Goal: Task Accomplishment & Management: Complete application form

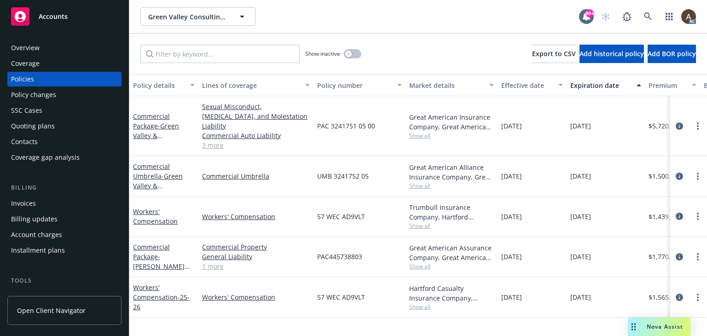
click at [75, 98] on div "Policy changes" at bounding box center [64, 94] width 107 height 15
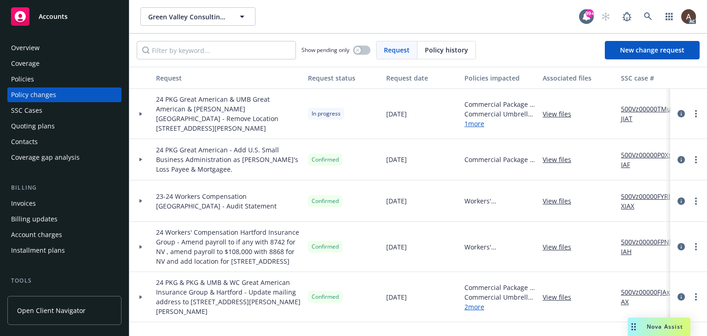
click at [141, 112] on icon at bounding box center [141, 113] width 4 height 3
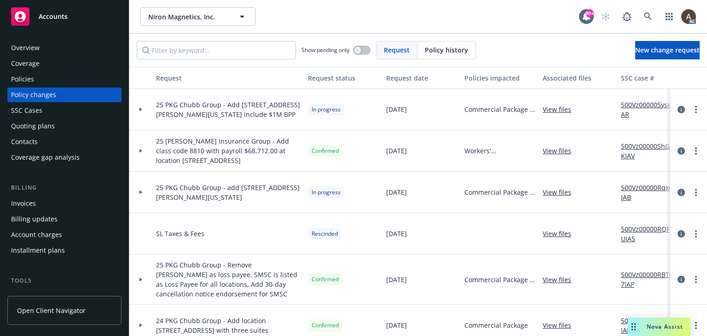
click at [140, 190] on div at bounding box center [140, 192] width 23 height 41
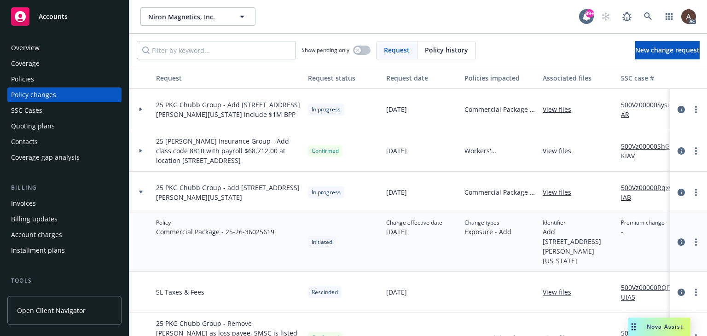
click at [630, 188] on link "500Vz00000RqxviIAB" at bounding box center [652, 192] width 62 height 19
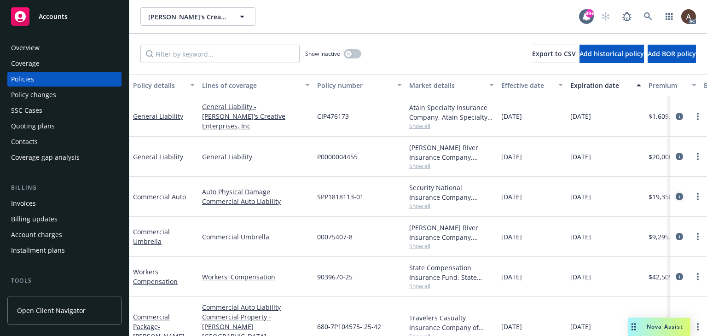
click at [676, 194] on icon "circleInformation" at bounding box center [679, 196] width 7 height 7
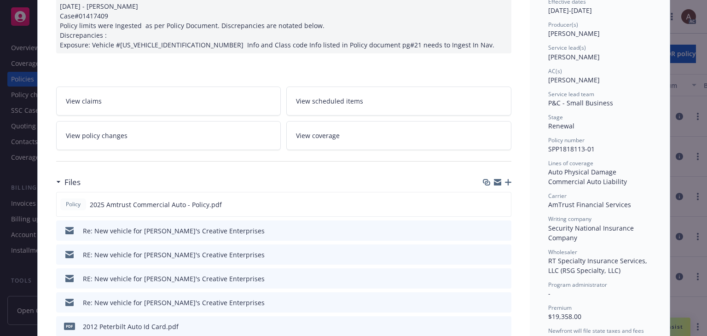
scroll to position [138, 0]
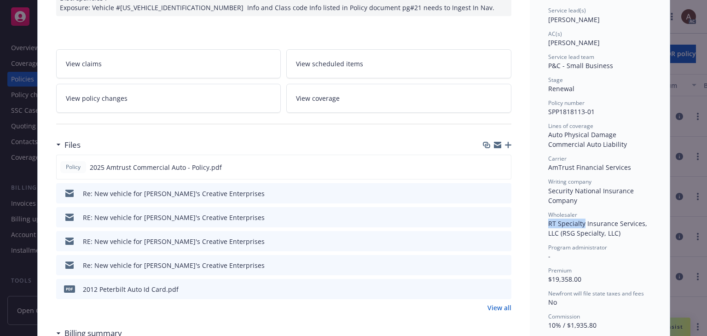
drag, startPoint x: 543, startPoint y: 222, endPoint x: 580, endPoint y: 222, distance: 36.4
copy span "RT Specialty"
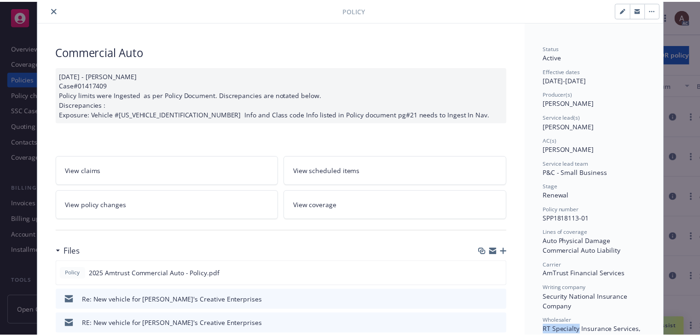
scroll to position [0, 0]
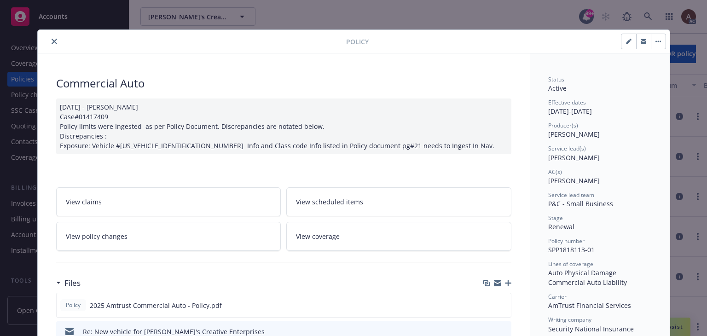
click at [53, 43] on icon "close" at bounding box center [55, 42] width 6 height 6
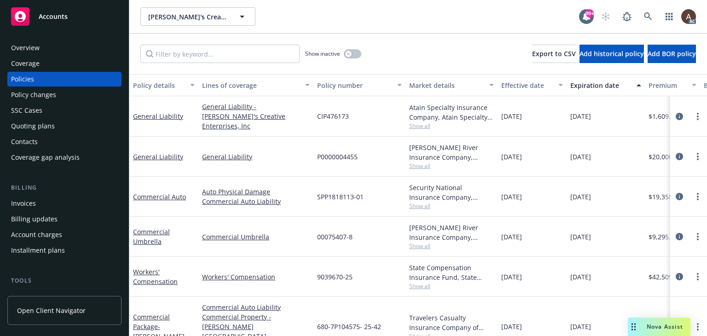
click at [45, 91] on div "Policy changes" at bounding box center [33, 94] width 45 height 15
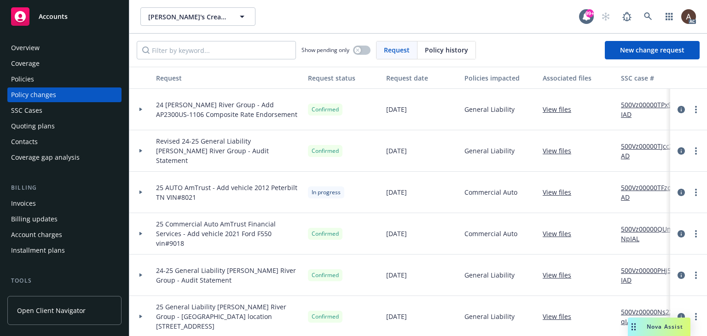
click at [138, 192] on div at bounding box center [141, 192] width 16 height 3
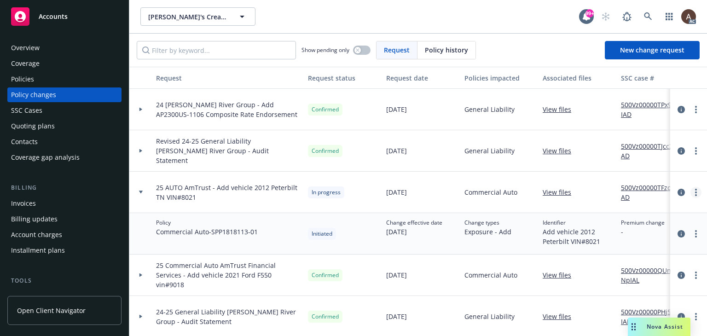
click at [695, 193] on icon "more" at bounding box center [696, 192] width 2 height 7
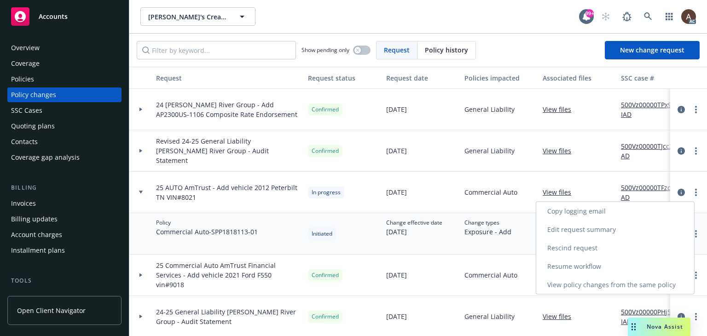
click at [583, 265] on link "Resume workflow" at bounding box center [615, 266] width 158 height 18
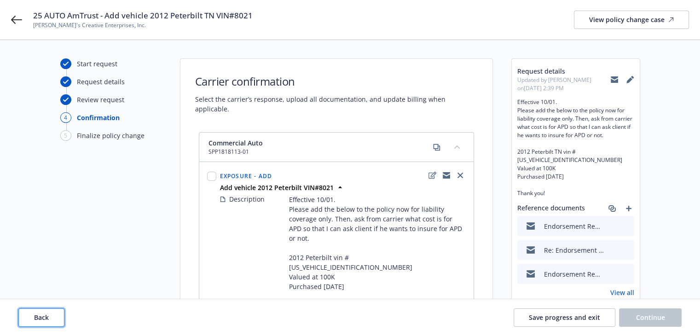
click at [46, 324] on button "Back" at bounding box center [41, 317] width 46 height 18
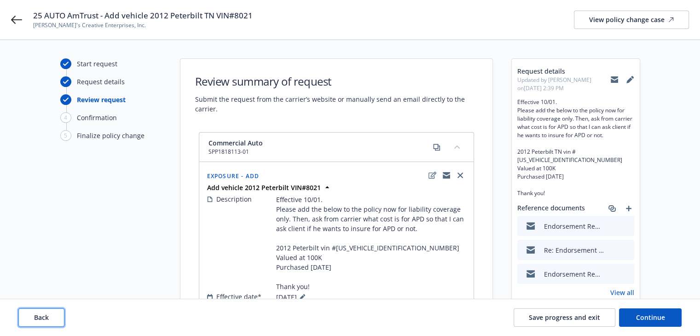
click at [46, 323] on button "Back" at bounding box center [41, 317] width 46 height 18
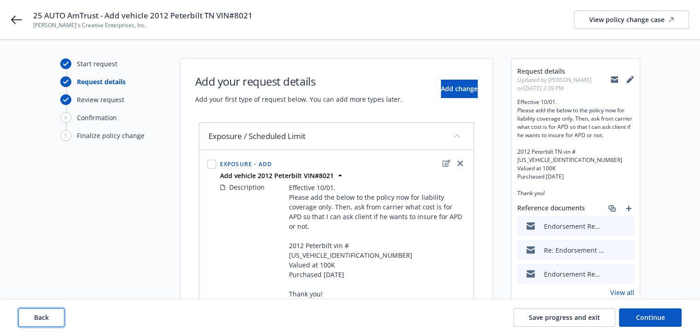
click at [46, 314] on span "Back" at bounding box center [41, 317] width 15 height 9
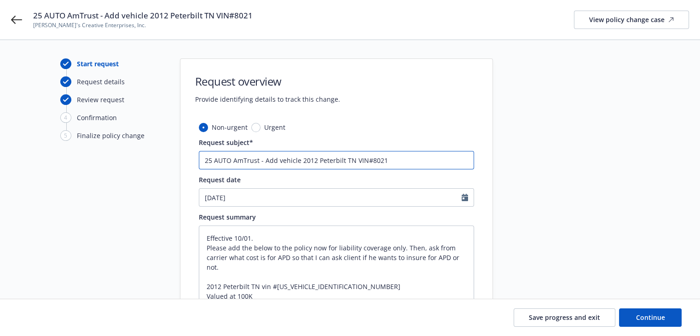
click at [257, 161] on input "25 AUTO AmTrust - Add vehicle 2012 Peterbilt TN VIN#8021" at bounding box center [336, 160] width 275 height 18
type textarea "x"
type input "25 AUTO AmTrust/ - Add vehicle 2012 Peterbilt TN VIN#8021"
paste input "RT Specialty"
type textarea "x"
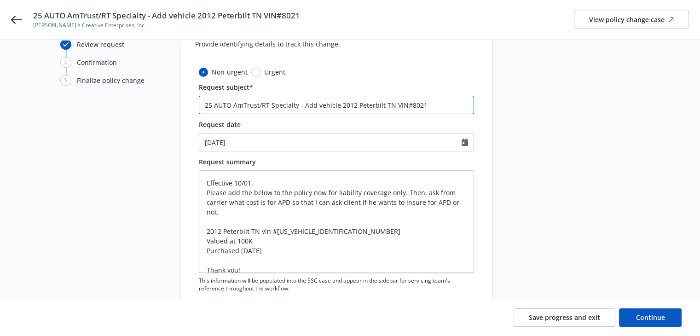
scroll to position [138, 0]
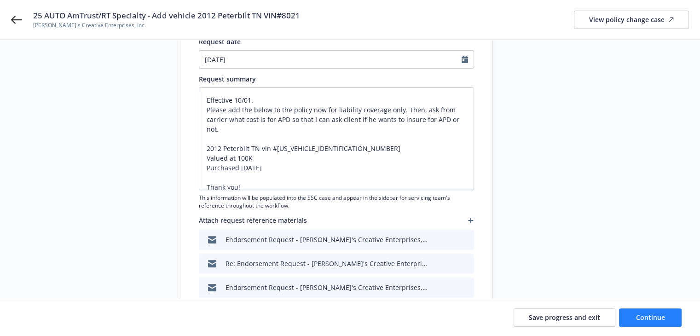
type input "25 AUTO AmTrust/RT Specialty - Add vehicle 2012 Peterbilt TN VIN#8021"
click at [633, 320] on button "Continue" at bounding box center [650, 317] width 63 height 18
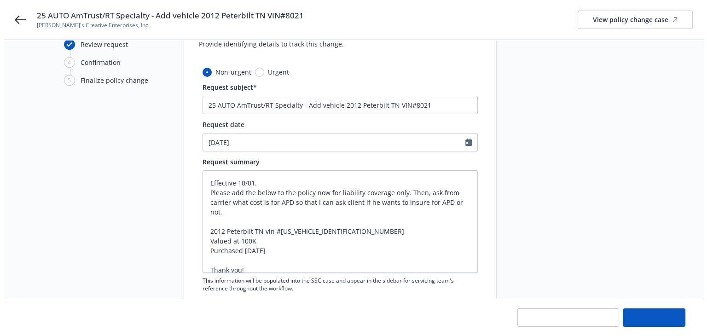
scroll to position [0, 0]
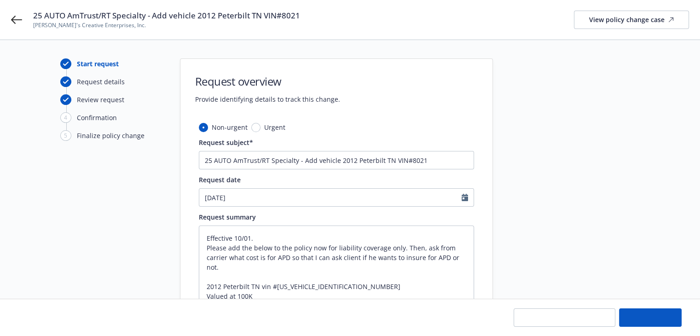
type textarea "x"
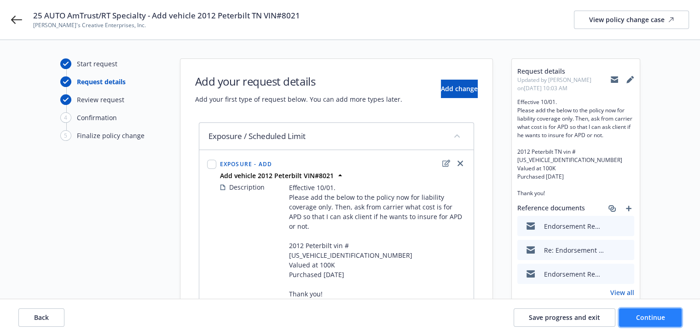
click at [635, 320] on button "Continue" at bounding box center [650, 317] width 63 height 18
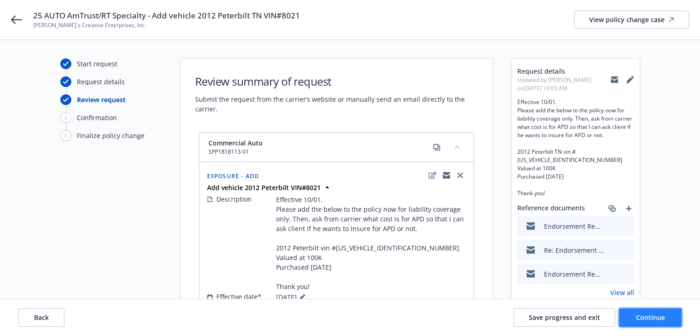
click at [639, 319] on span "Continue" at bounding box center [650, 317] width 29 height 9
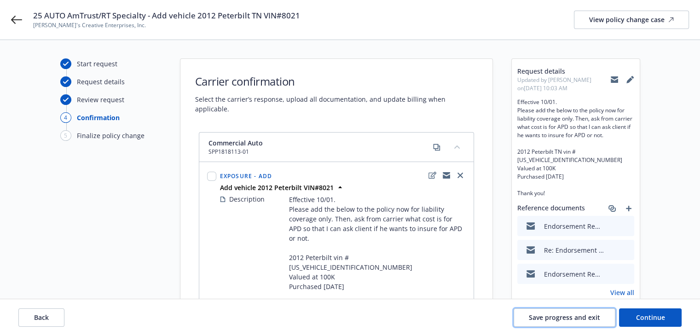
click at [569, 317] on span "Save progress and exit" at bounding box center [564, 317] width 71 height 9
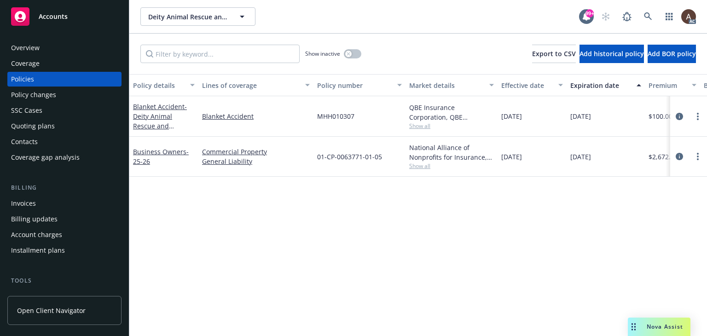
click at [59, 96] on div "Policy changes" at bounding box center [64, 94] width 107 height 15
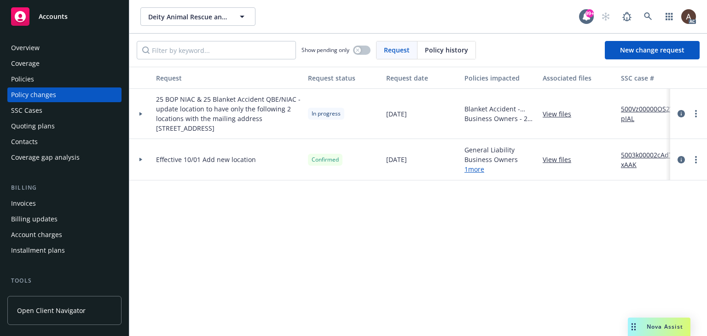
click at [142, 112] on icon at bounding box center [141, 113] width 4 height 3
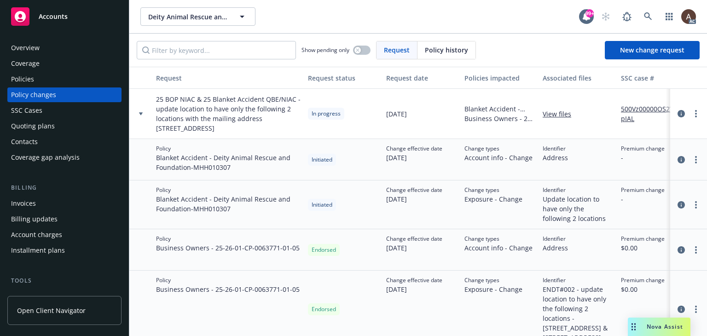
drag, startPoint x: 156, startPoint y: 109, endPoint x: 276, endPoint y: 131, distance: 121.8
click at [276, 131] on span "25 BOP NIAC & 25 Blanket Accident QBE/NIAC - update location to have only the f…" at bounding box center [228, 113] width 145 height 39
copy span "update location to have only the following 2 locations with the mailing address…"
drag, startPoint x: 156, startPoint y: 157, endPoint x: 206, endPoint y: 157, distance: 50.6
click at [206, 157] on span "Blanket Accident - Deity Animal Rescue and Foundation - MHH010307" at bounding box center [228, 162] width 145 height 19
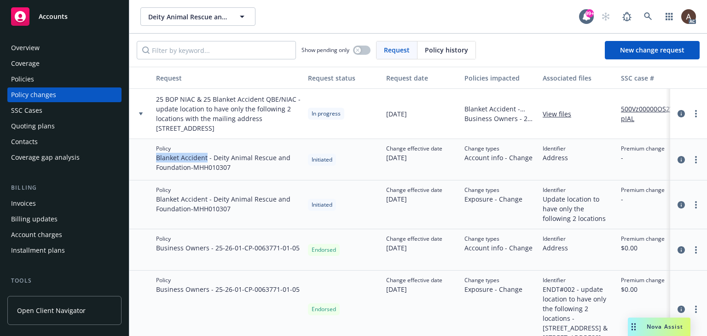
copy span "Blanket Accident"
click at [678, 249] on icon "circleInformation" at bounding box center [681, 249] width 7 height 7
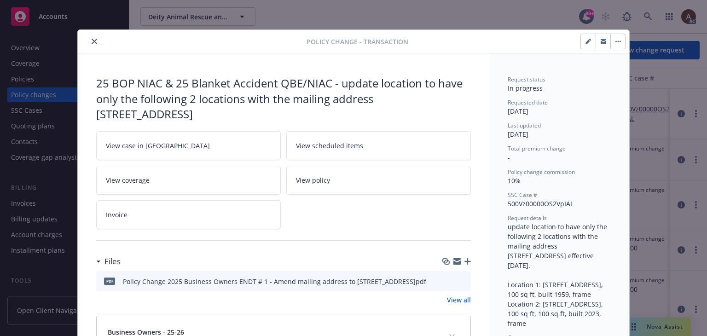
scroll to position [28, 0]
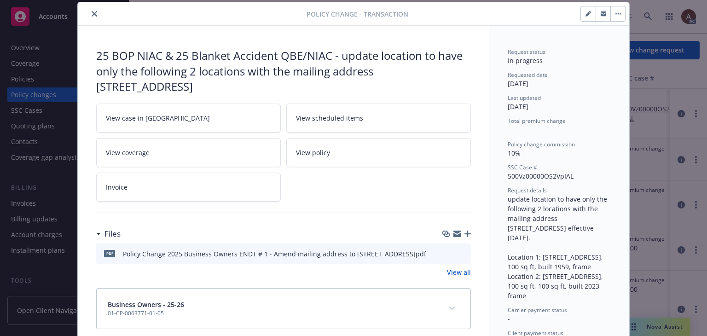
click at [445, 253] on icon "download file" at bounding box center [446, 253] width 7 height 7
click at [92, 13] on icon "close" at bounding box center [95, 14] width 6 height 6
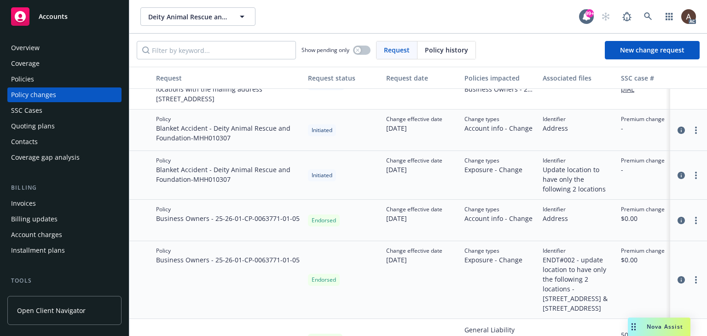
scroll to position [46, 0]
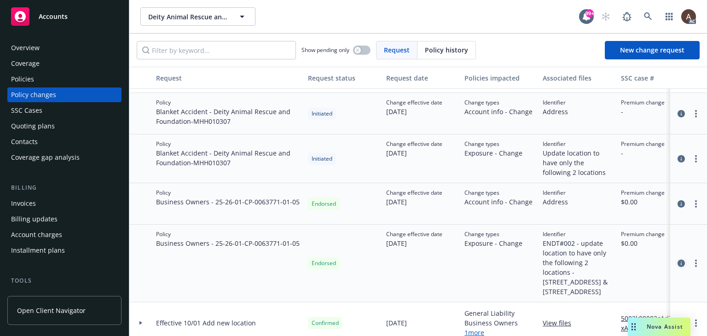
click at [678, 266] on icon "circleInformation" at bounding box center [681, 263] width 7 height 7
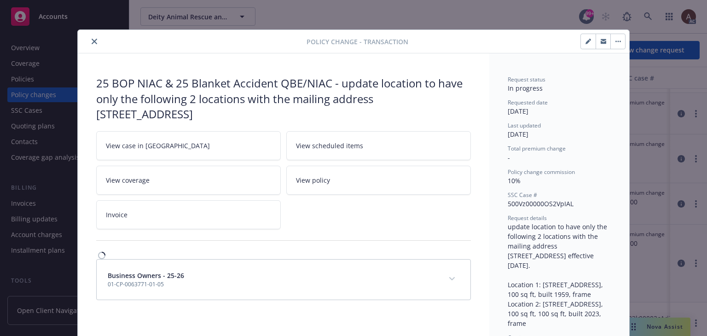
scroll to position [28, 0]
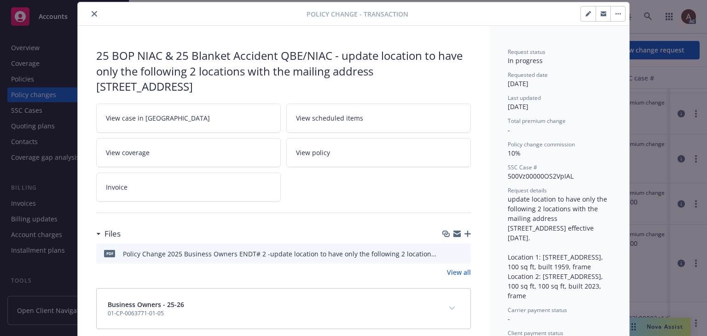
click at [443, 252] on icon "download file" at bounding box center [446, 253] width 7 height 7
click at [92, 14] on icon "close" at bounding box center [95, 14] width 6 height 6
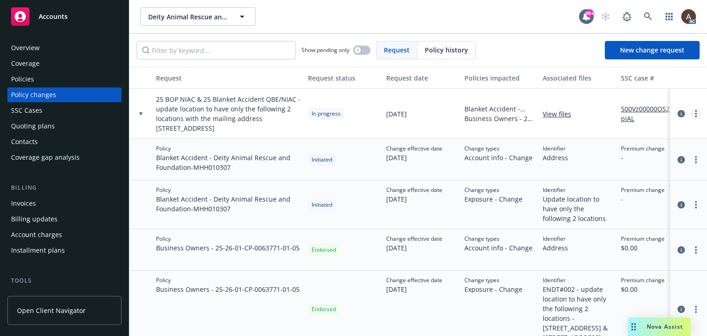
click at [691, 113] on link "more" at bounding box center [696, 113] width 11 height 11
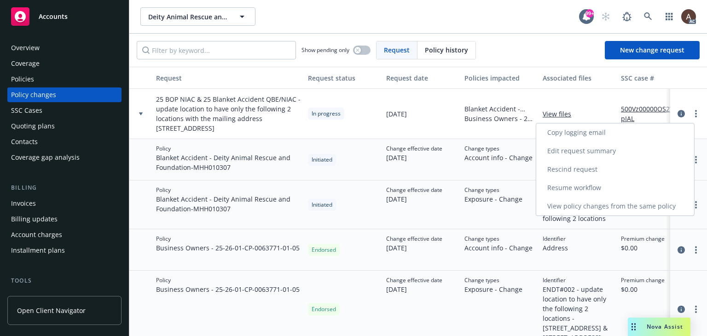
click at [586, 186] on link "Resume workflow" at bounding box center [615, 188] width 158 height 18
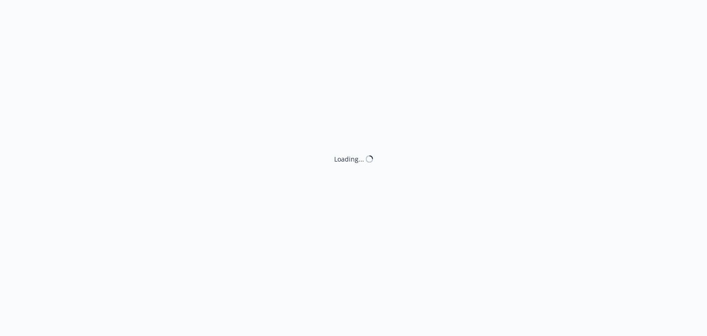
select select "ACCEPTED"
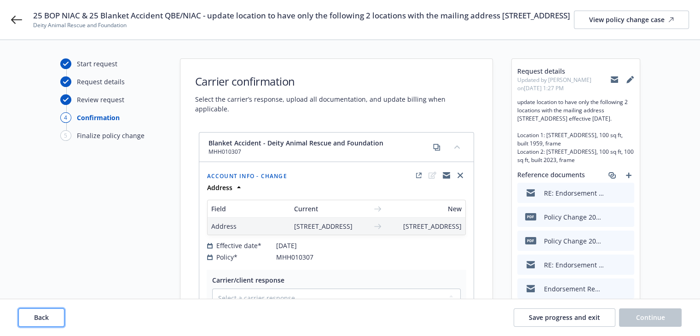
click at [52, 313] on button "Back" at bounding box center [41, 317] width 46 height 18
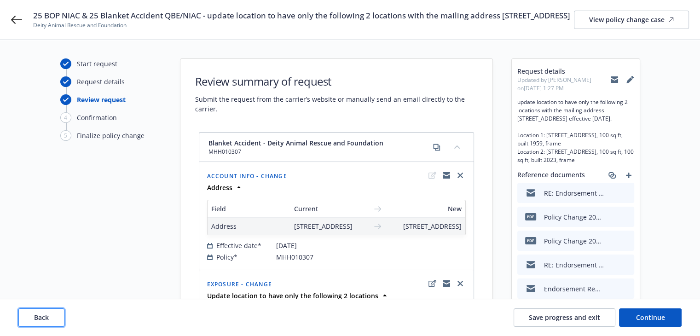
click at [52, 313] on button "Back" at bounding box center [41, 317] width 46 height 18
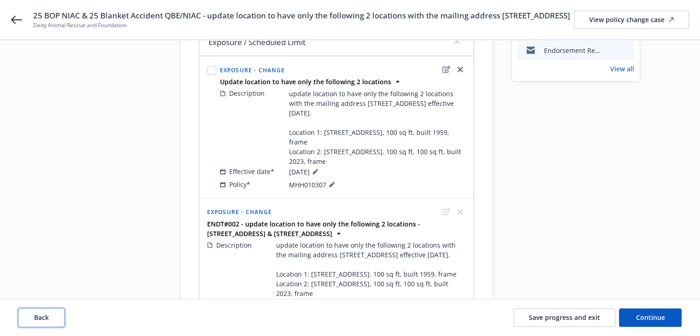
scroll to position [229, 0]
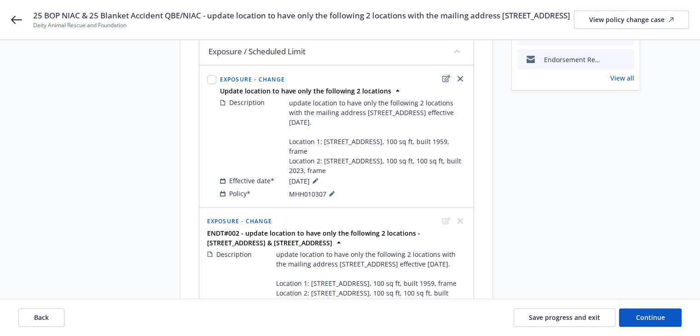
click at [446, 82] on icon "edit" at bounding box center [446, 78] width 8 height 7
select select "CHANGE"
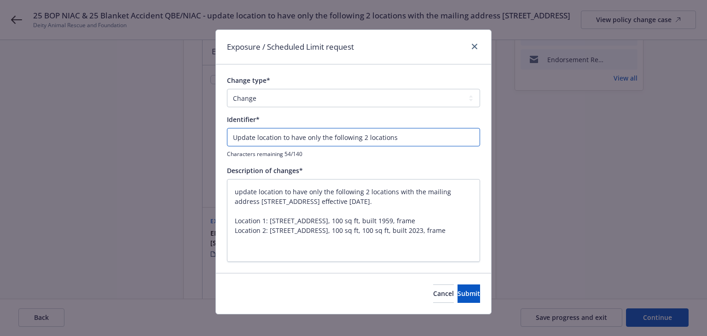
drag, startPoint x: 230, startPoint y: 137, endPoint x: 232, endPoint y: 143, distance: 6.3
click at [230, 137] on input "Update location to have only the following 2 locations" at bounding box center [353, 137] width 253 height 18
type input "EUpdate location to have only the following 2 locations"
type textarea "x"
type input "ENUpdate location to have only the following 2 locations"
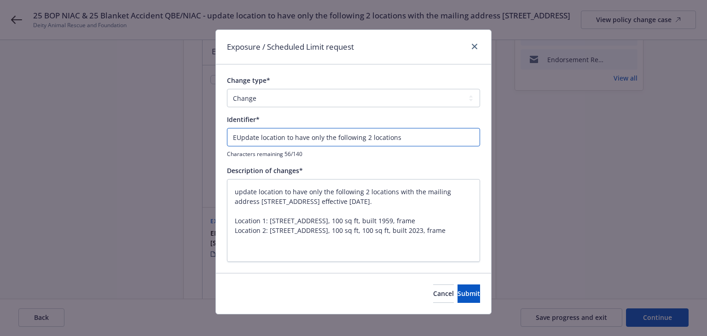
type textarea "x"
type input "ENDUpdate location to have only the following 2 locations"
type textarea "x"
type input "ENDTUpdate location to have only the following 2 locations"
type textarea "x"
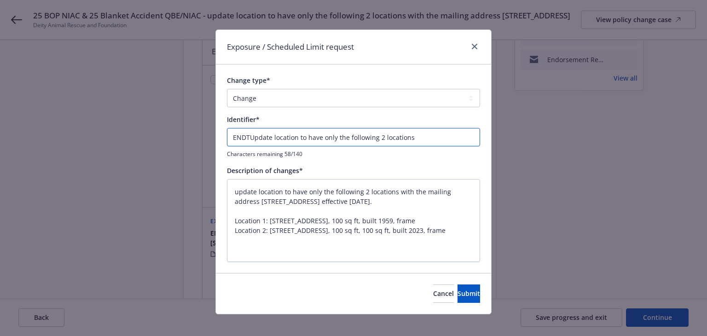
type input "ENDT#Update location to have only the following 2 locations"
type textarea "x"
type input "ENDT#0Update location to have only the following 2 locations"
type textarea "x"
type input "ENDT#00Update location to have only the following 2 locations"
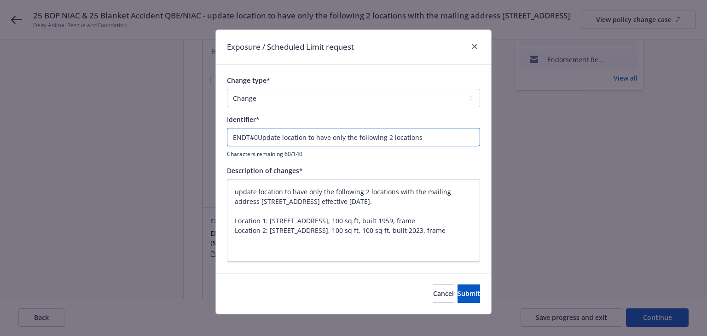
type textarea "x"
type input "ENDT#001Update location to have only the following 2 locations"
type textarea "x"
type input "ENDT#001 Update location to have only the following 2 locations"
type textarea "x"
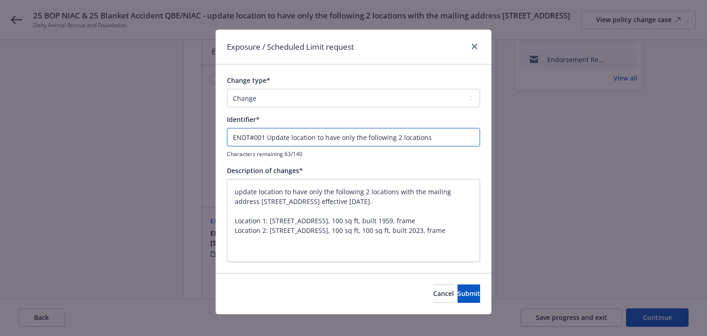
type input "ENDT#001 -Update location to have only the following 2 locations"
type textarea "x"
type input "ENDT#001 - Update location to have only the following 2 locations"
type textarea "x"
type input "ENDT#001 - Update location to have only the following 2 locations"
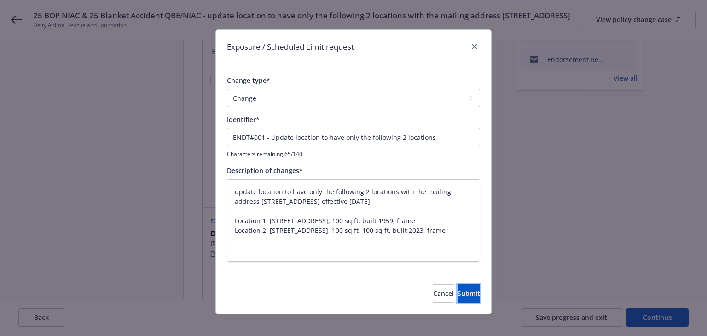
click at [458, 293] on span "Submit" at bounding box center [469, 293] width 23 height 9
type textarea "x"
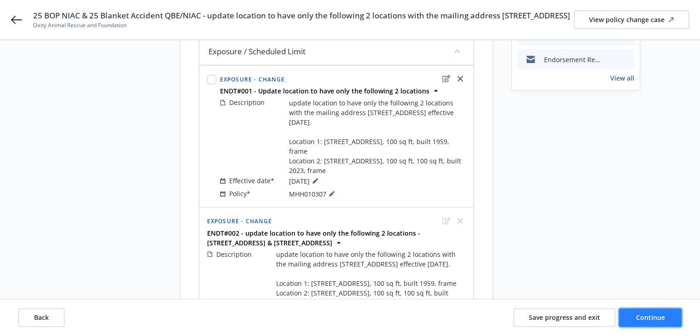
click at [620, 314] on button "Continue" at bounding box center [650, 317] width 63 height 18
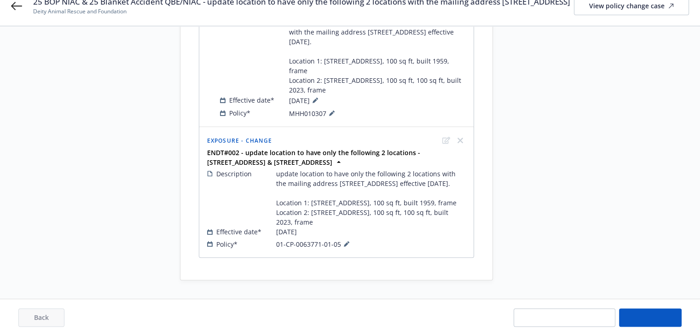
scroll to position [367, 0]
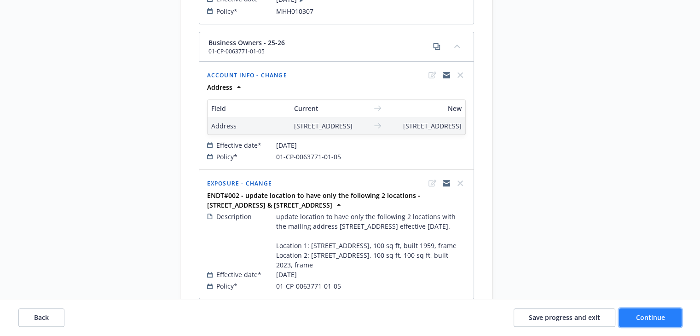
click at [632, 314] on button "Continue" at bounding box center [650, 317] width 63 height 18
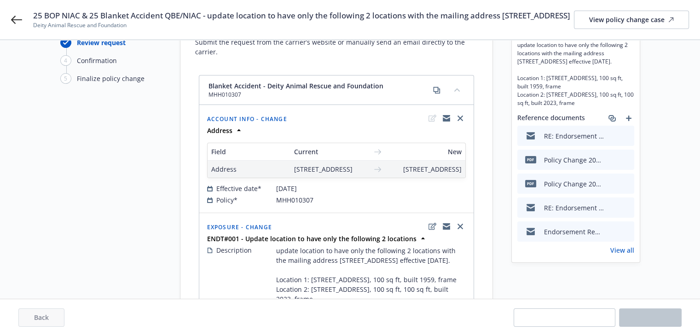
scroll to position [0, 0]
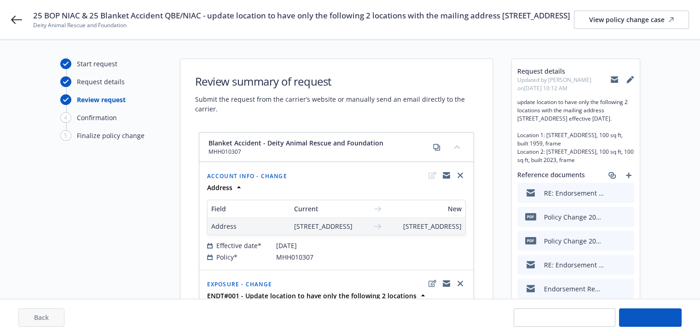
select select "ACCEPTED"
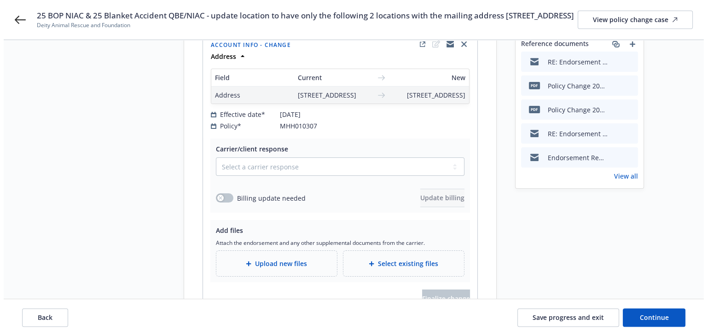
scroll to position [184, 0]
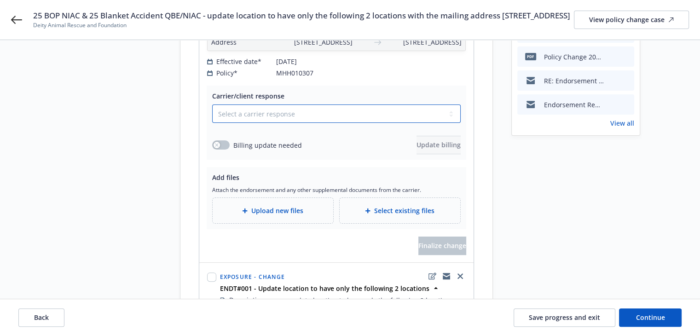
drag, startPoint x: 235, startPoint y: 142, endPoint x: 235, endPoint y: 151, distance: 9.2
click at [235, 123] on select "Select a carrier response Accepted Accepted with revision No endorsement needed…" at bounding box center [336, 114] width 249 height 18
select select "ACCEPTED"
click at [212, 123] on select "Select a carrier response Accepted Accepted with revision No endorsement needed…" at bounding box center [336, 114] width 249 height 18
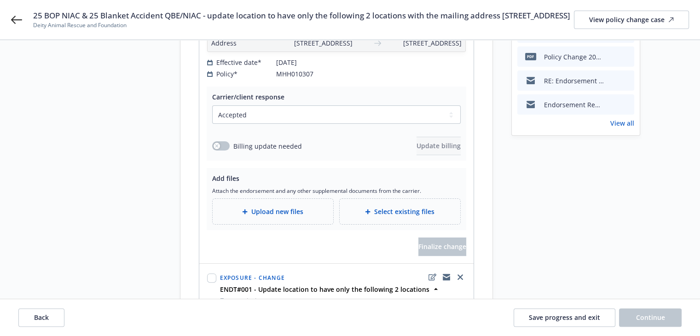
click at [260, 216] on span "Upload new files" at bounding box center [277, 212] width 52 height 10
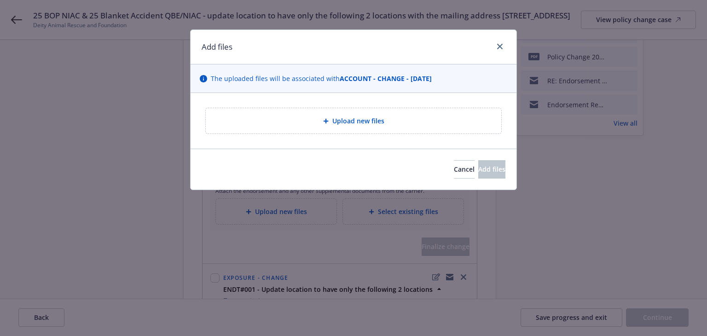
click at [326, 125] on div "Upload new files" at bounding box center [353, 121] width 281 height 11
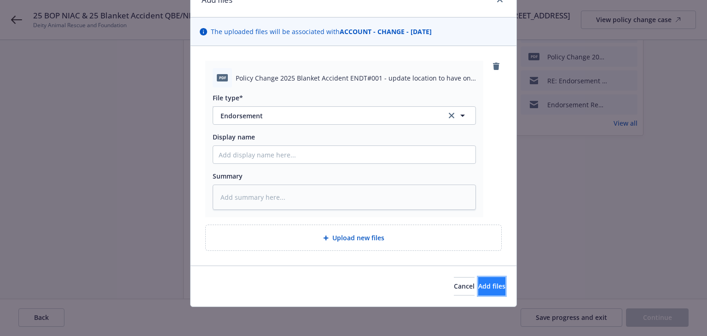
click at [478, 288] on span "Add files" at bounding box center [491, 286] width 27 height 9
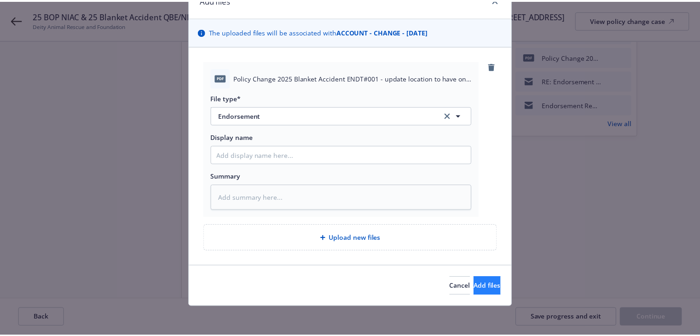
scroll to position [13, 0]
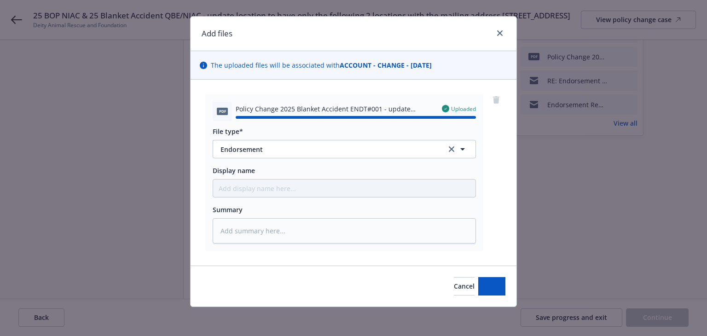
type textarea "x"
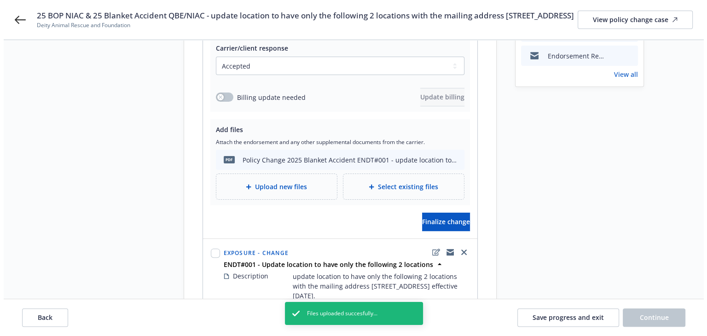
scroll to position [276, 0]
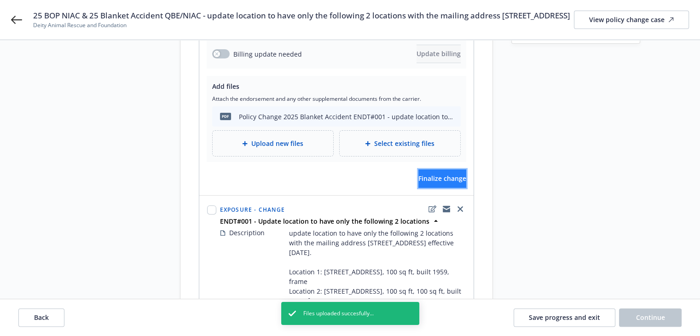
click at [442, 183] on span "Finalize change" at bounding box center [442, 178] width 48 height 9
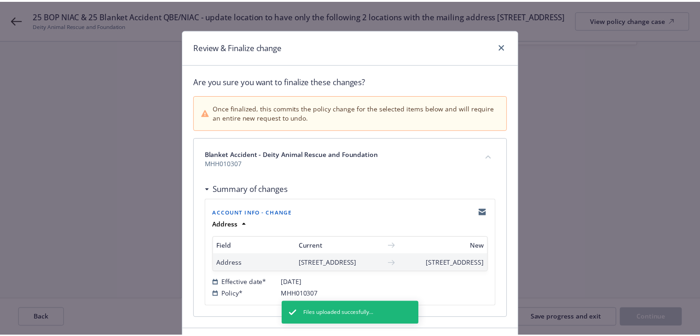
scroll to position [82, 0]
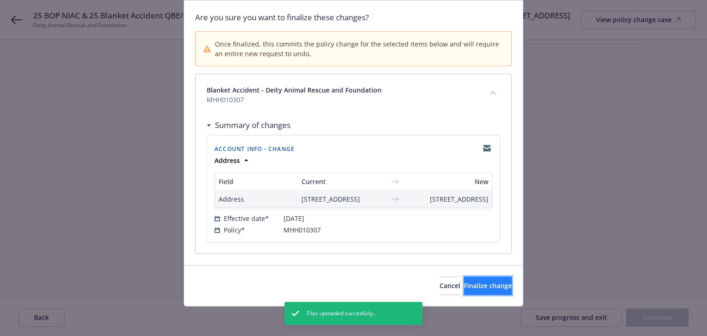
click at [464, 288] on span "Finalize change" at bounding box center [488, 285] width 48 height 9
select select "ACCEPTED"
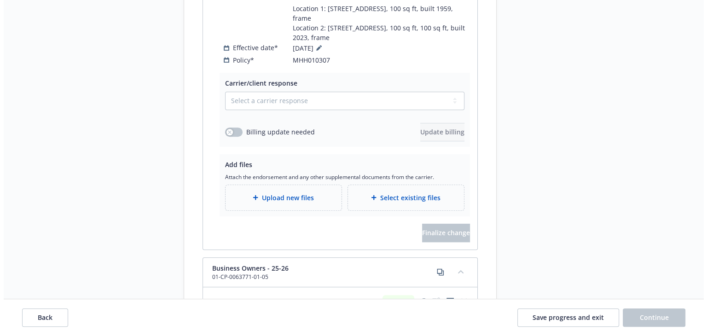
scroll to position [503, 0]
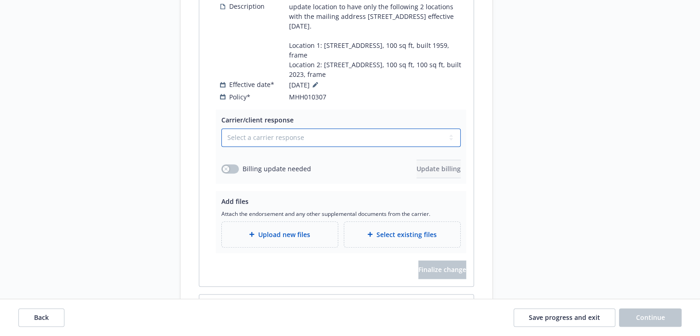
click at [264, 147] on select "Select a carrier response Accepted Accepted with revision No endorsement needed…" at bounding box center [340, 137] width 239 height 18
select select "ACCEPTED"
click at [221, 147] on select "Select a carrier response Accepted Accepted with revision No endorsement needed…" at bounding box center [340, 137] width 239 height 18
click at [280, 239] on span "Upload new files" at bounding box center [284, 235] width 52 height 10
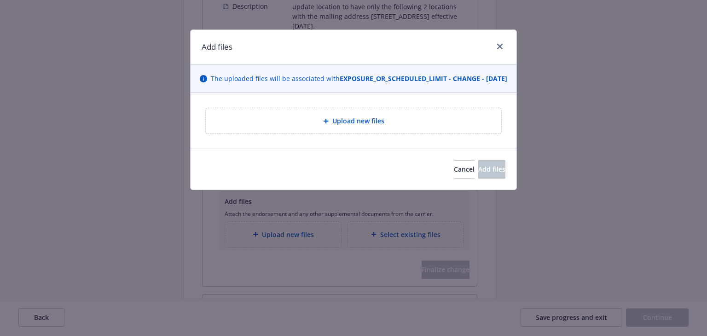
click at [369, 103] on div "Upload new files" at bounding box center [354, 121] width 326 height 56
click at [364, 126] on span "Upload new files" at bounding box center [358, 121] width 52 height 10
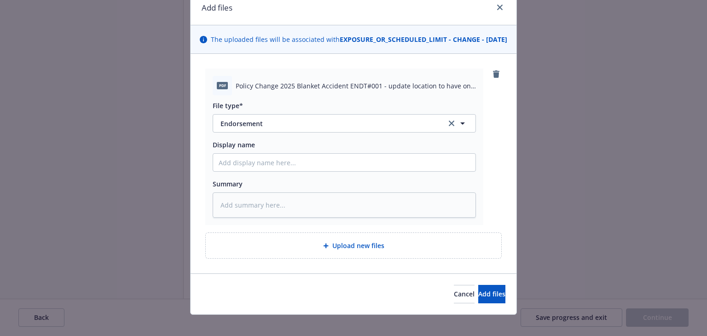
scroll to position [57, 0]
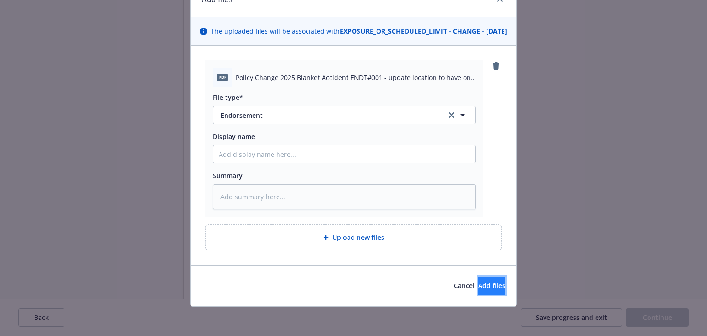
click at [478, 287] on span "Add files" at bounding box center [491, 285] width 27 height 9
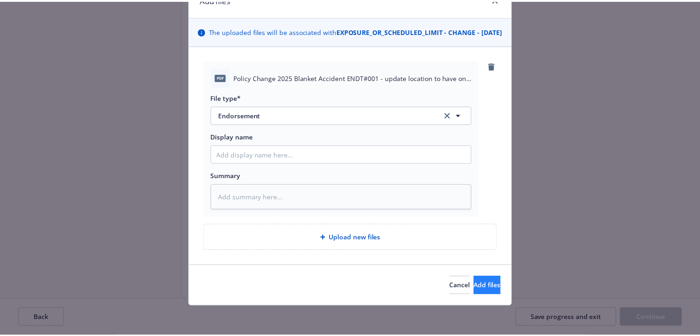
scroll to position [23, 0]
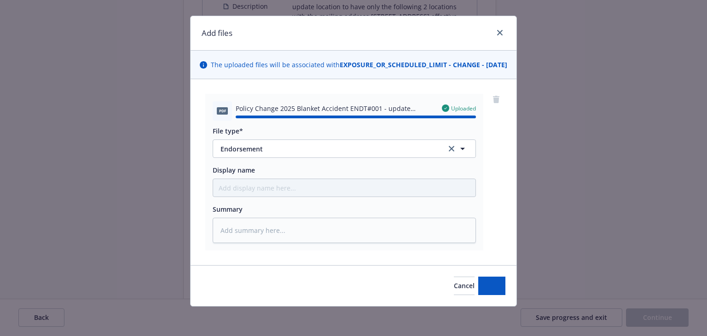
type textarea "x"
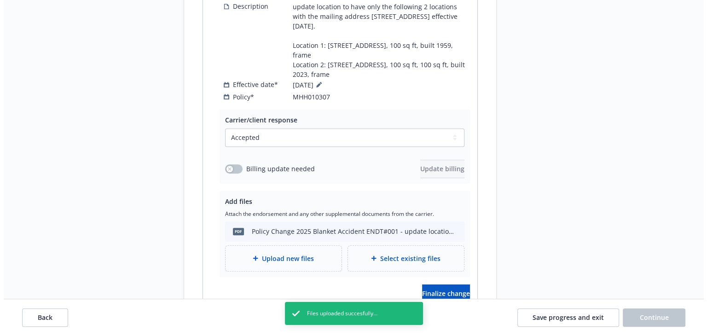
scroll to position [595, 0]
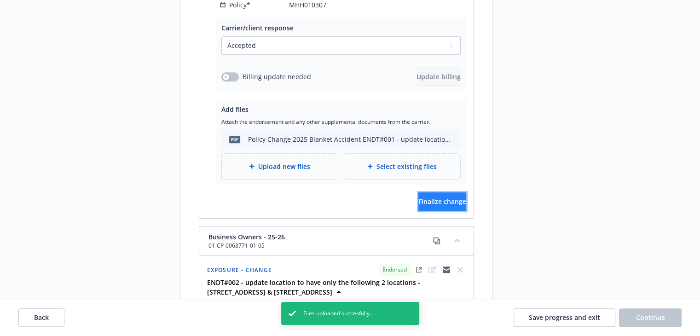
click at [436, 206] on span "Finalize change" at bounding box center [442, 201] width 48 height 9
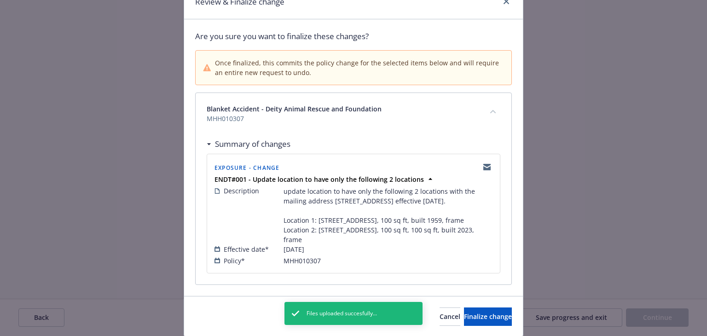
scroll to position [94, 0]
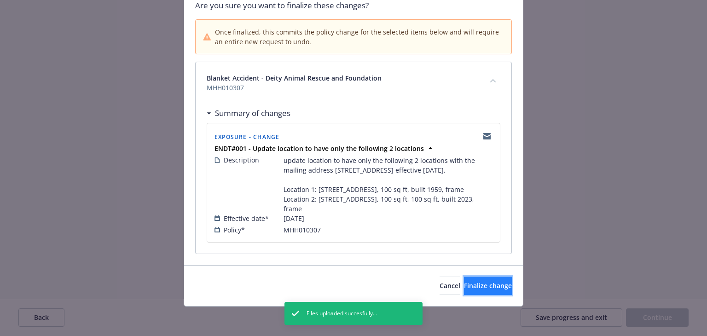
click at [472, 284] on span "Finalize change" at bounding box center [488, 285] width 48 height 9
select select "ACCEPTED"
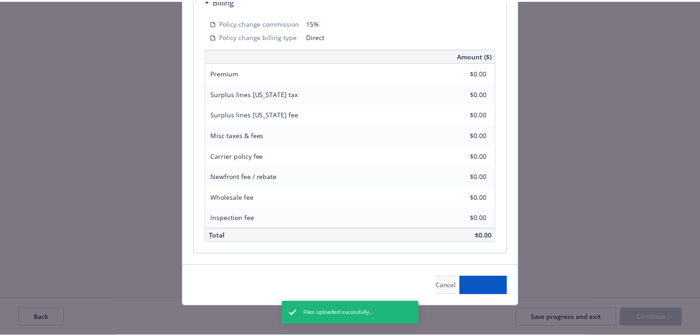
scroll to position [353, 0]
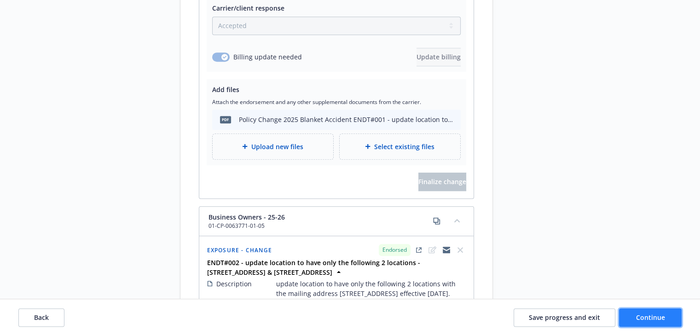
click at [643, 316] on span "Continue" at bounding box center [650, 317] width 29 height 9
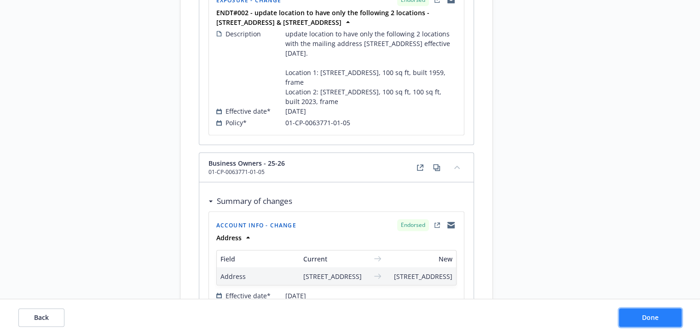
click at [648, 322] on button "Done" at bounding box center [650, 317] width 63 height 18
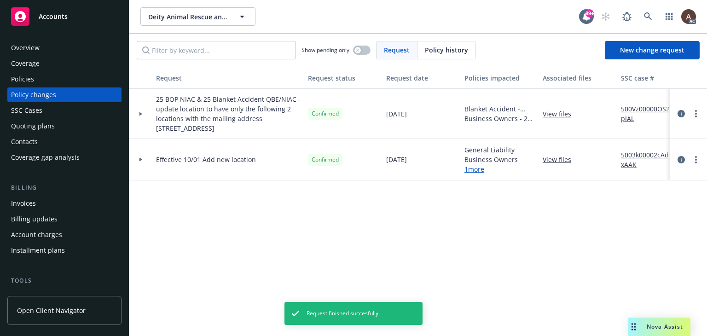
click at [143, 111] on div at bounding box center [140, 114] width 23 height 50
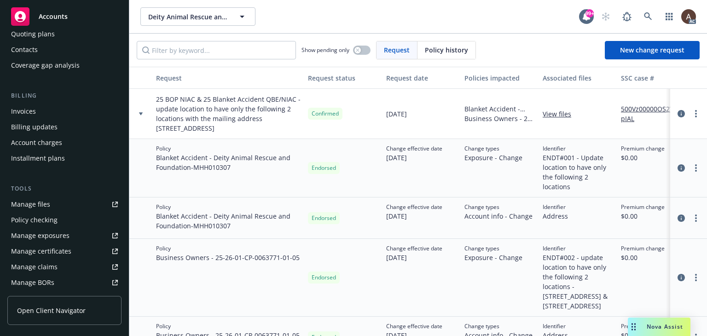
scroll to position [230, 0]
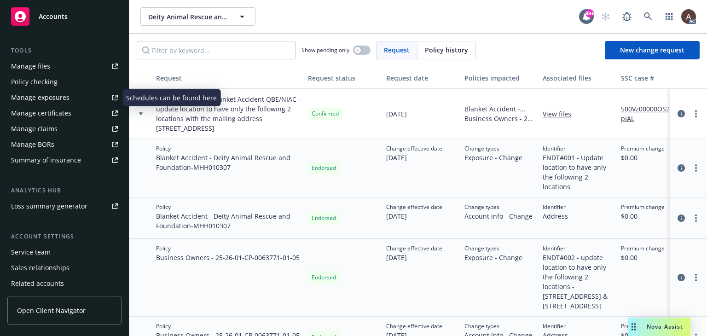
click at [52, 96] on div "Manage exposures" at bounding box center [40, 97] width 58 height 15
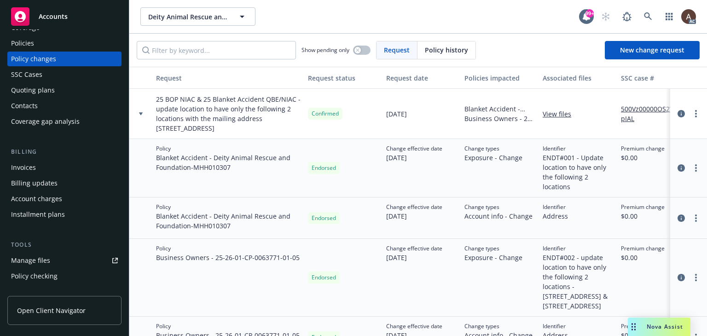
scroll to position [0, 0]
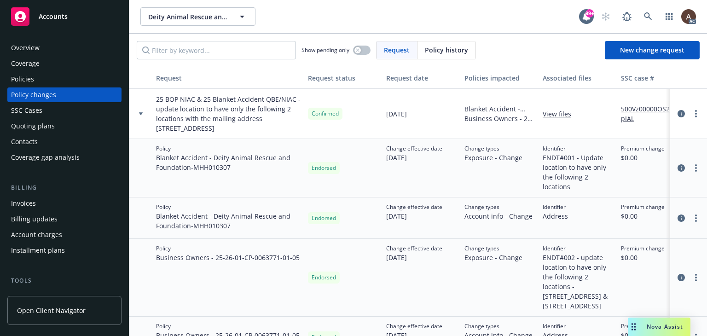
click at [48, 80] on div "Policies" at bounding box center [64, 79] width 107 height 15
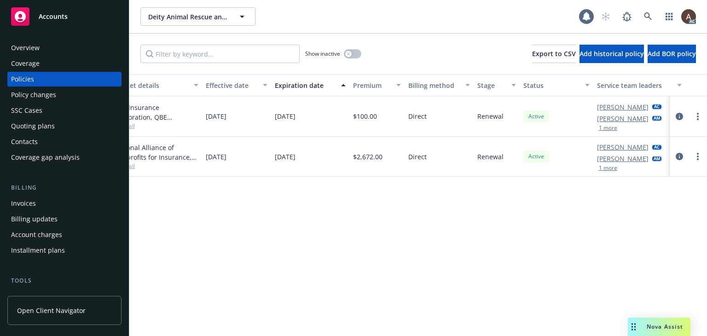
scroll to position [0, 311]
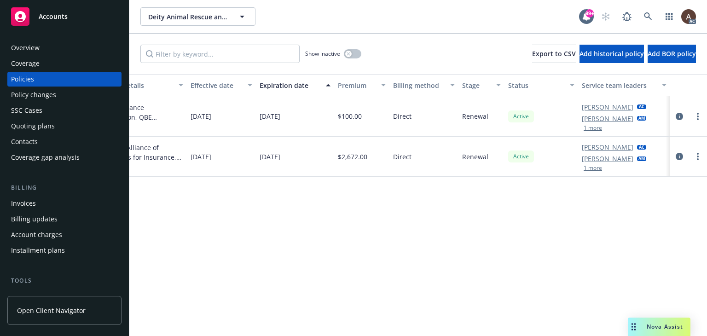
drag, startPoint x: 47, startPoint y: 51, endPoint x: 47, endPoint y: 63, distance: 12.0
click at [47, 51] on div "Overview" at bounding box center [64, 48] width 107 height 15
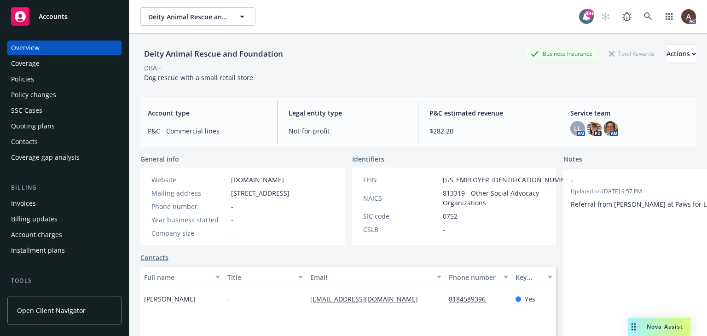
click at [56, 79] on div "Policies" at bounding box center [64, 79] width 107 height 15
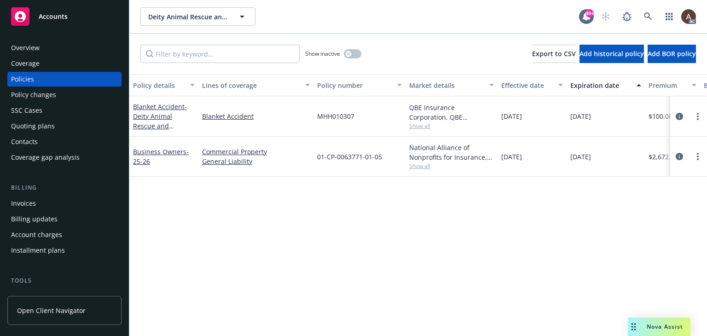
drag, startPoint x: 171, startPoint y: 153, endPoint x: 189, endPoint y: 169, distance: 23.8
click at [171, 153] on link "Business Owners - 25-26" at bounding box center [161, 156] width 56 height 18
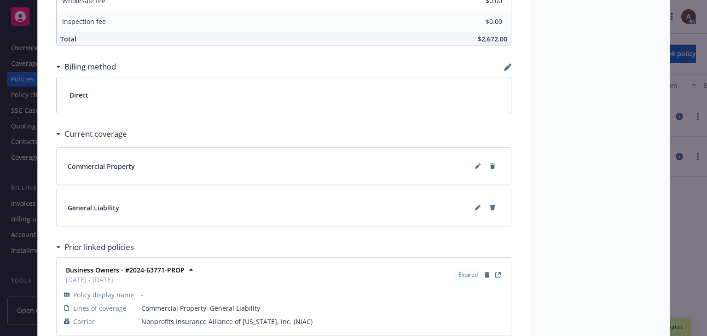
scroll to position [696, 0]
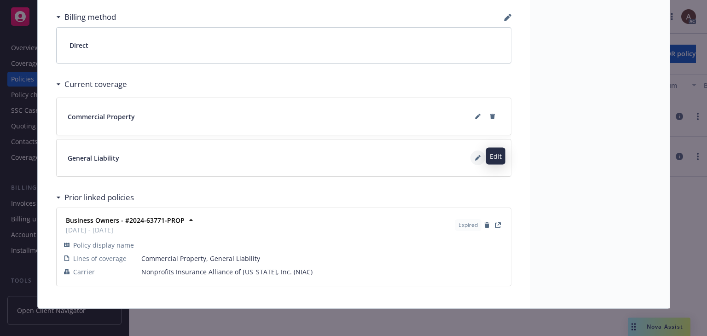
click at [475, 155] on icon at bounding box center [478, 158] width 6 height 6
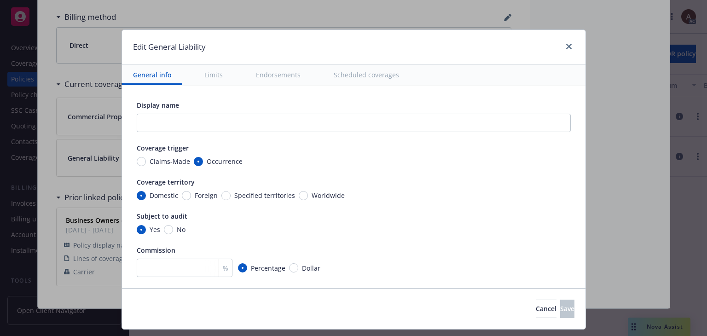
click at [362, 80] on button "Scheduled coverages" at bounding box center [366, 74] width 87 height 21
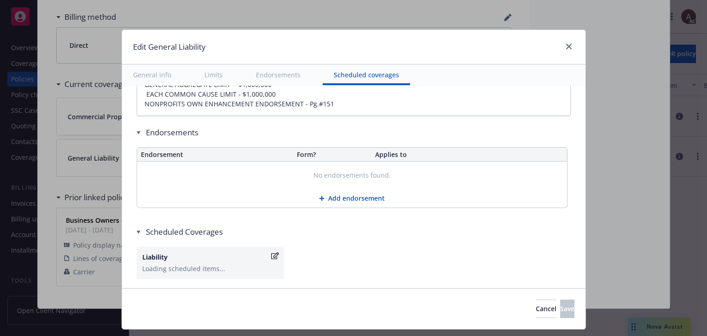
scroll to position [1203, 0]
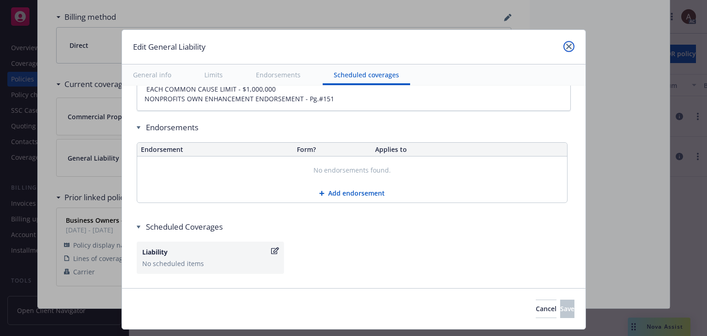
click at [566, 47] on icon "close" at bounding box center [569, 47] width 6 height 6
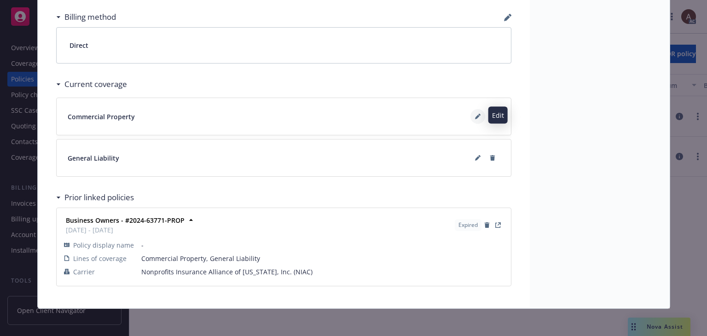
click at [472, 112] on button at bounding box center [478, 116] width 15 height 15
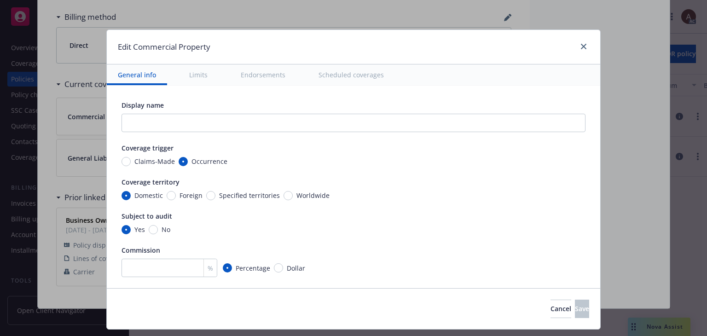
click at [360, 72] on button "Scheduled coverages" at bounding box center [351, 74] width 87 height 21
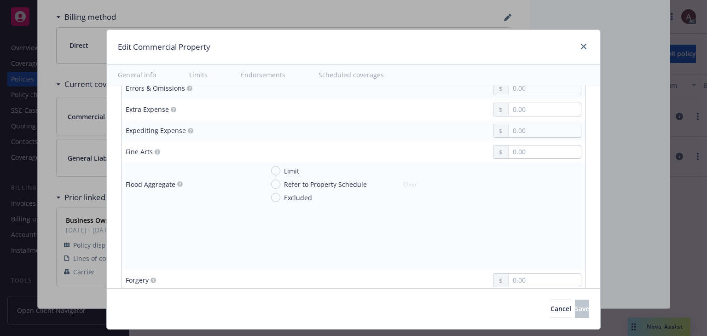
type textarea "x"
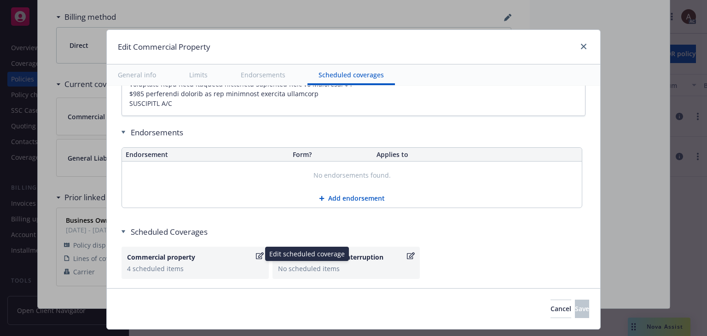
click at [210, 264] on div "4 scheduled items" at bounding box center [195, 269] width 136 height 10
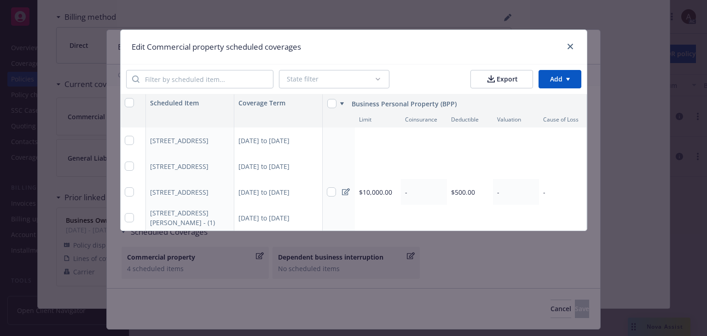
click at [271, 196] on div "06/01/2025 to 06/01/2026" at bounding box center [278, 192] width 88 height 26
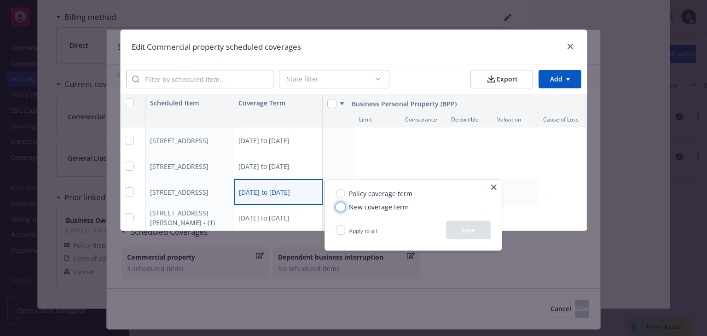
click at [341, 207] on input "New coverage term" at bounding box center [340, 206] width 9 height 9
radio input "true"
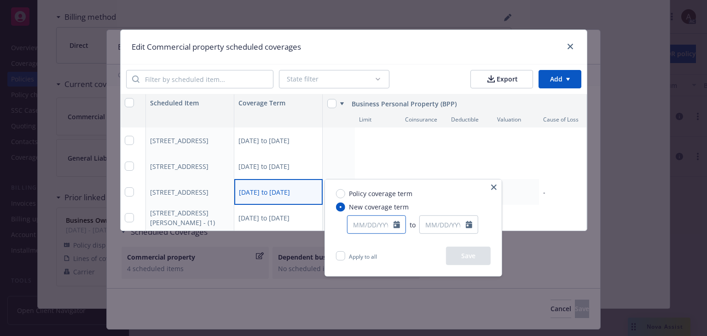
click at [366, 229] on input "text" at bounding box center [371, 224] width 46 height 17
select select "10"
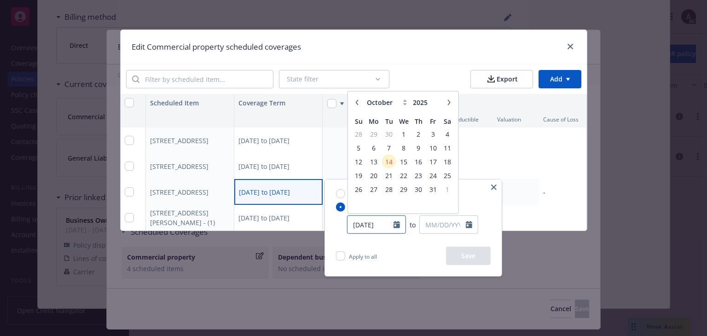
type input "6/1/2025"
click at [443, 223] on input "text" at bounding box center [443, 224] width 46 height 17
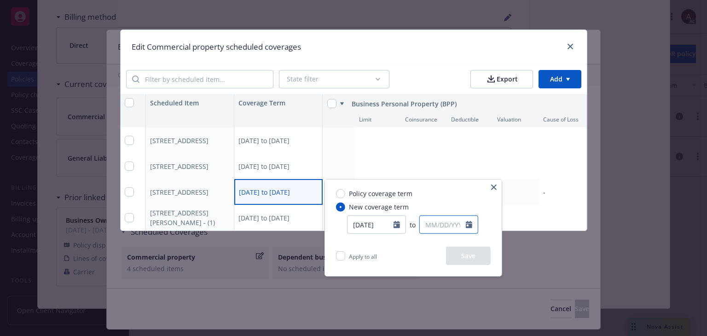
select select "10"
type input "06/01/2025"
type input "06/27/2025"
click at [407, 249] on div "Apply to all Save" at bounding box center [413, 261] width 177 height 29
click at [459, 255] on button "Save" at bounding box center [468, 256] width 45 height 18
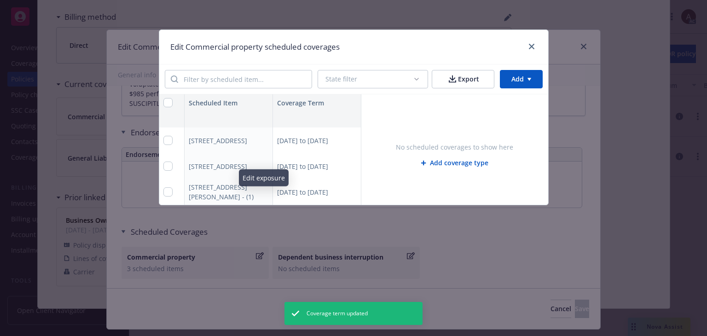
click at [257, 190] on div "148 S Doheny Dr Beverly Hills, CA 90211 - (1)" at bounding box center [223, 191] width 69 height 19
click at [298, 190] on div "06/01/2025 to 06/01/2026" at bounding box center [317, 192] width 88 height 26
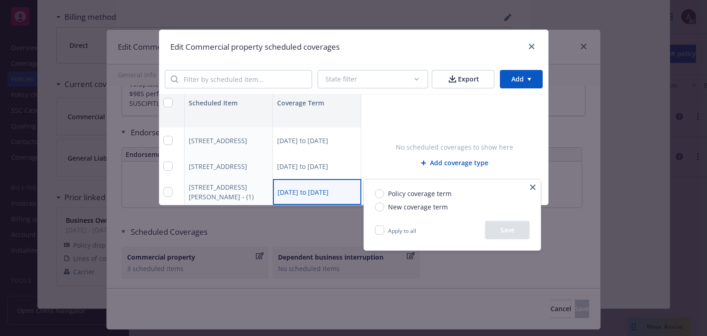
type textarea "x"
click at [380, 206] on input "New coverage term" at bounding box center [379, 206] width 9 height 9
radio input "true"
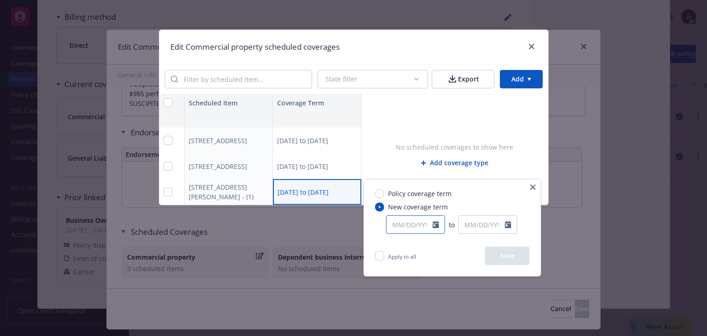
click at [409, 227] on input "text" at bounding box center [410, 224] width 46 height 17
select select "10"
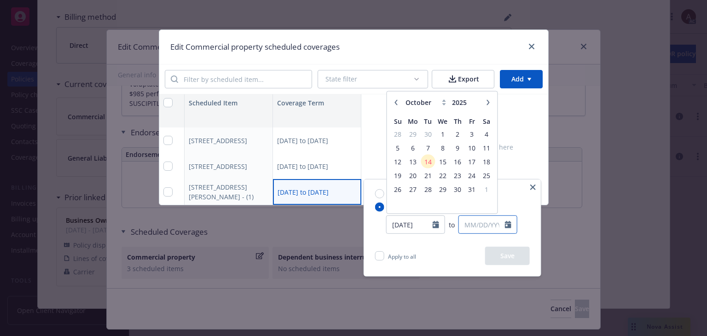
click at [489, 224] on input "text" at bounding box center [482, 224] width 46 height 17
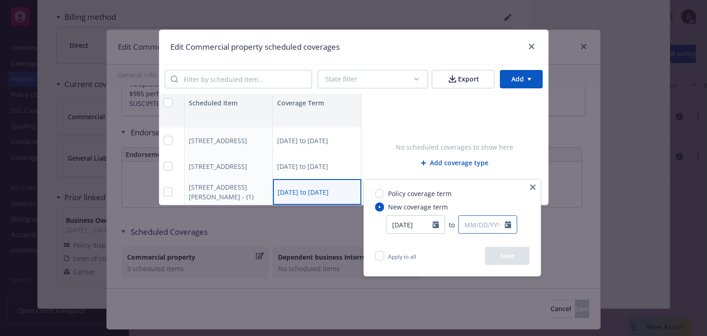
type input "06/01/2025"
select select "10"
type input "06/17/2025"
click at [462, 244] on div "Policy coverage term New coverage term 06/01/2025 to 06/17/2025 January Februar…" at bounding box center [452, 213] width 177 height 67
click at [499, 257] on button "Save" at bounding box center [507, 256] width 45 height 18
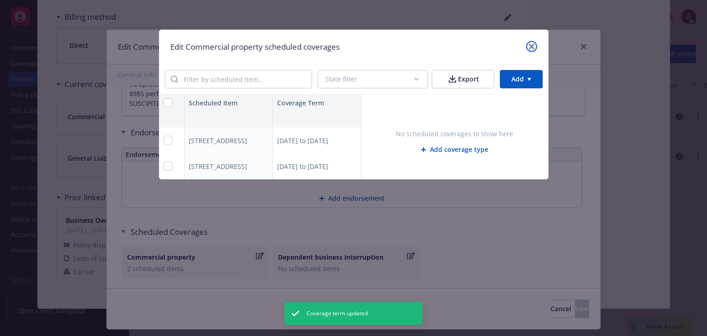
click at [529, 46] on icon "close" at bounding box center [532, 47] width 6 height 6
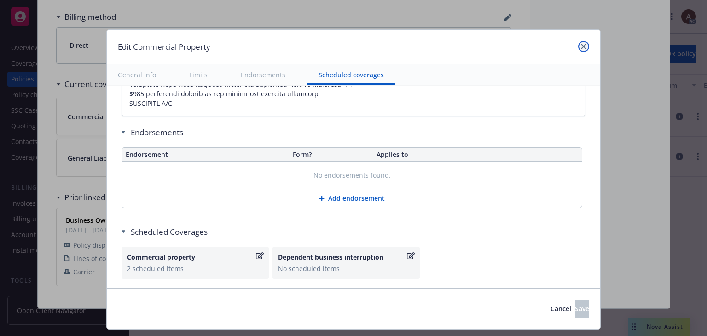
click at [583, 45] on icon "close" at bounding box center [584, 47] width 6 height 6
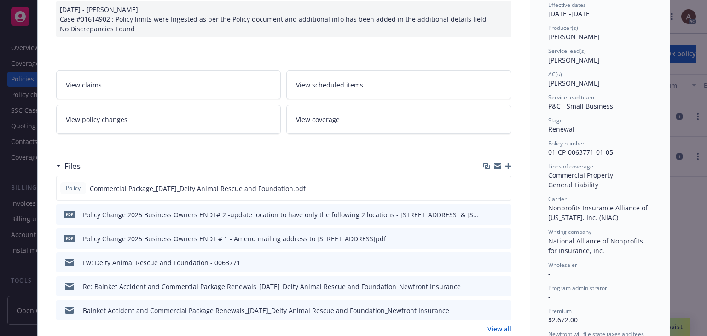
scroll to position [0, 0]
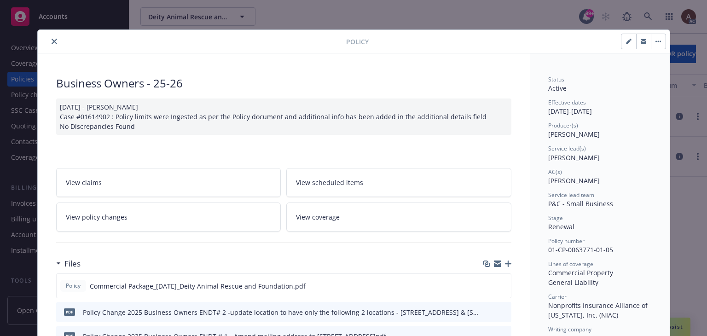
click at [52, 43] on icon "close" at bounding box center [55, 42] width 6 height 6
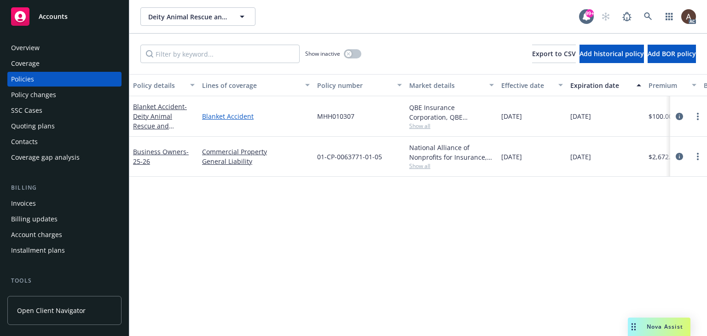
click at [215, 117] on link "Blanket Accident" at bounding box center [256, 116] width 108 height 10
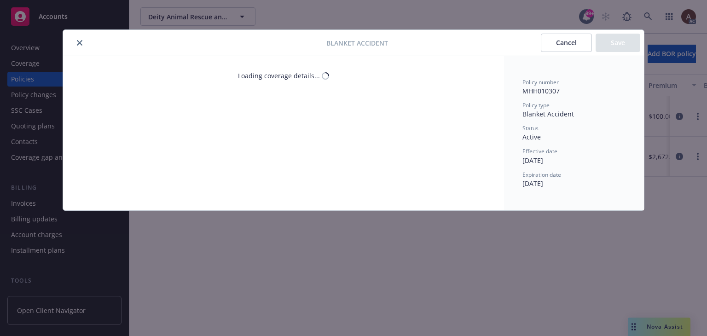
type textarea "x"
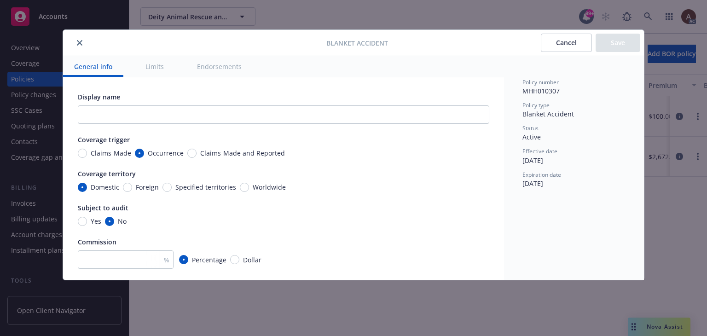
click at [79, 39] on button "close" at bounding box center [79, 42] width 11 height 11
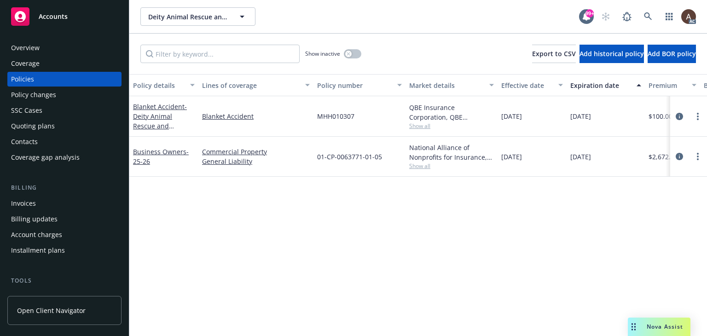
click at [200, 209] on div "Policy details Lines of coverage Policy number Market details Effective date Ex…" at bounding box center [418, 205] width 578 height 262
click at [441, 229] on div "Policy details Lines of coverage Policy number Market details Effective date Ex…" at bounding box center [418, 205] width 578 height 262
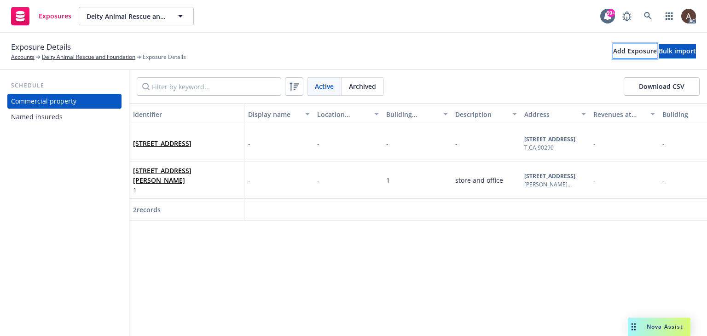
click at [613, 52] on div "Add Exposure" at bounding box center [635, 51] width 44 height 14
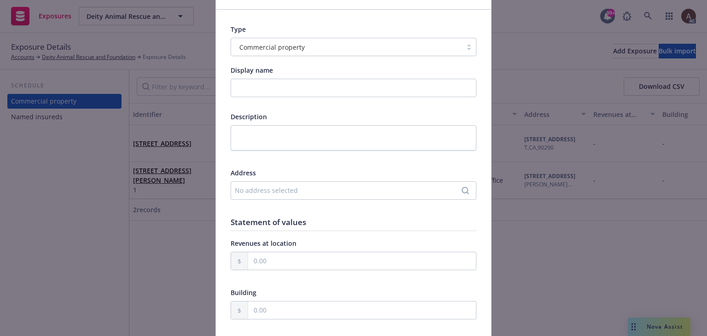
scroll to position [92, 0]
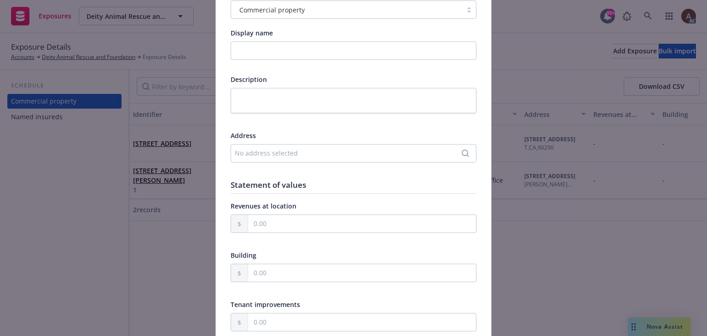
click at [256, 154] on div "No address selected" at bounding box center [349, 153] width 228 height 10
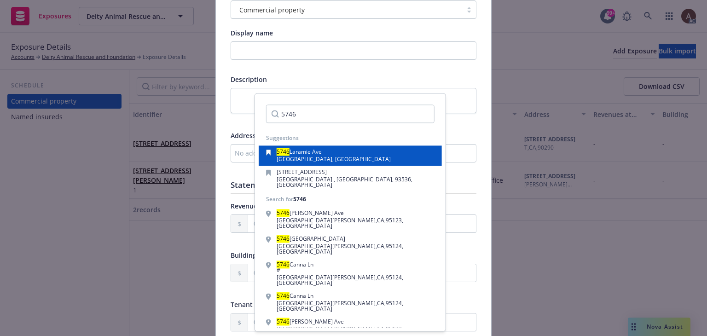
type input "5746"
click at [337, 159] on span "Woodland Hills, CA, 91367, USA" at bounding box center [334, 160] width 114 height 8
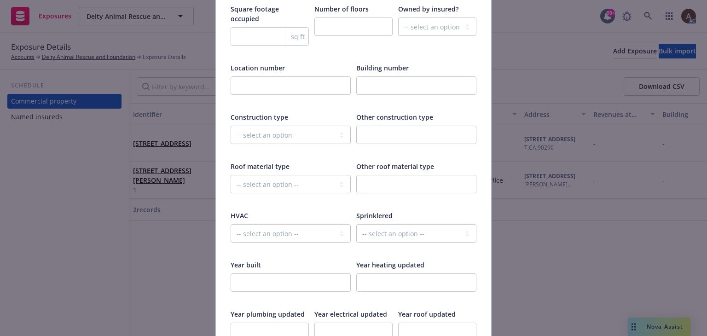
scroll to position [1335, 0]
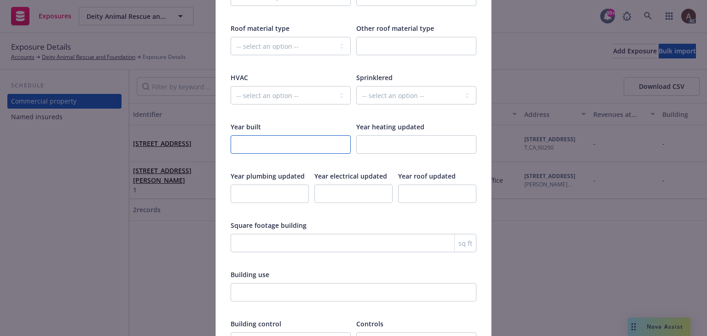
click at [256, 135] on input "number" at bounding box center [291, 144] width 120 height 18
type input "1959"
click at [278, 234] on input "number" at bounding box center [354, 243] width 246 height 18
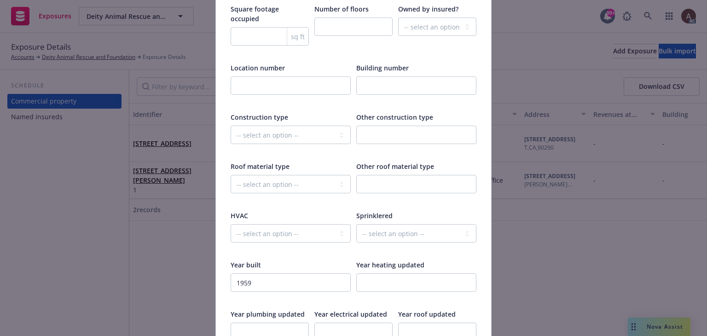
type input "100"
click at [279, 127] on select "-- select an option -- Fire Resistive (Masonry reinforced by structural Steel l…" at bounding box center [291, 135] width 120 height 18
select select "FRAME"
click at [231, 126] on select "-- select an option -- Fire Resistive (Masonry reinforced by structural Steel l…" at bounding box center [291, 135] width 120 height 18
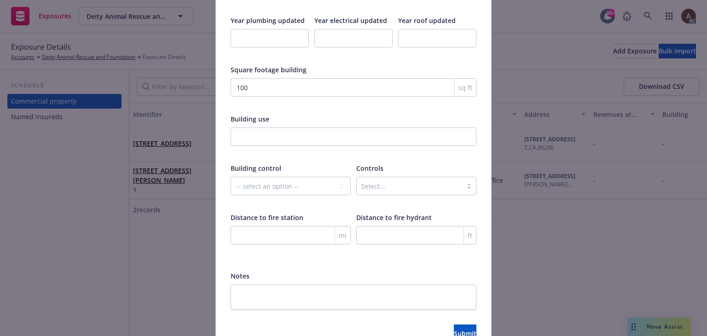
scroll to position [1529, 0]
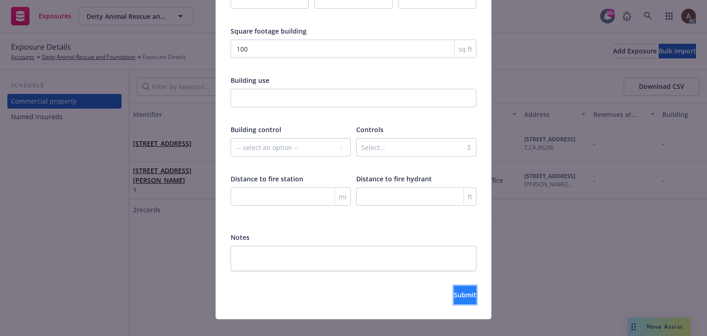
click at [454, 290] on span "Submit" at bounding box center [465, 294] width 23 height 9
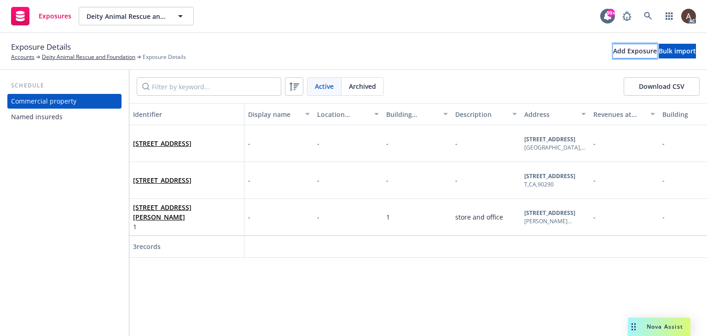
click at [613, 55] on div "Add Exposure" at bounding box center [635, 51] width 44 height 14
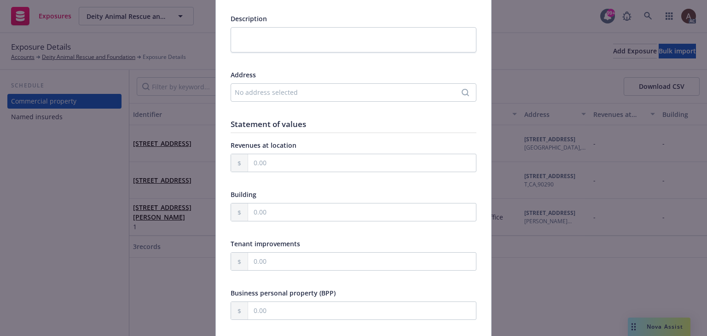
scroll to position [138, 0]
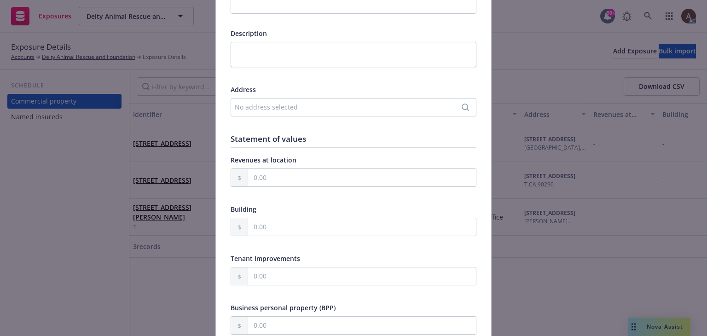
click at [262, 109] on div "No address selected" at bounding box center [349, 107] width 228 height 10
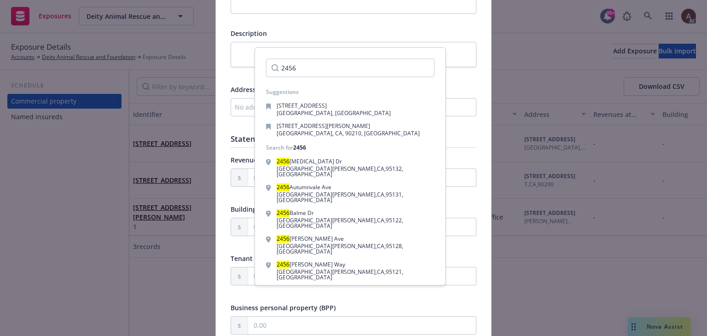
type input "2456"
click at [335, 290] on div "Add custom address" at bounding box center [350, 299] width 172 height 18
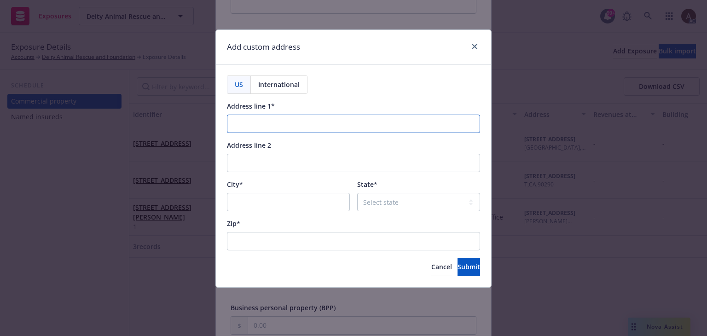
click at [264, 126] on input "Address line 1*" at bounding box center [353, 124] width 253 height 18
paste input "2456 Penmar Ave"
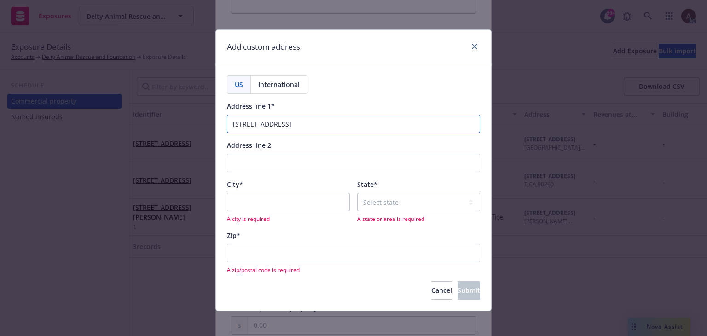
type input "2456 Penmar Ave"
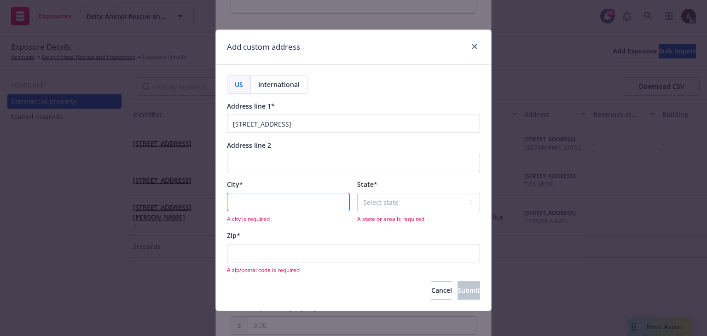
click at [249, 201] on input "City*" at bounding box center [288, 202] width 123 height 18
paste input "Venice"
type input "Venice"
click at [374, 204] on select "Select state Alabama Alaska American Samoa Arizona Arkansas Baker Island Califo…" at bounding box center [418, 202] width 123 height 18
select select "CA"
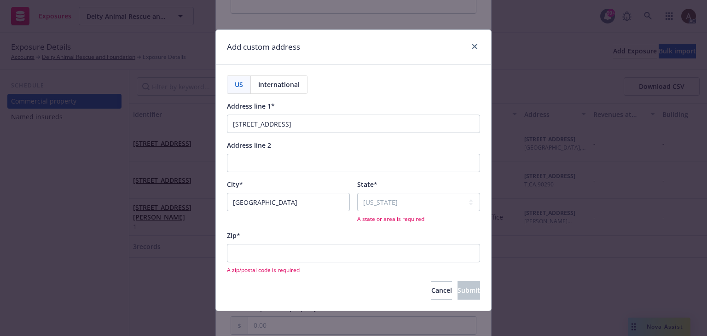
click at [309, 231] on div "Zip*" at bounding box center [353, 236] width 253 height 10
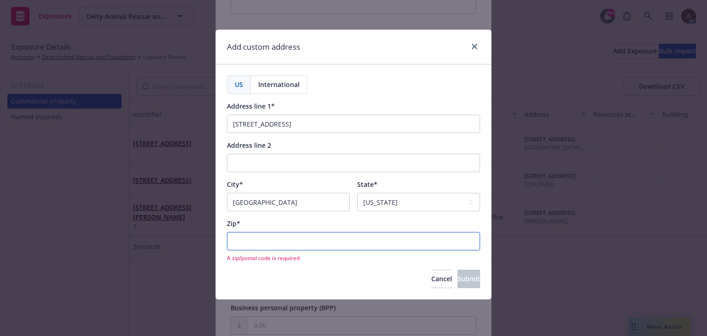
click at [246, 244] on input "Zip*" at bounding box center [353, 241] width 253 height 18
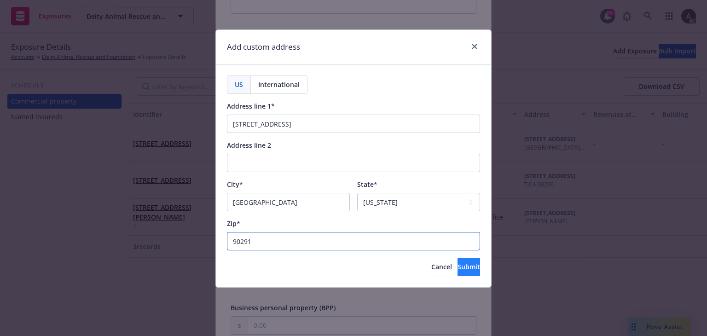
type input "90291"
click at [458, 267] on span "Submit" at bounding box center [469, 266] width 23 height 9
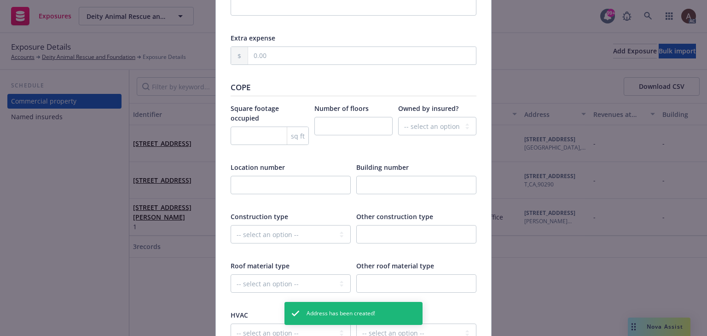
scroll to position [1151, 0]
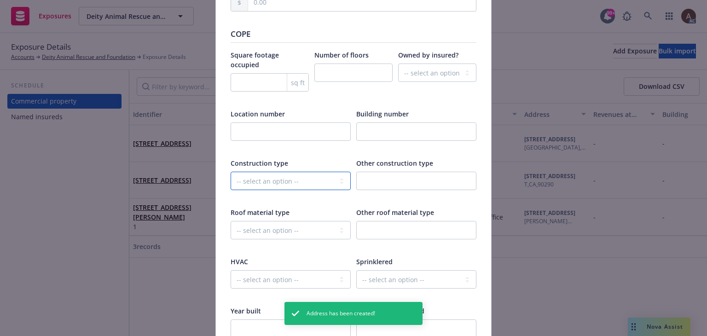
click at [276, 172] on select "-- select an option -- Fire Resistive (Masonry reinforced by structural Steel l…" at bounding box center [291, 181] width 120 height 18
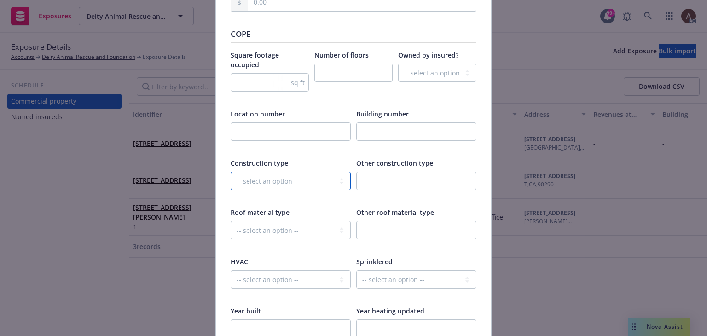
select select "FRAME"
click at [231, 172] on select "-- select an option -- Fire Resistive (Masonry reinforced by structural Steel l…" at bounding box center [291, 181] width 120 height 18
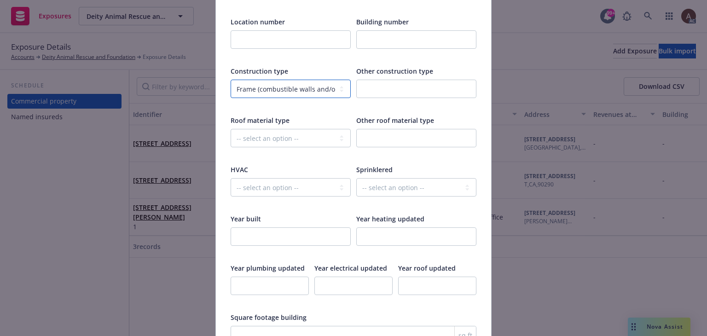
scroll to position [1289, 0]
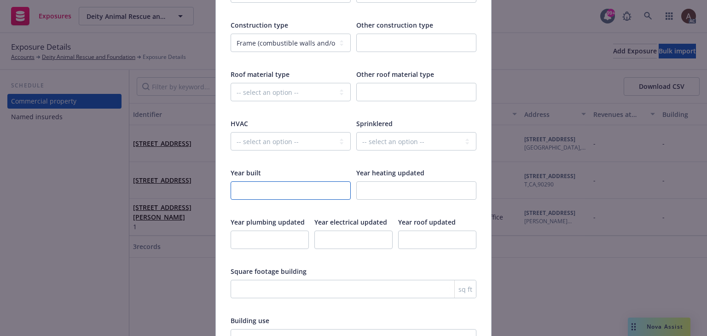
click at [267, 181] on input "number" at bounding box center [291, 190] width 120 height 18
type input "2023"
click at [259, 280] on input "number" at bounding box center [354, 289] width 246 height 18
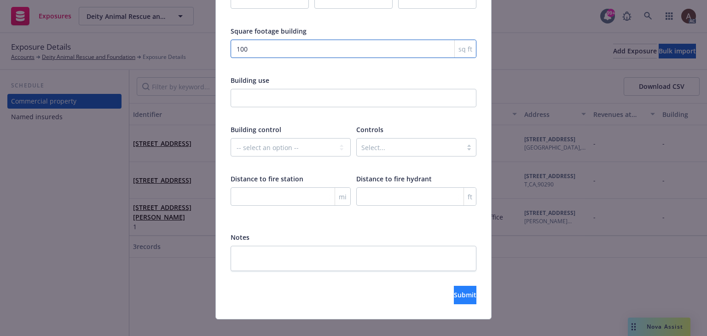
type input "100"
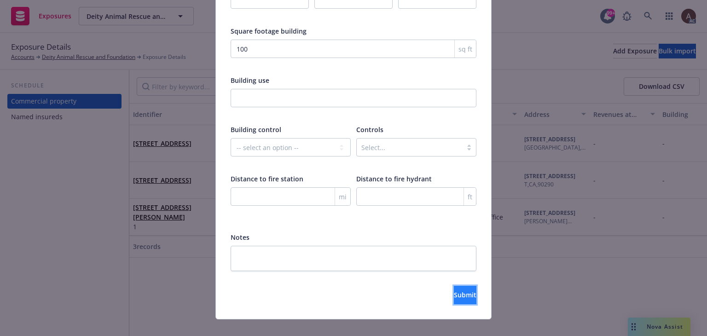
click at [454, 286] on button "Submit" at bounding box center [465, 295] width 23 height 18
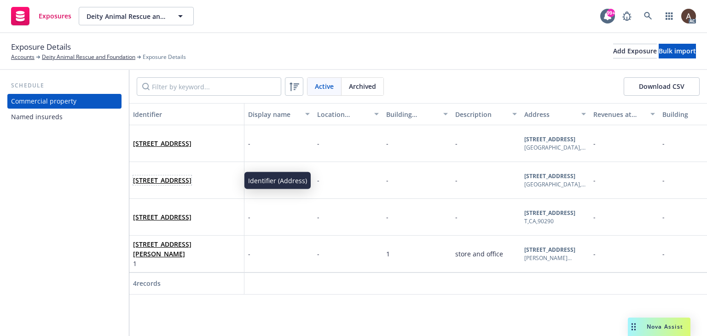
click at [192, 185] on span "5746 Laramie Ave, Woodland Hills, CA, 91367, USA" at bounding box center [162, 180] width 58 height 10
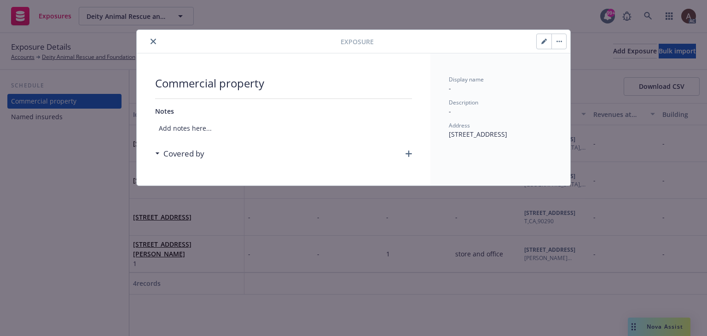
click at [409, 153] on icon "button" at bounding box center [409, 154] width 6 height 6
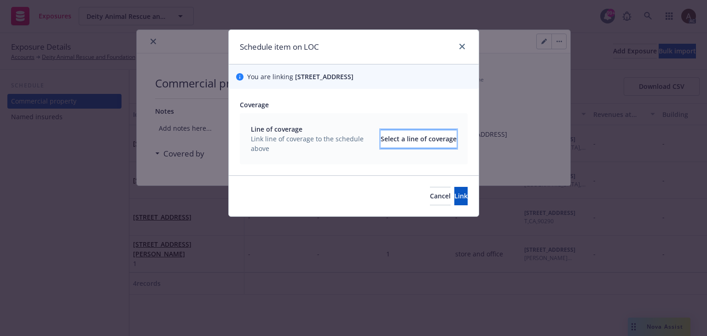
click at [381, 137] on div "Select a line of coverage" at bounding box center [419, 138] width 76 height 17
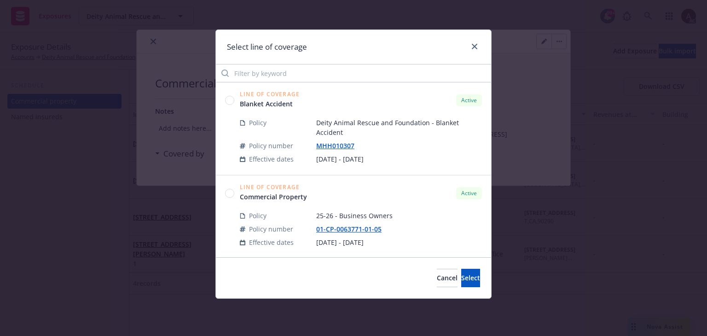
click at [232, 100] on circle at bounding box center [230, 100] width 9 height 9
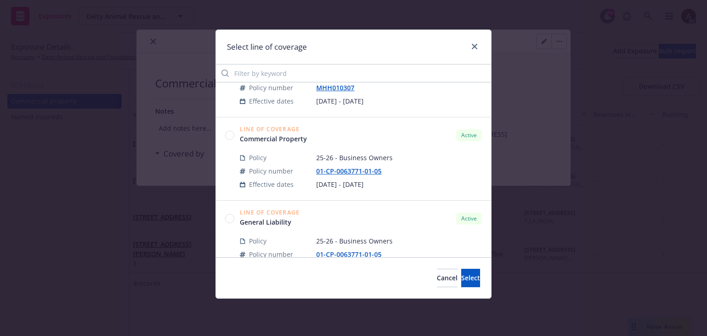
scroll to position [92, 0]
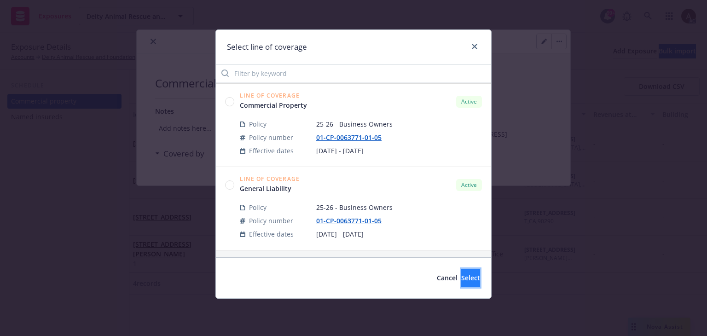
click at [461, 280] on button "Select" at bounding box center [470, 278] width 19 height 18
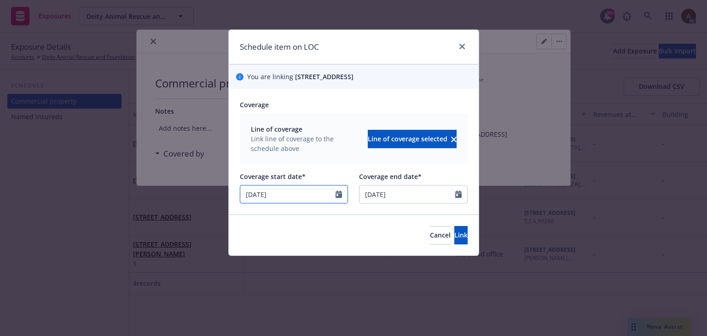
select select "6"
click at [303, 194] on input "06/01/2025" at bounding box center [288, 194] width 96 height 17
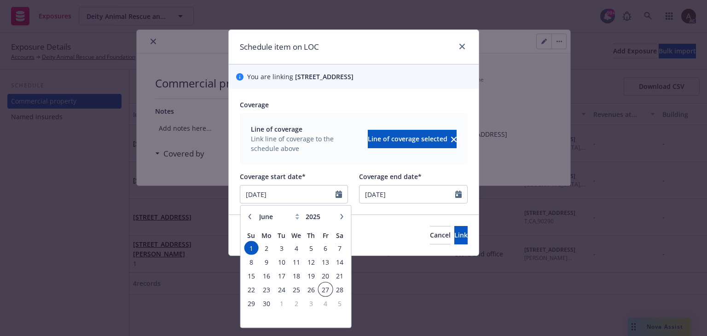
click at [325, 291] on span "27" at bounding box center [325, 290] width 12 height 12
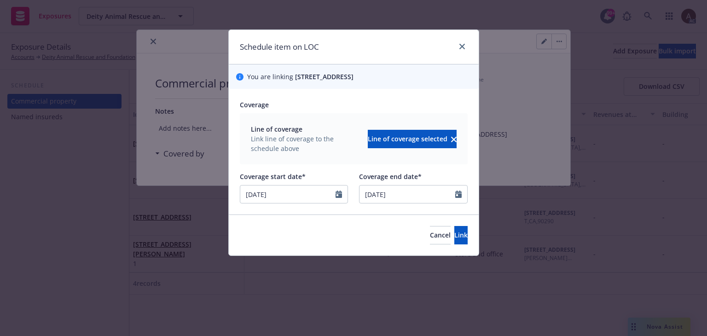
type input "06/27/2025"
click at [454, 234] on button "Link" at bounding box center [460, 235] width 13 height 18
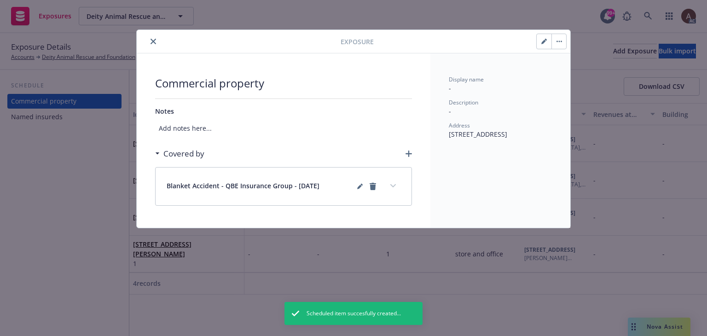
click at [65, 182] on div "Exposure Commercial property Notes Add notes here... Covered by Blanket Acciden…" at bounding box center [353, 168] width 707 height 336
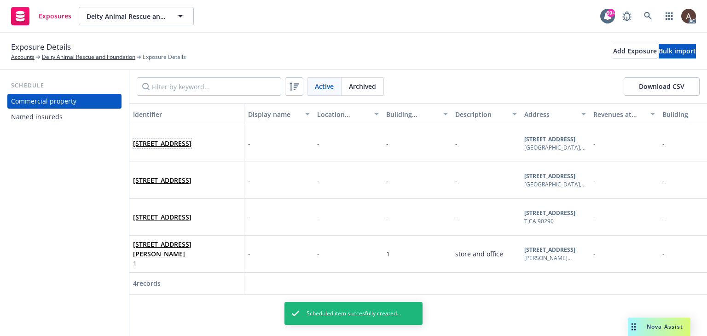
click at [192, 148] on span "2456 Penmar Ave, Venice, CA, 90291, USA" at bounding box center [162, 144] width 58 height 10
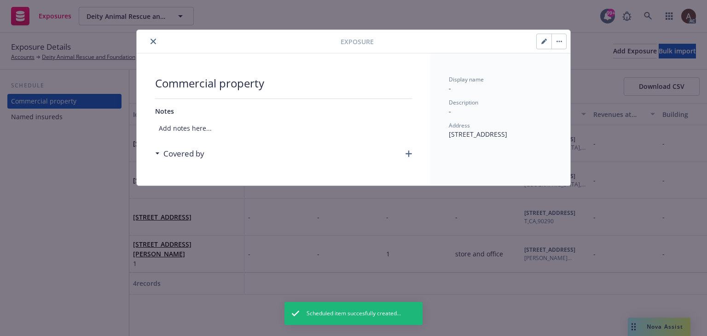
click at [410, 153] on icon "button" at bounding box center [409, 154] width 6 height 6
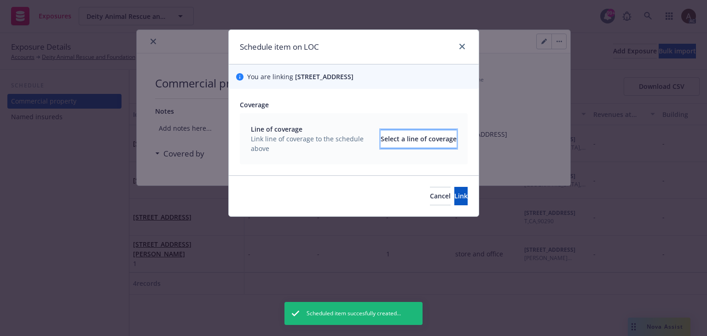
click at [381, 136] on div "Select a line of coverage" at bounding box center [419, 138] width 76 height 17
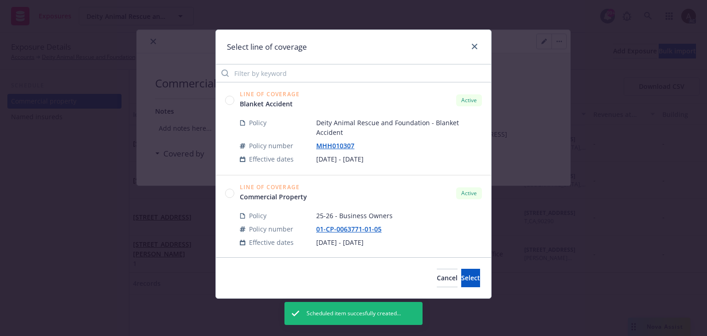
click at [231, 100] on circle at bounding box center [230, 100] width 9 height 9
click at [461, 278] on span "Select" at bounding box center [470, 277] width 19 height 9
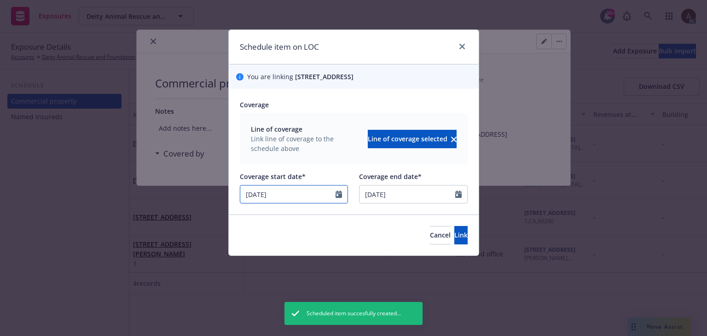
click at [339, 195] on icon "Calendar" at bounding box center [339, 194] width 6 height 7
select select "6"
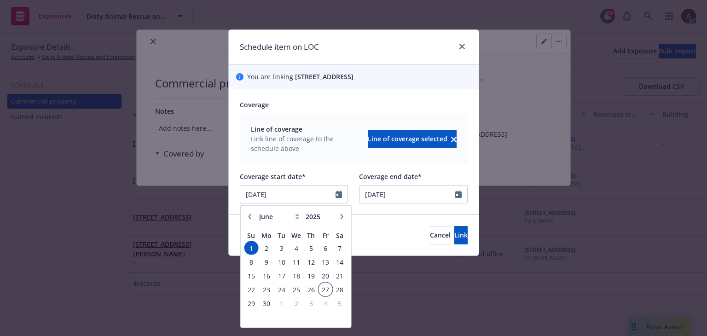
click at [325, 289] on span "27" at bounding box center [325, 290] width 12 height 12
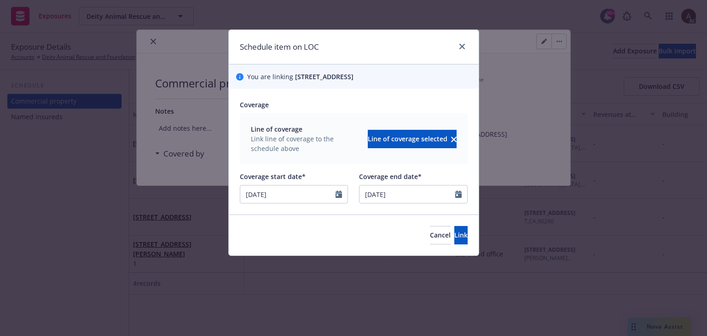
type input "06/27/2025"
click at [454, 238] on span "Link" at bounding box center [460, 235] width 13 height 9
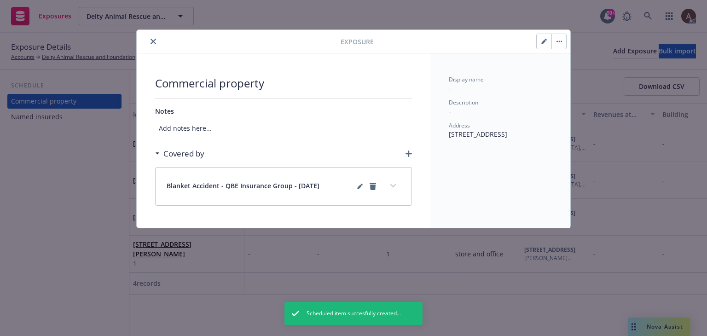
click at [405, 153] on div "Covered by" at bounding box center [283, 153] width 257 height 19
click at [407, 152] on icon "button" at bounding box center [409, 154] width 6 height 6
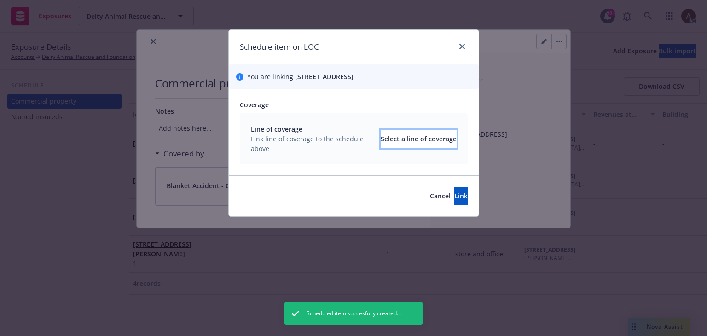
click at [388, 139] on div "Select a line of coverage" at bounding box center [419, 138] width 76 height 17
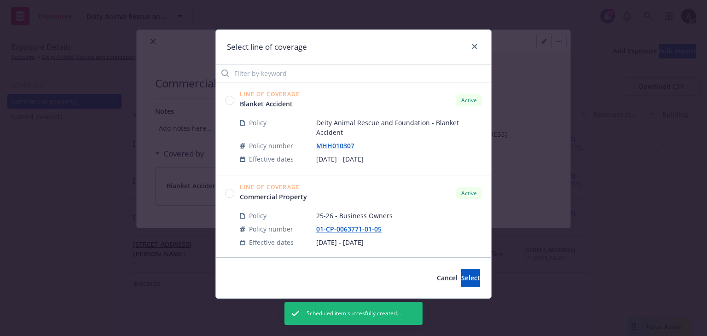
click at [227, 194] on circle at bounding box center [230, 193] width 9 height 9
click at [461, 280] on button "Select" at bounding box center [470, 278] width 19 height 18
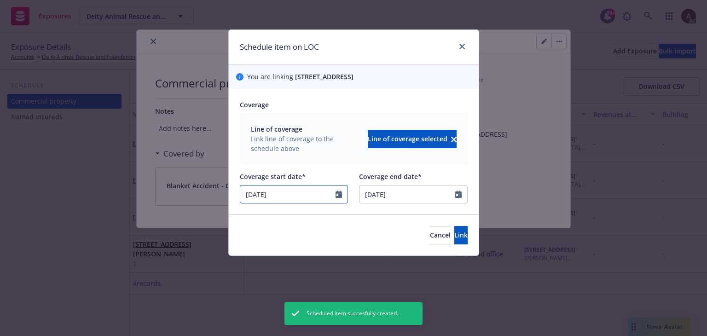
select select "6"
click at [328, 192] on input "06/01/2025" at bounding box center [288, 194] width 96 height 17
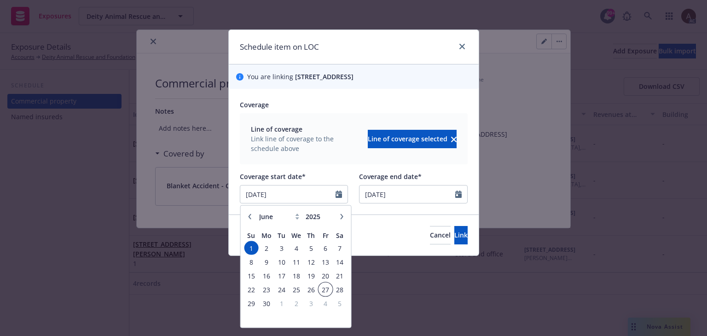
click at [326, 289] on span "27" at bounding box center [325, 290] width 12 height 12
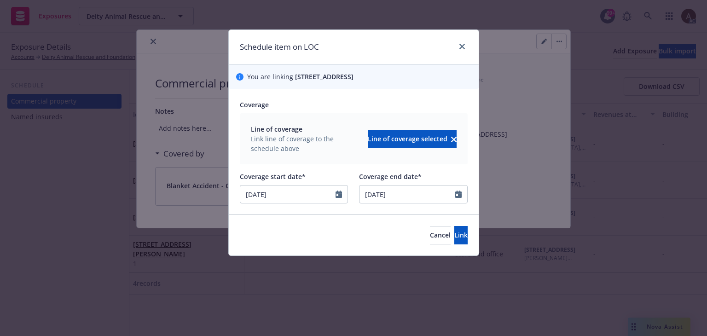
type input "06/27/2025"
click at [454, 239] on span "Link" at bounding box center [460, 235] width 13 height 9
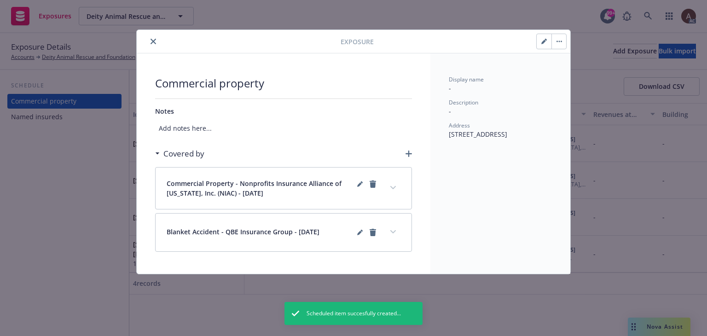
click at [410, 155] on icon "button" at bounding box center [409, 154] width 6 height 6
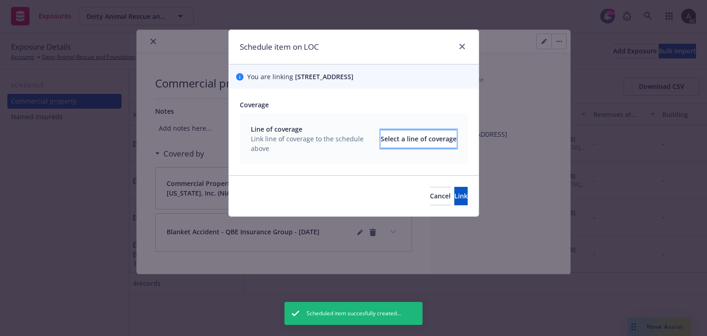
click at [386, 142] on div "Select a line of coverage" at bounding box center [419, 138] width 76 height 17
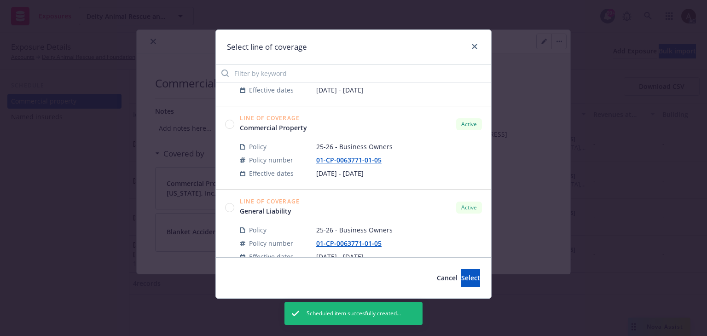
scroll to position [92, 0]
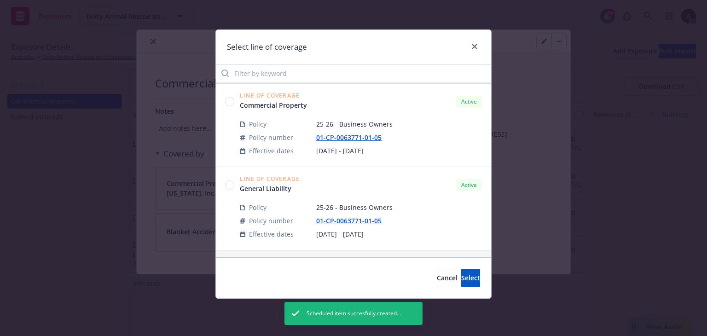
click at [230, 185] on circle at bounding box center [230, 184] width 9 height 9
click at [461, 279] on button "Select" at bounding box center [470, 278] width 19 height 18
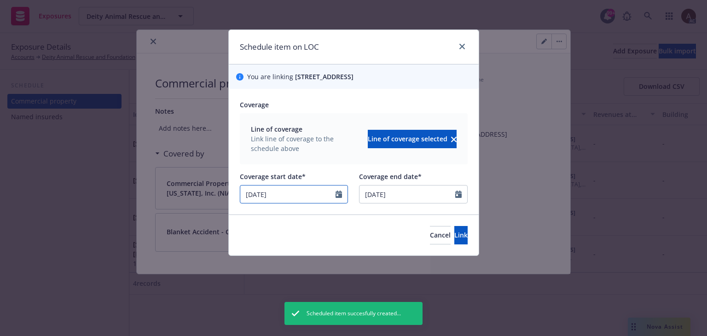
click at [338, 195] on icon "Calendar" at bounding box center [339, 194] width 6 height 7
select select "6"
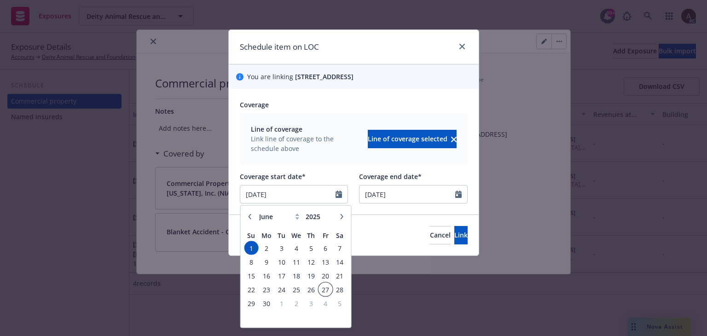
click at [321, 288] on span "27" at bounding box center [325, 290] width 12 height 12
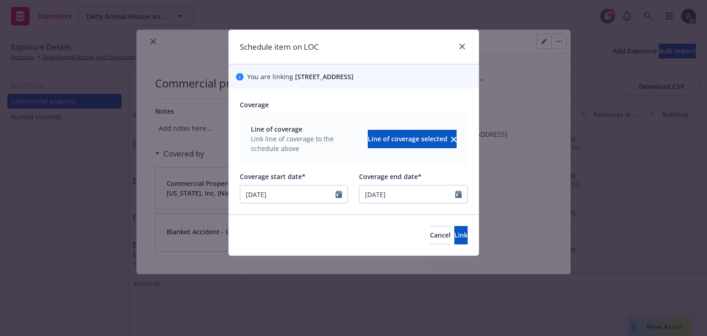
type input "06/27/2025"
click at [454, 245] on div "Cancel Link" at bounding box center [354, 235] width 250 height 41
click at [454, 237] on button "Link" at bounding box center [460, 235] width 13 height 18
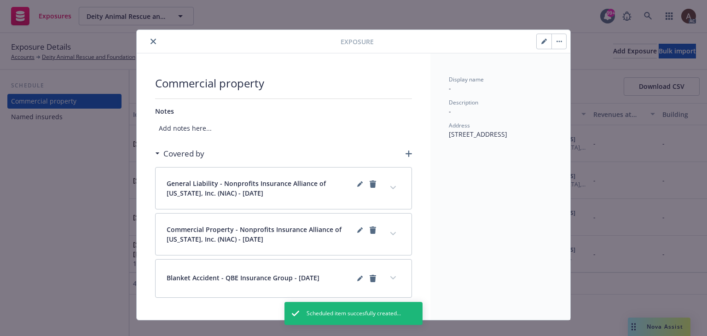
click at [151, 41] on icon "close" at bounding box center [154, 42] width 6 height 6
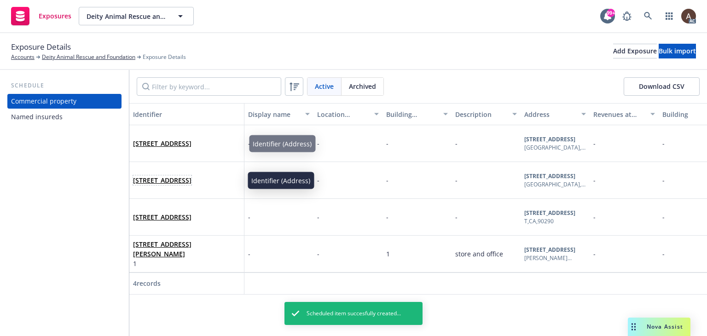
click at [192, 185] on span "5746 Laramie Ave, Woodland Hills, CA, 91367, USA" at bounding box center [162, 180] width 58 height 10
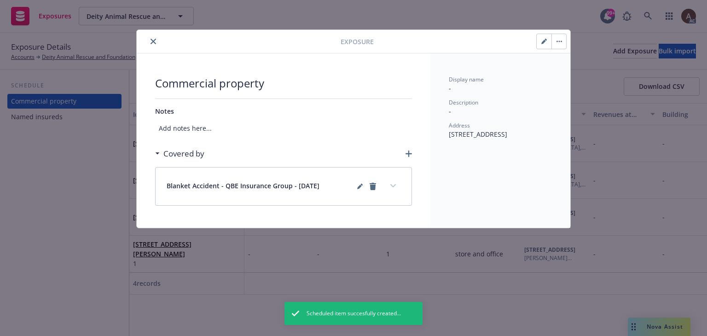
click at [406, 154] on icon "button" at bounding box center [409, 154] width 6 height 6
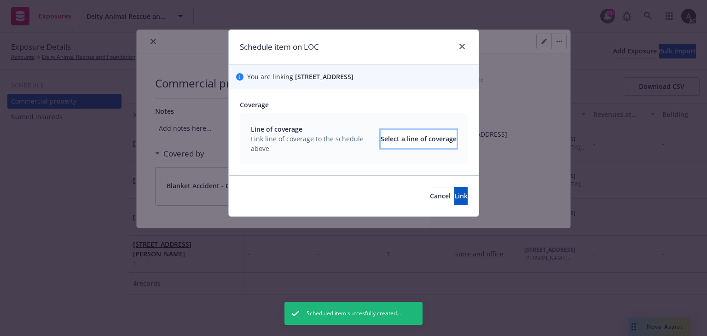
click at [388, 137] on div "Select a line of coverage" at bounding box center [419, 138] width 76 height 17
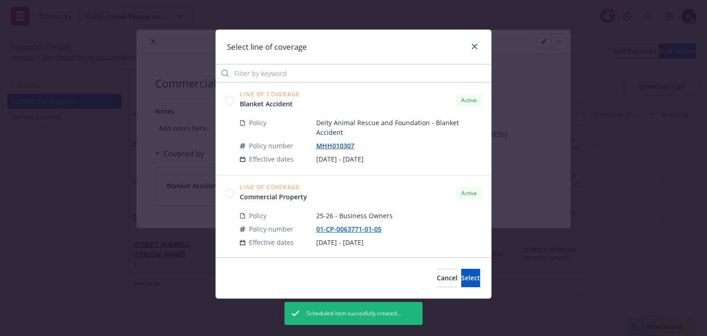
click at [230, 196] on circle at bounding box center [230, 193] width 9 height 9
click at [461, 277] on button "Select" at bounding box center [470, 278] width 19 height 18
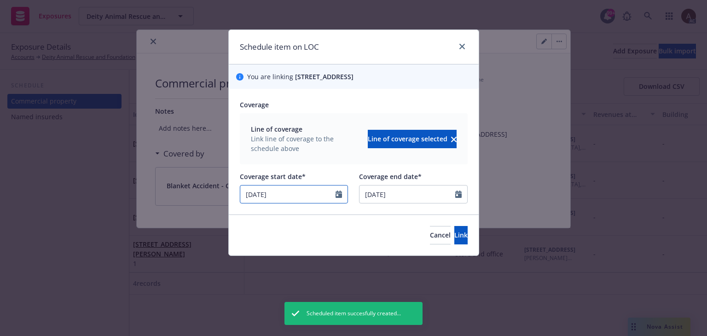
click at [338, 197] on icon "Calendar" at bounding box center [339, 194] width 6 height 7
select select "6"
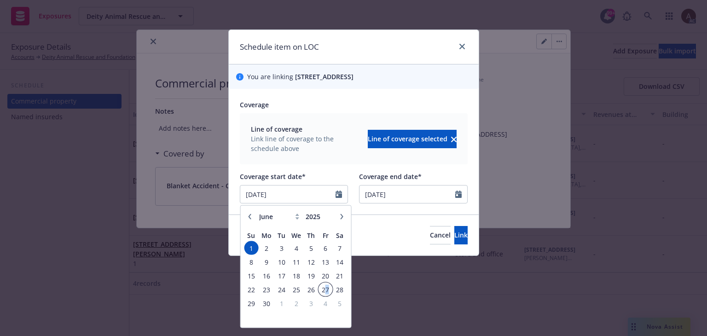
click at [327, 289] on span "27" at bounding box center [325, 290] width 12 height 12
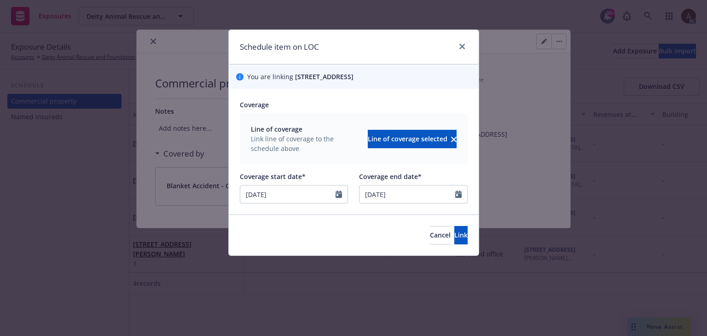
type input "06/27/2025"
click at [454, 235] on span "Link" at bounding box center [460, 235] width 13 height 9
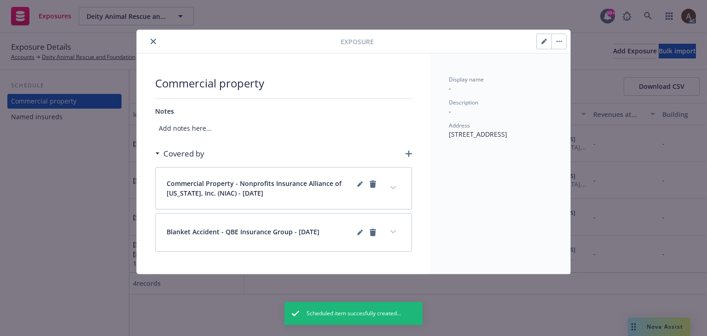
click at [409, 155] on icon "button" at bounding box center [409, 154] width 6 height 6
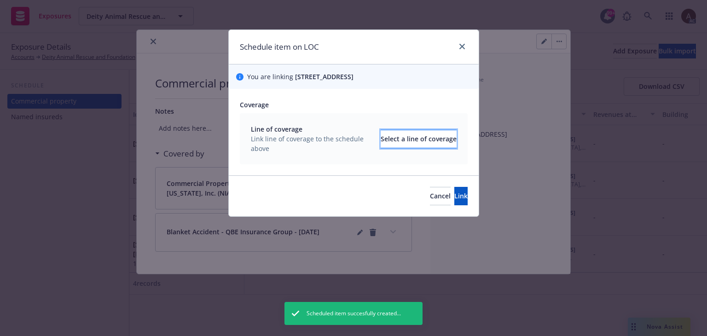
click at [387, 144] on div "Select a line of coverage" at bounding box center [419, 138] width 76 height 17
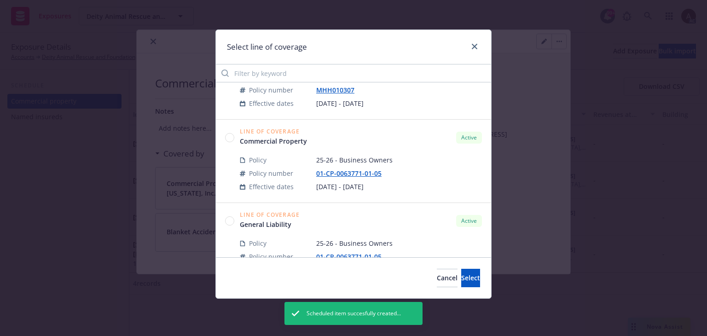
scroll to position [92, 0]
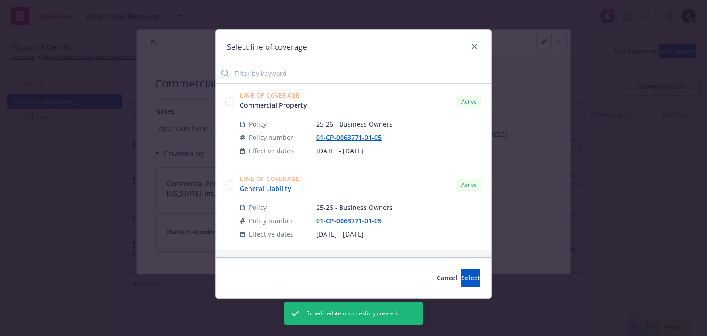
drag, startPoint x: 233, startPoint y: 184, endPoint x: 246, endPoint y: 185, distance: 13.0
click at [233, 184] on circle at bounding box center [230, 184] width 9 height 9
click at [468, 279] on button "Select" at bounding box center [470, 278] width 19 height 18
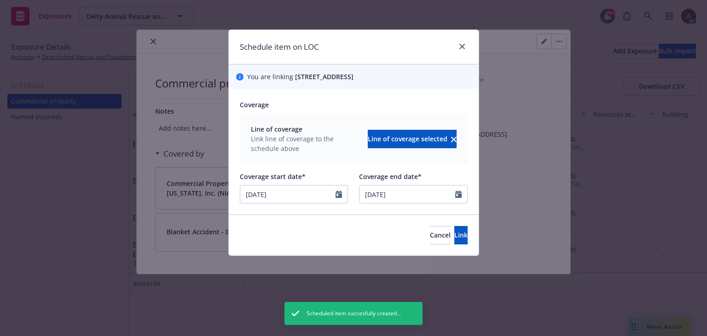
click at [342, 196] on div at bounding box center [342, 194] width 12 height 17
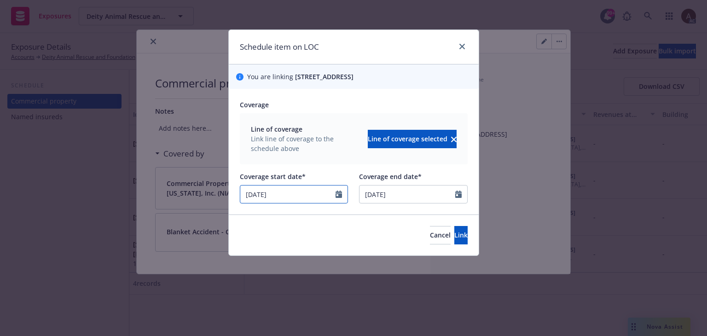
click at [338, 194] on icon "Calendar" at bounding box center [339, 194] width 6 height 7
select select "6"
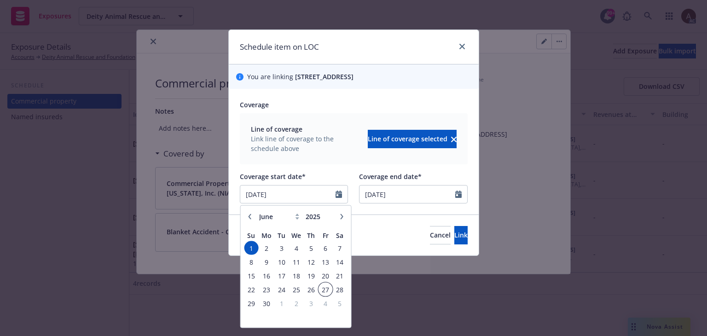
click at [326, 290] on span "27" at bounding box center [325, 290] width 12 height 12
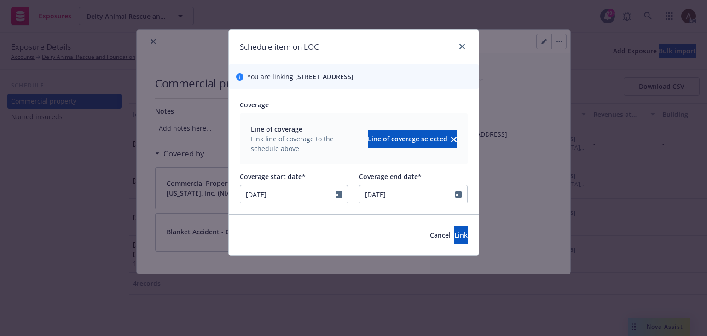
type input "06/27/2025"
click at [454, 237] on span "Link" at bounding box center [460, 235] width 13 height 9
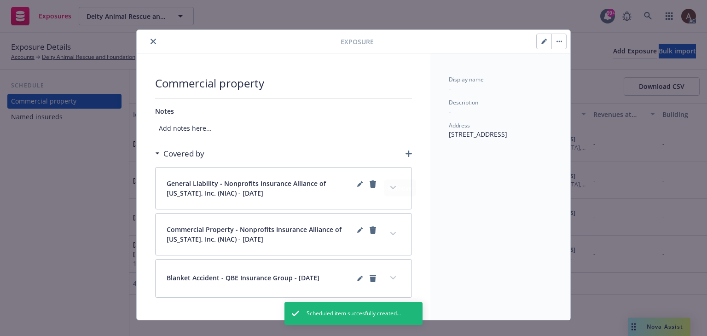
click at [58, 222] on div "Exposure Commercial property Notes Add notes here... Covered by General Liabili…" at bounding box center [353, 168] width 707 height 336
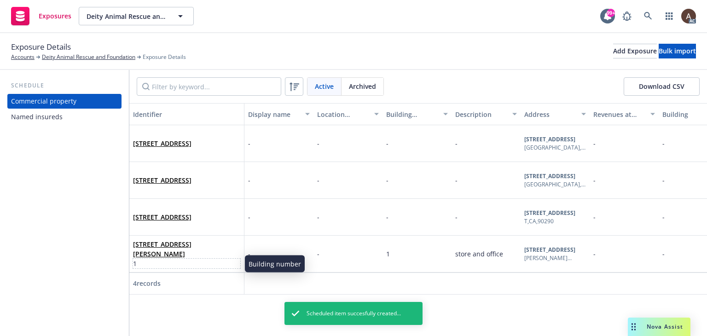
click at [208, 260] on span "1" at bounding box center [186, 264] width 107 height 10
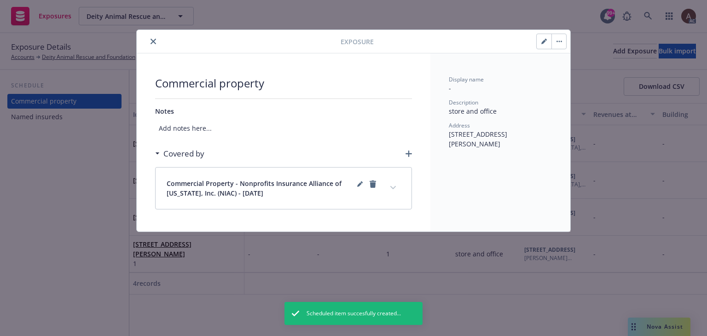
click at [393, 188] on icon "expand content" at bounding box center [393, 187] width 6 height 3
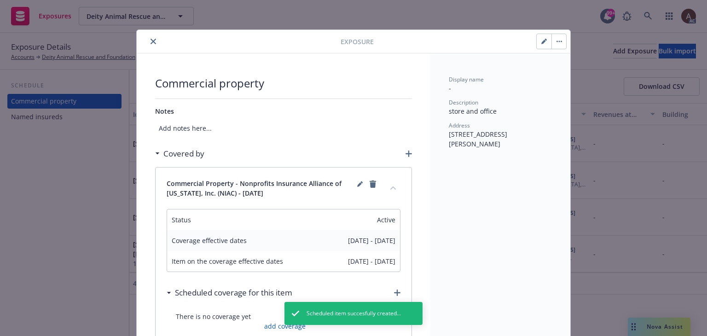
click at [50, 194] on div "Exposure Commercial property Notes Add notes here... Covered by Commercial Prop…" at bounding box center [353, 168] width 707 height 336
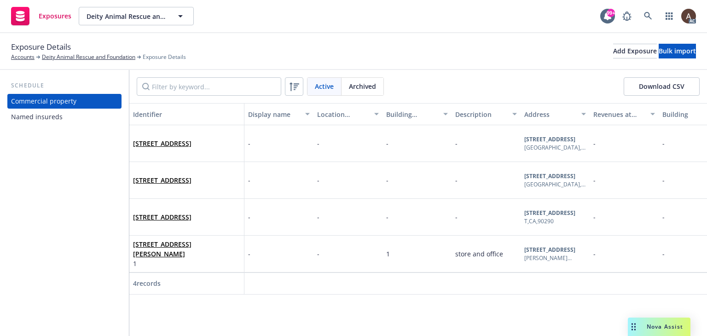
drag, startPoint x: 43, startPoint y: 116, endPoint x: 46, endPoint y: 112, distance: 5.1
click at [43, 116] on div "Named insureds" at bounding box center [37, 117] width 52 height 15
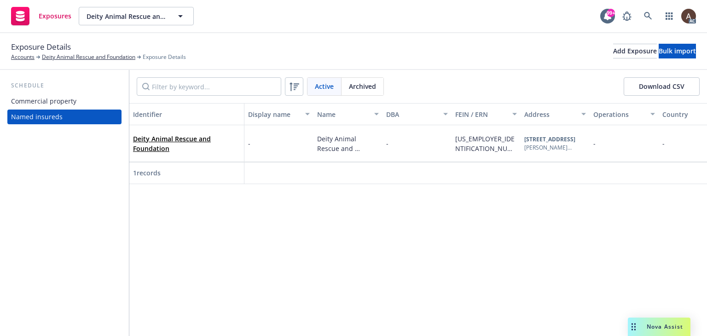
click at [52, 103] on div "Commercial property" at bounding box center [43, 101] width 65 height 15
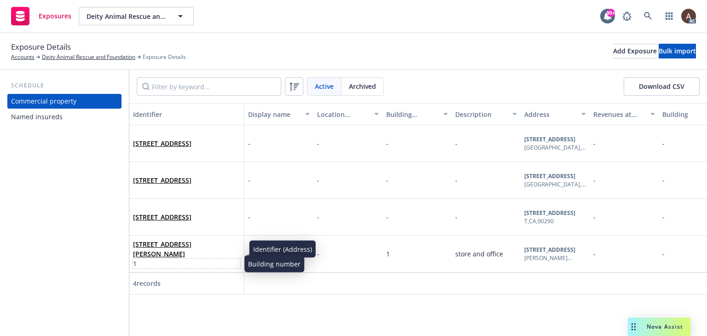
drag, startPoint x: 210, startPoint y: 259, endPoint x: 231, endPoint y: 251, distance: 22.0
click at [211, 259] on span "1" at bounding box center [186, 264] width 107 height 10
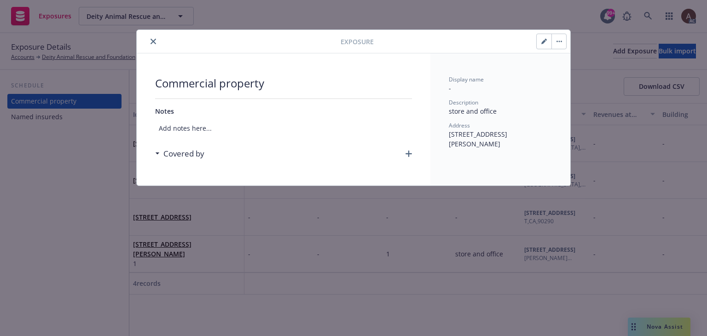
click at [554, 40] on button "button" at bounding box center [559, 41] width 15 height 15
click at [568, 68] on link "Archive" at bounding box center [578, 67] width 52 height 18
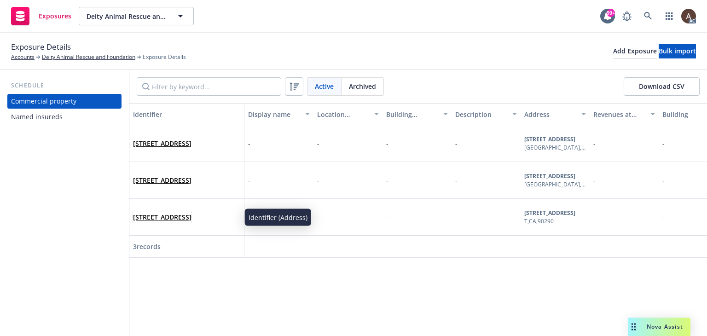
click at [192, 222] on span "120 S Topanga Canyon Blvd., Unit 211 Topanga, CA 90290, T, CA, 90290, USA" at bounding box center [162, 217] width 58 height 10
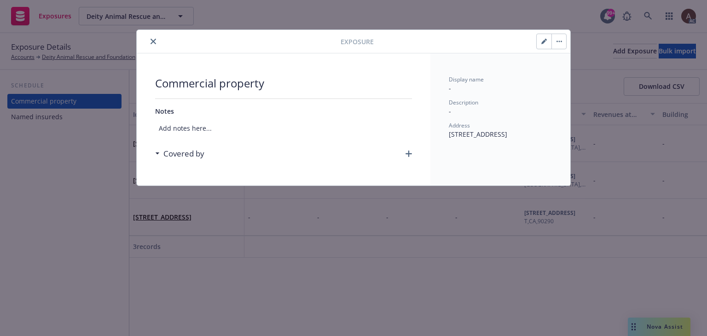
click at [560, 42] on icon "button" at bounding box center [560, 42] width 6 height 2
click at [563, 66] on link "Archive" at bounding box center [578, 67] width 52 height 18
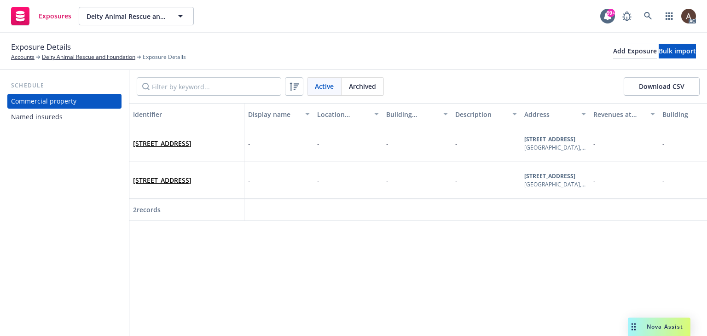
click at [59, 208] on div "Schedule Commercial property Named insureds" at bounding box center [64, 203] width 129 height 266
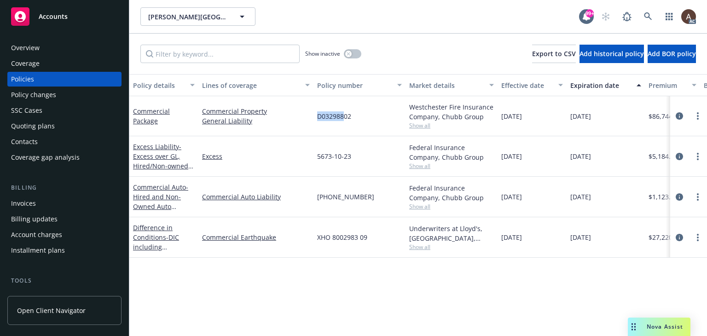
drag, startPoint x: 317, startPoint y: 115, endPoint x: 345, endPoint y: 116, distance: 28.6
click at [345, 116] on div "D03298802" at bounding box center [360, 116] width 92 height 40
click at [678, 114] on icon "circleInformation" at bounding box center [679, 115] width 7 height 7
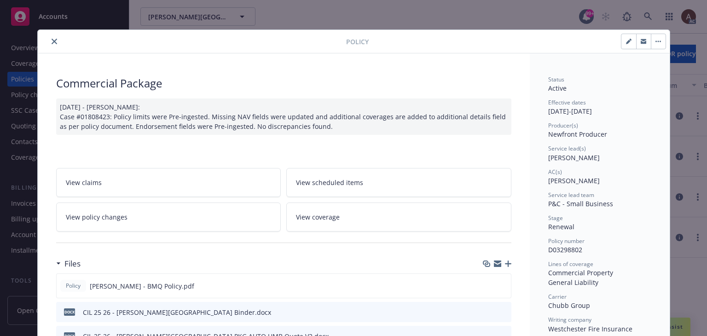
click at [162, 223] on link "View policy changes" at bounding box center [168, 217] width 225 height 29
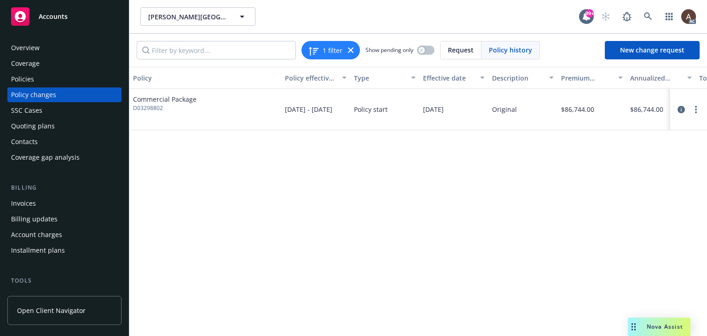
click at [48, 93] on div "Policy changes" at bounding box center [33, 94] width 45 height 15
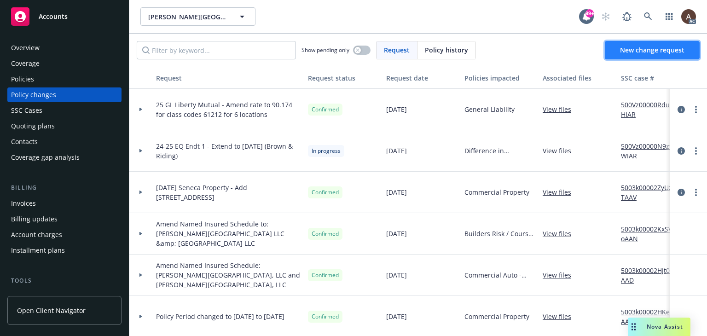
click at [638, 46] on span "New change request" at bounding box center [652, 50] width 64 height 9
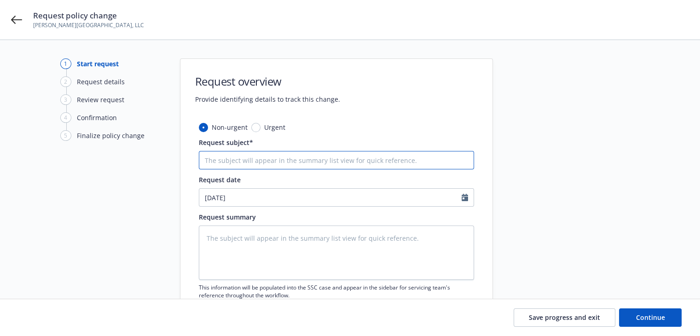
click at [252, 158] on input "Request subject*" at bounding box center [336, 160] width 275 height 18
type textarea "x"
type input "25"
type textarea "x"
type input "25"
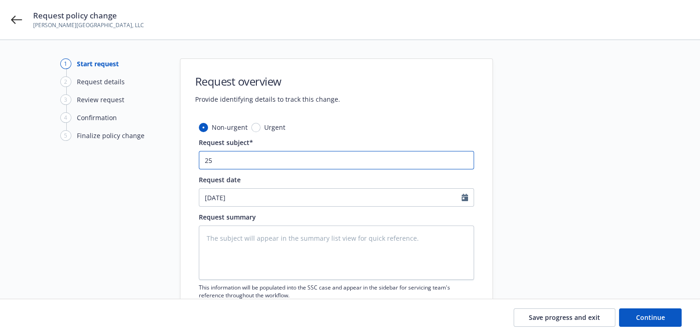
type textarea "x"
type input "25 P"
type textarea "x"
type input "25 PK"
type textarea "x"
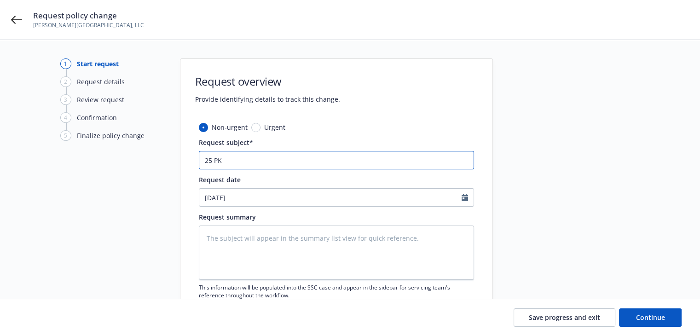
type input "25 PKG"
type textarea "x"
type input "25 PKG"
type textarea "x"
type input "25 PKG C"
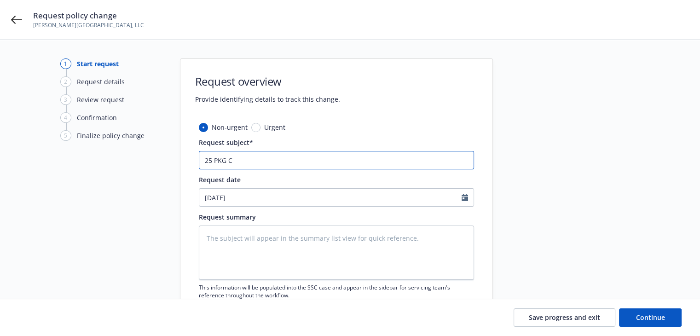
type textarea "x"
type input "25 PKG CH"
type textarea "x"
type input "25 PKG CHU"
type textarea "x"
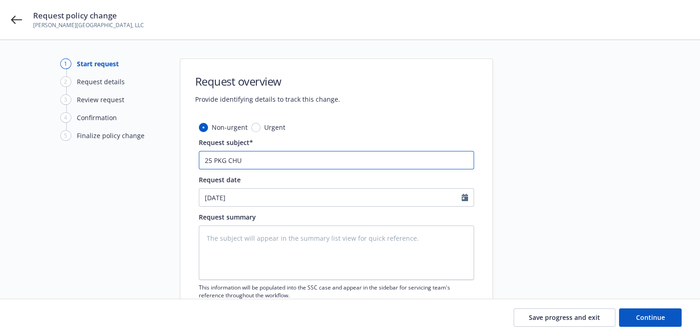
type input "25 PKG CHUB"
type textarea "x"
type input "25 PKG CHUBB"
type textarea "x"
type input "25 PKG CHUBB"
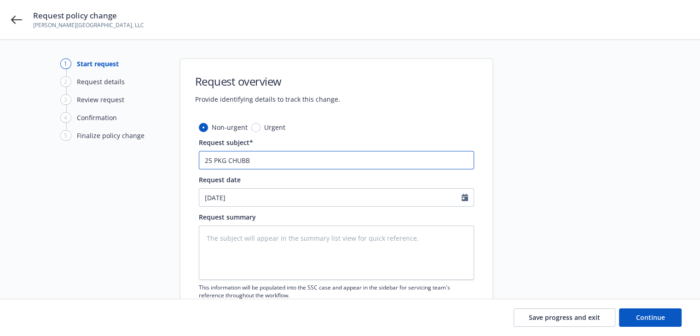
type textarea "x"
type input "25 PKG CHUBB -"
type textarea "x"
type input "25 PKG CHUBB -"
click at [229, 248] on textarea at bounding box center [336, 253] width 275 height 54
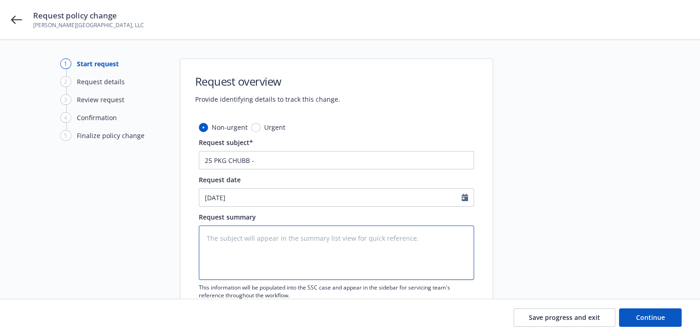
paste textarea "Effective 10/01"
type textarea "x"
type textarea "Effective 10/01"
click at [252, 237] on textarea "Effective 10/01" at bounding box center [336, 253] width 275 height 54
type textarea "x"
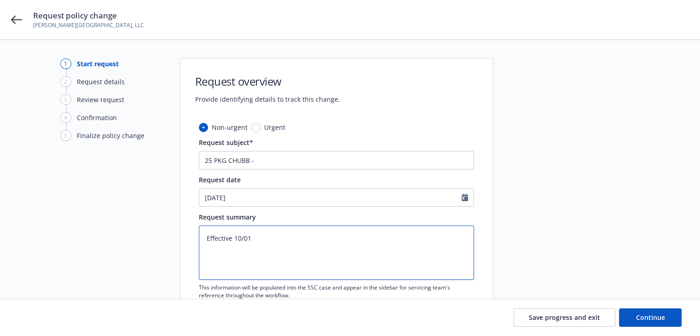
paste textarea "we need to add lender as loss payee :Country Life Insurance Co c/o NorthMarq Ca…"
type textarea "Effective [DATE] need to add lender as loss payee :Country Life Insurance Co c/…"
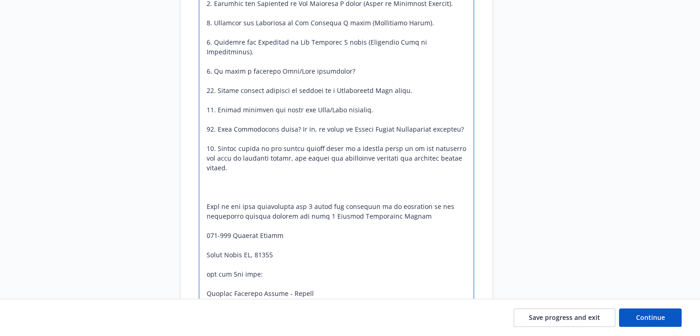
click at [206, 206] on textarea at bounding box center [336, 62] width 275 height 547
type textarea "x"
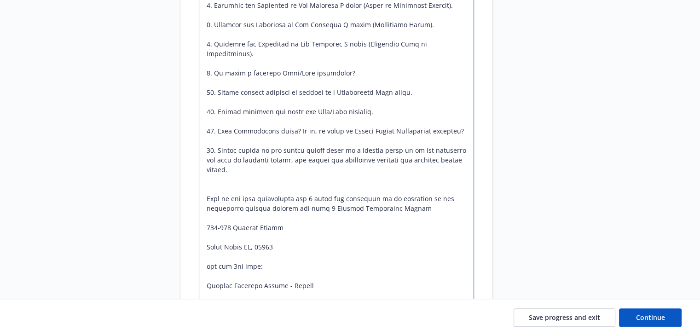
scroll to position [19, 0]
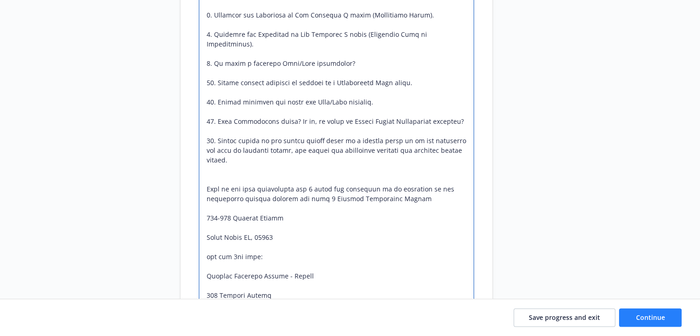
type textarea "Effective [DATE] need to add lender as loss payee :Country Life Insurance Co c/…"
click at [645, 318] on span "Continue" at bounding box center [650, 317] width 29 height 9
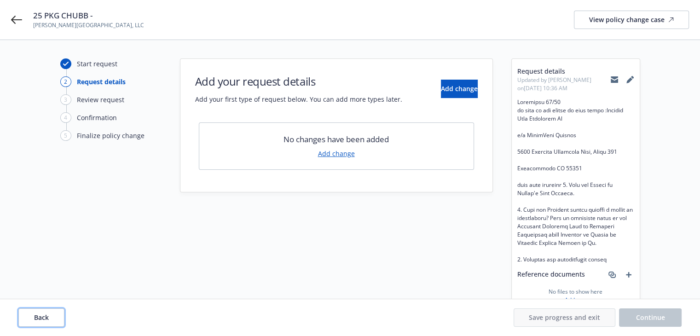
drag, startPoint x: 44, startPoint y: 318, endPoint x: 85, endPoint y: 289, distance: 49.9
click at [44, 318] on span "Back" at bounding box center [41, 317] width 15 height 9
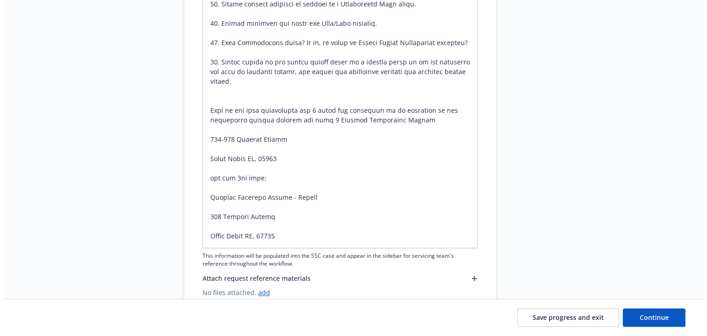
scroll to position [547, 0]
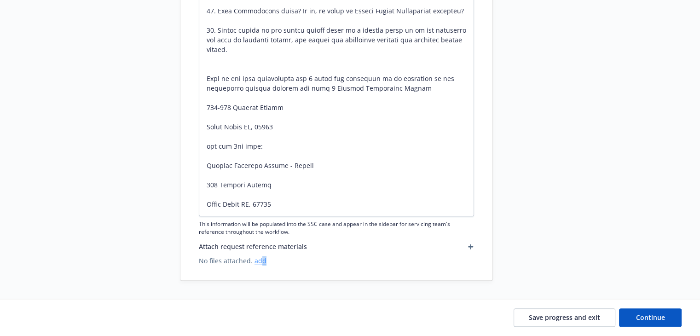
click at [261, 261] on link "add" at bounding box center [261, 260] width 12 height 9
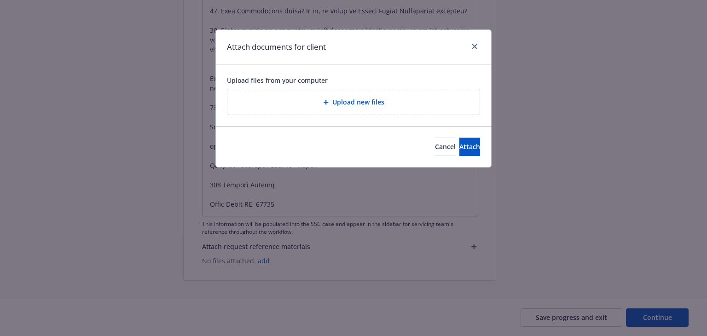
click at [380, 104] on span "Upload new files" at bounding box center [358, 102] width 52 height 10
type textarea "x"
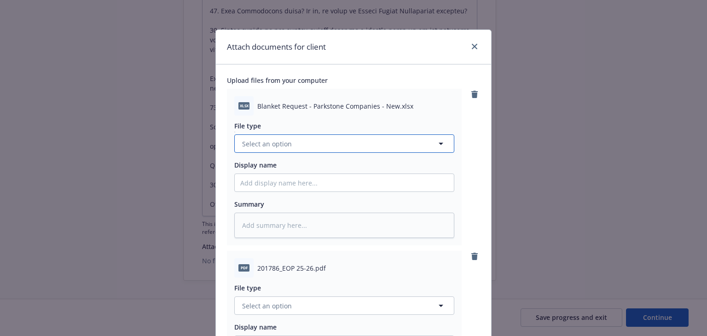
click at [312, 146] on button "Select an option" at bounding box center [344, 143] width 220 height 18
type input "OTHER"
click at [288, 174] on div "Other" at bounding box center [344, 169] width 208 height 13
type textarea "x"
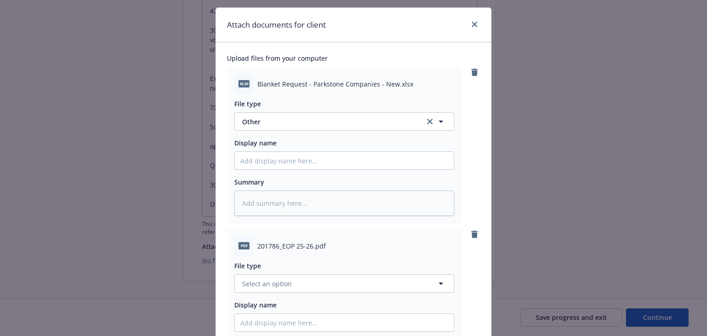
scroll to position [138, 0]
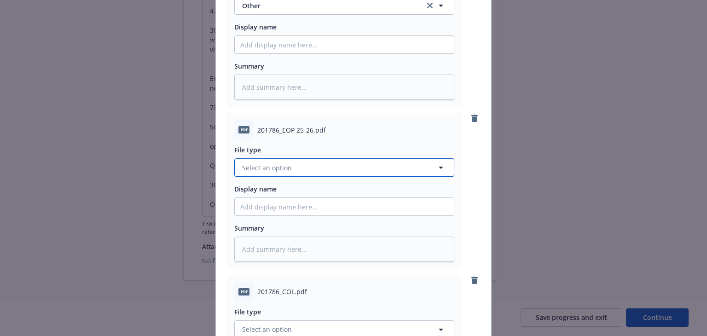
click at [288, 171] on button "Select an option" at bounding box center [344, 167] width 220 height 18
type input "OTHER"
click at [274, 192] on div "Other" at bounding box center [344, 192] width 208 height 13
type textarea "x"
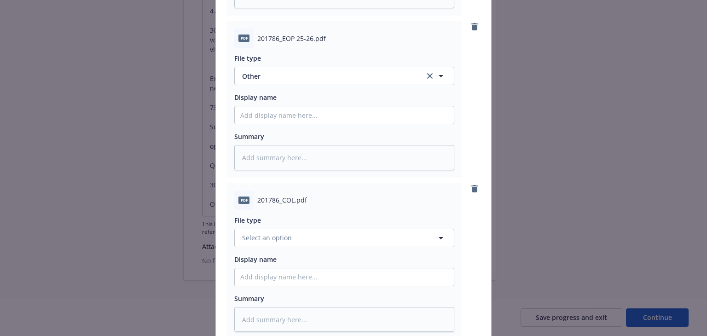
scroll to position [230, 0]
click at [269, 237] on span "Select an option" at bounding box center [267, 237] width 50 height 10
type input "OTHER"
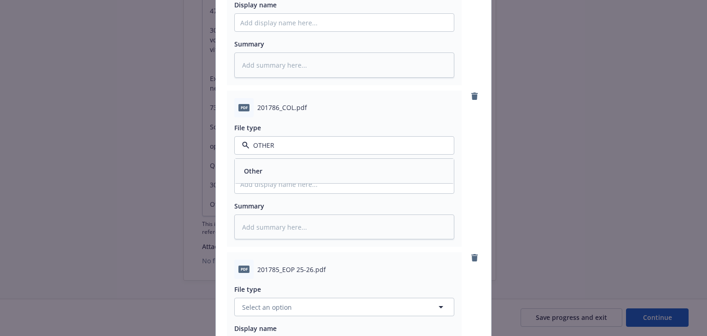
click at [261, 174] on div "Other" at bounding box center [344, 170] width 208 height 13
type textarea "x"
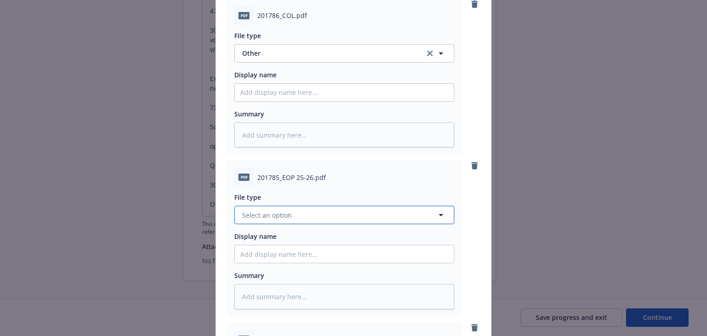
click at [261, 217] on span "Select an option" at bounding box center [267, 215] width 50 height 10
type input "OTHER"
click at [264, 239] on div "Other" at bounding box center [344, 240] width 208 height 13
type textarea "x"
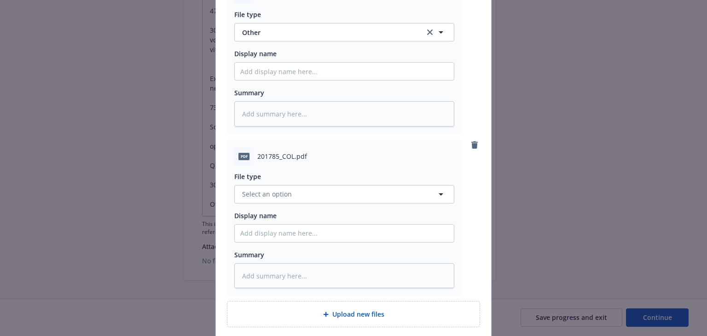
scroll to position [598, 0]
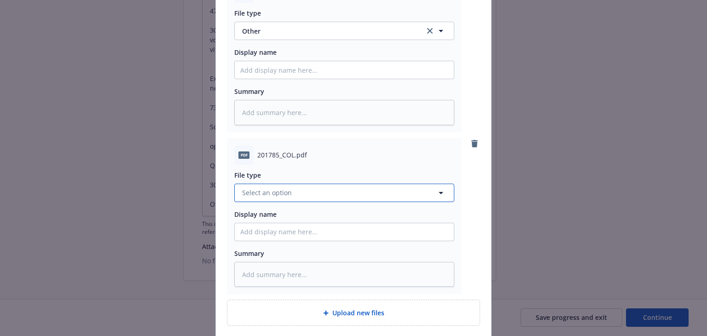
click at [261, 192] on span "Select an option" at bounding box center [267, 193] width 50 height 10
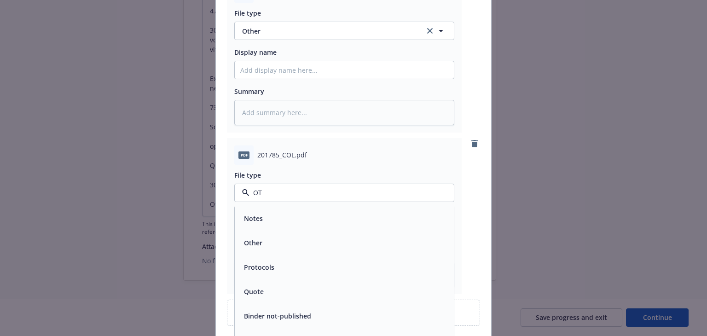
type input "OTH"
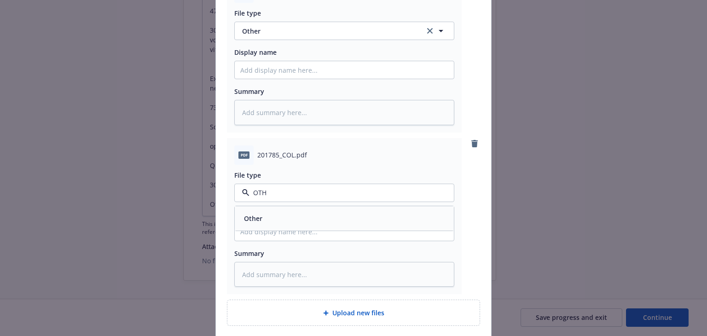
click at [266, 218] on div "Other" at bounding box center [344, 218] width 208 height 13
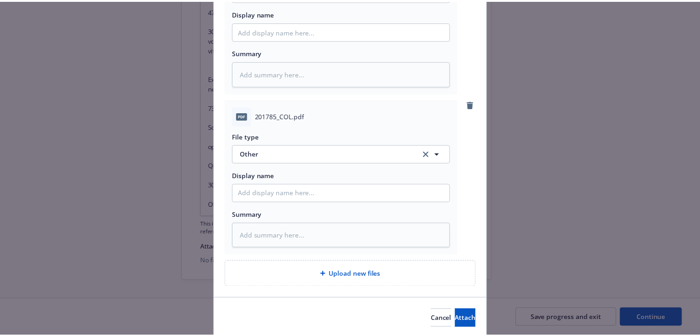
scroll to position [670, 0]
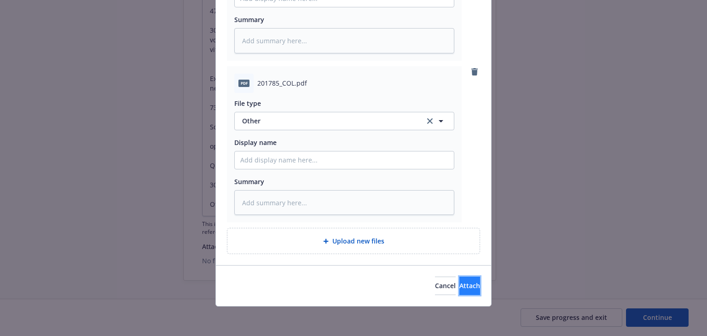
click at [459, 284] on span "Attach" at bounding box center [469, 285] width 21 height 9
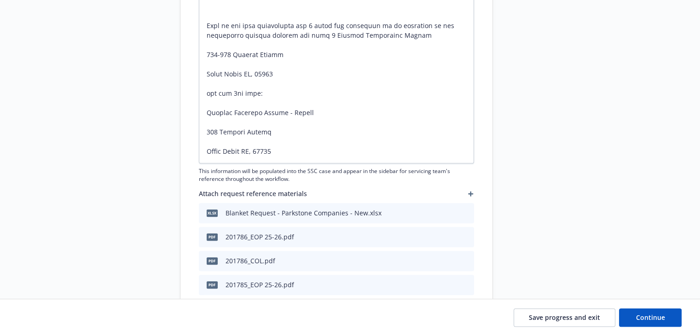
scroll to position [653, 0]
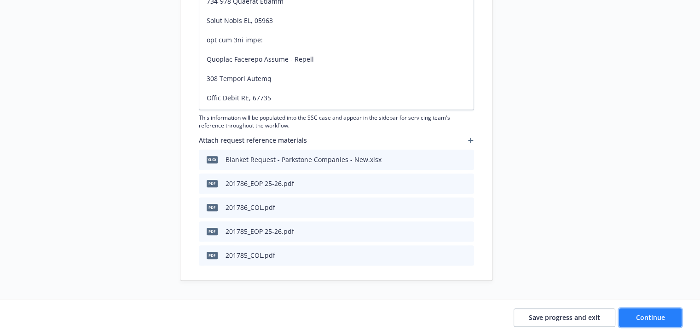
click at [638, 320] on span "Continue" at bounding box center [650, 317] width 29 height 9
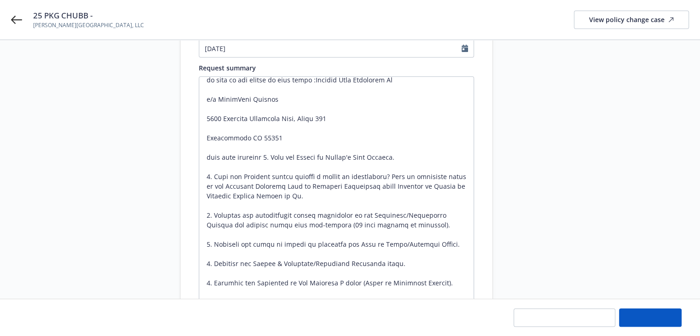
scroll to position [101, 0]
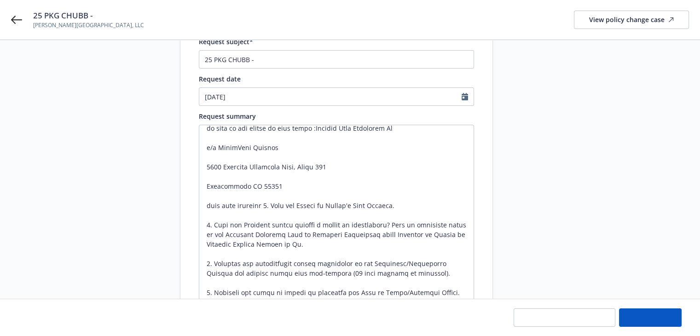
type textarea "x"
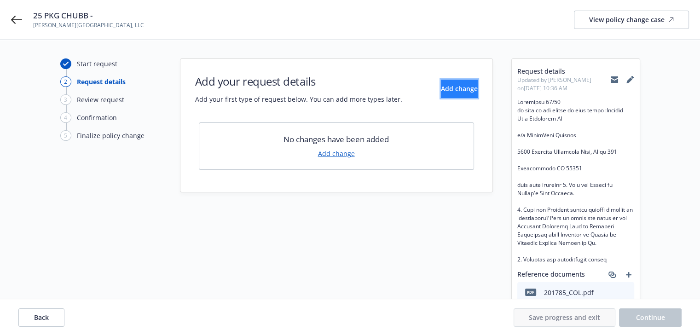
click at [444, 93] on span "Add change" at bounding box center [459, 88] width 37 height 9
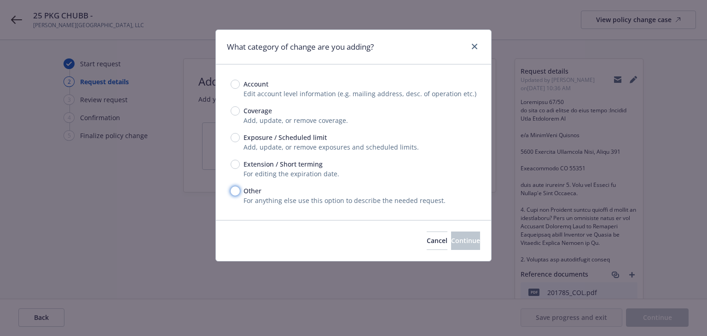
click at [233, 194] on input "Other" at bounding box center [235, 190] width 9 height 9
radio input "true"
click at [451, 243] on span "Continue" at bounding box center [465, 240] width 29 height 9
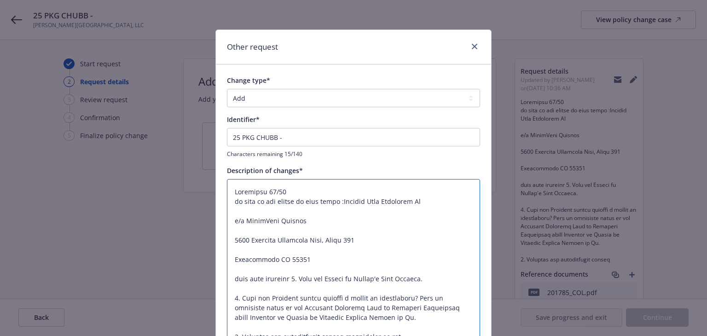
drag, startPoint x: 279, startPoint y: 203, endPoint x: 426, endPoint y: 201, distance: 147.8
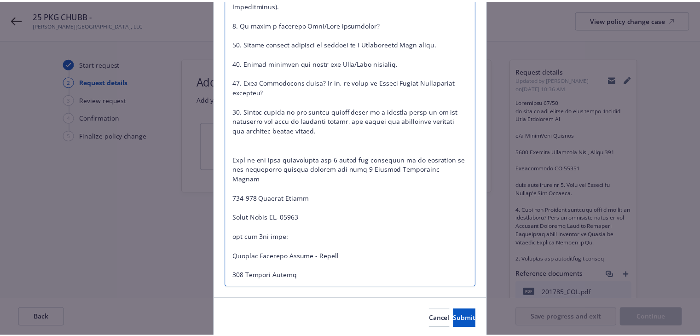
scroll to position [501, 0]
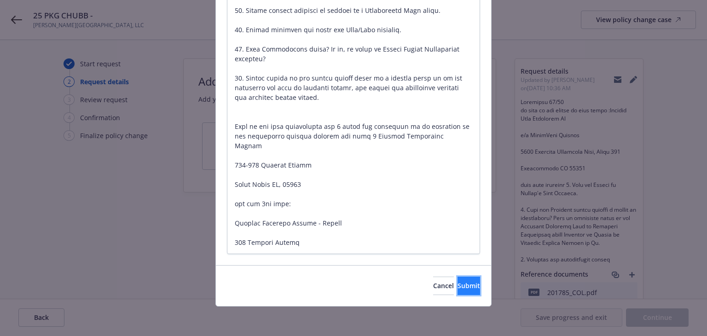
click at [458, 280] on button "Submit" at bounding box center [469, 286] width 23 height 18
type textarea "x"
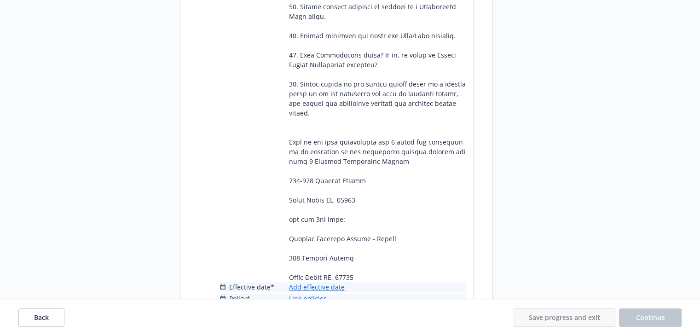
scroll to position [601, 0]
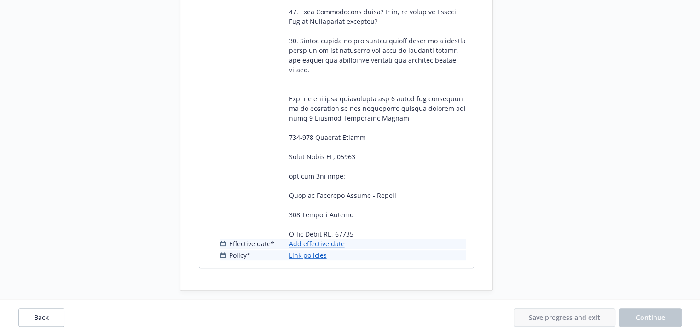
click at [324, 239] on link "Add effective date" at bounding box center [317, 244] width 56 height 10
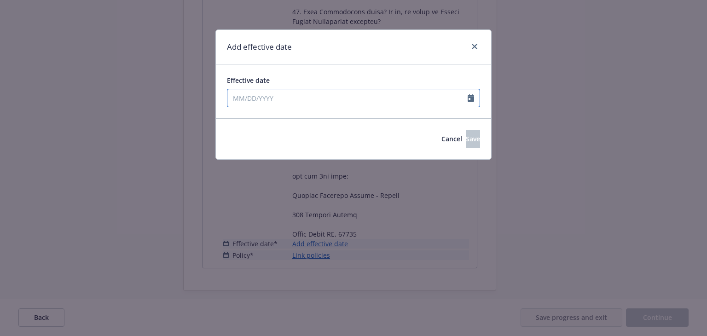
click at [325, 103] on input "Effective date" at bounding box center [347, 97] width 240 height 17
select select "10"
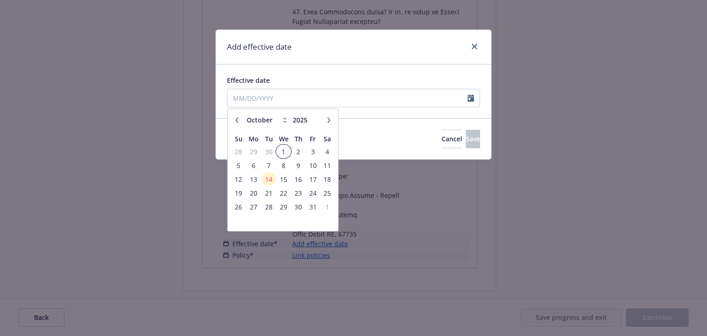
click at [284, 150] on span "1" at bounding box center [283, 152] width 13 height 12
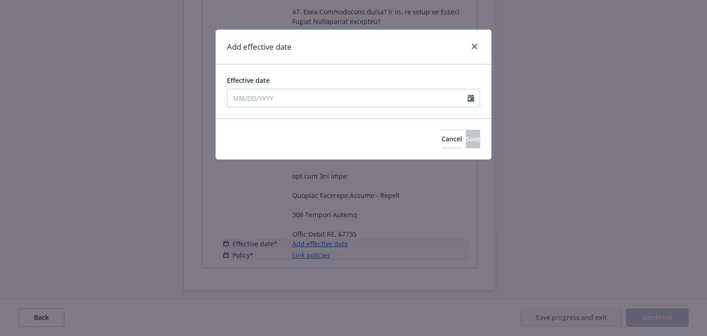
type input "[DATE]"
click at [466, 135] on span "Save" at bounding box center [473, 138] width 14 height 9
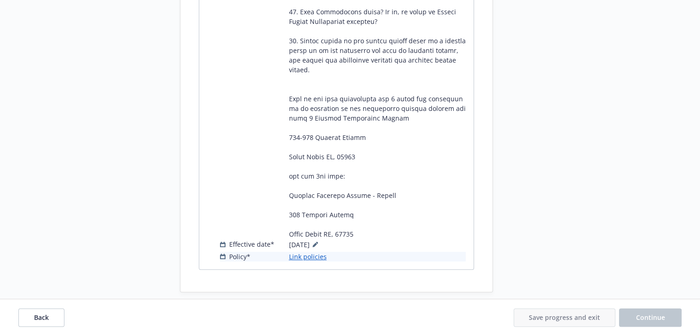
click at [310, 252] on link "Link policies" at bounding box center [308, 257] width 38 height 10
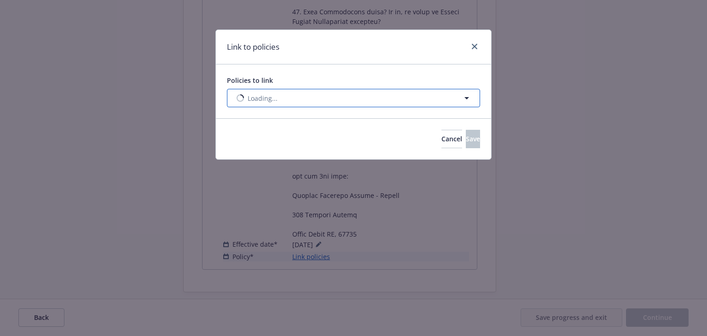
click at [362, 96] on button "Loading..." at bounding box center [353, 98] width 253 height 18
select select "ACTIVE"
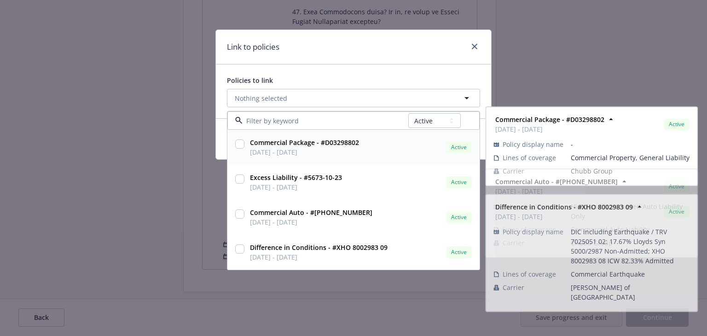
click at [381, 144] on div "Commercial Package - #D03298802 [DATE] - [DATE] Active" at bounding box center [359, 147] width 227 height 23
checkbox input "true"
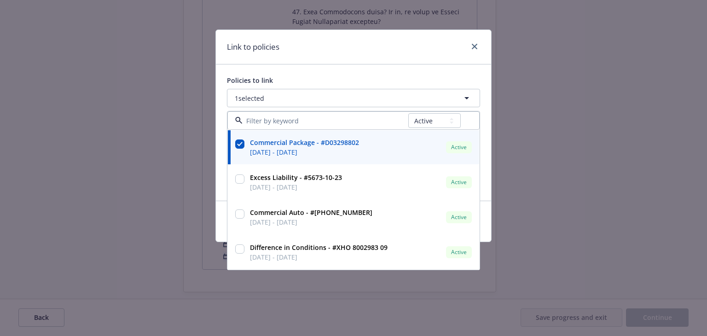
click at [411, 46] on div "Link to policies" at bounding box center [353, 47] width 275 height 35
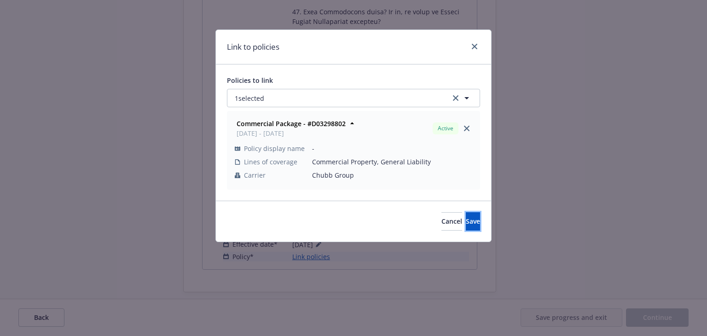
click at [466, 224] on span "Save" at bounding box center [473, 221] width 14 height 9
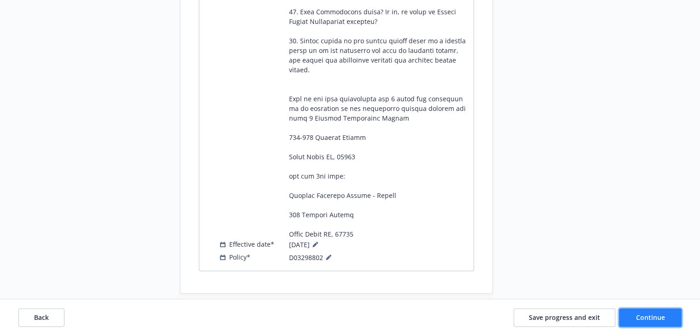
click at [638, 317] on span "Continue" at bounding box center [650, 317] width 29 height 9
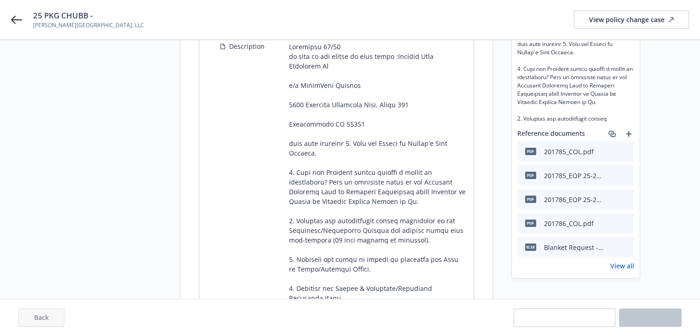
scroll to position [0, 0]
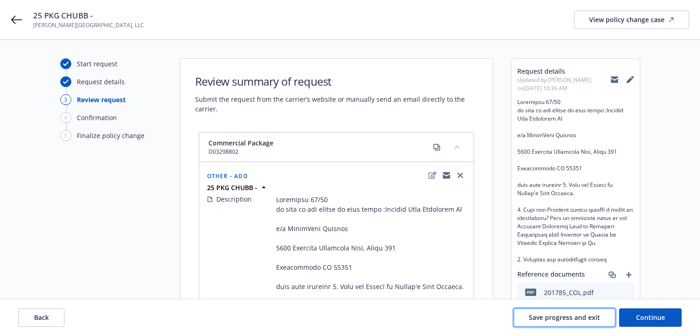
click at [570, 320] on span "Save progress and exit" at bounding box center [564, 317] width 71 height 9
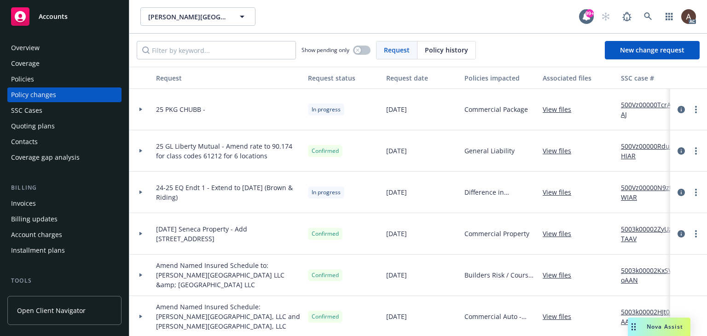
click at [142, 108] on icon at bounding box center [141, 109] width 4 height 3
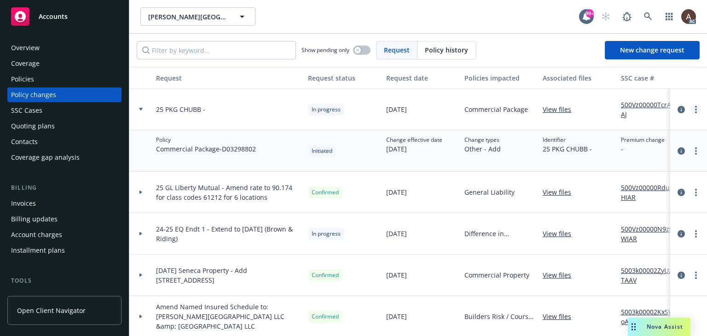
click at [691, 109] on link "more" at bounding box center [696, 109] width 11 height 11
click at [600, 183] on link "Resume workflow" at bounding box center [615, 183] width 158 height 18
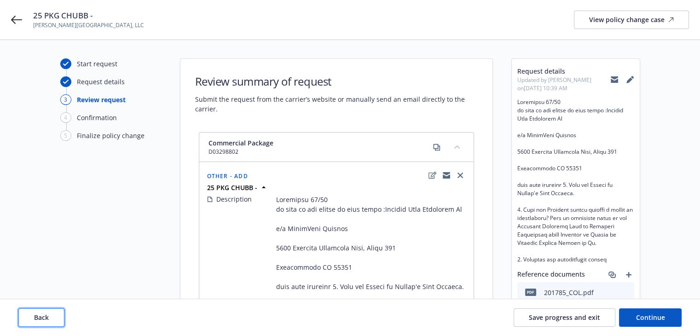
click at [42, 321] on span "Back" at bounding box center [41, 317] width 15 height 9
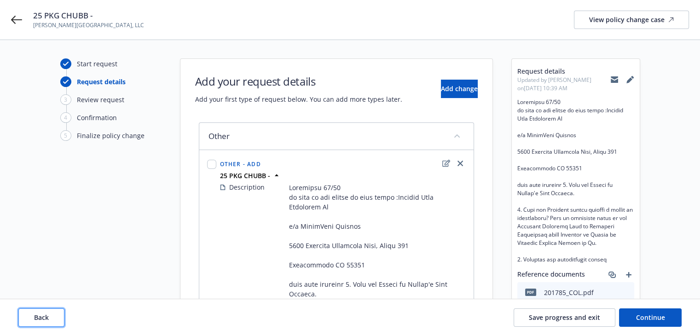
click at [42, 320] on span "Back" at bounding box center [41, 317] width 15 height 9
type textarea "x"
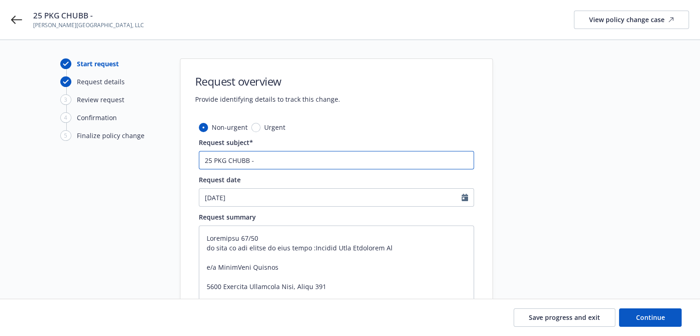
click at [258, 158] on input "25 PKG CHUBB -" at bounding box center [336, 160] width 275 height 18
drag, startPoint x: 242, startPoint y: 247, endPoint x: 414, endPoint y: 247, distance: 172.2
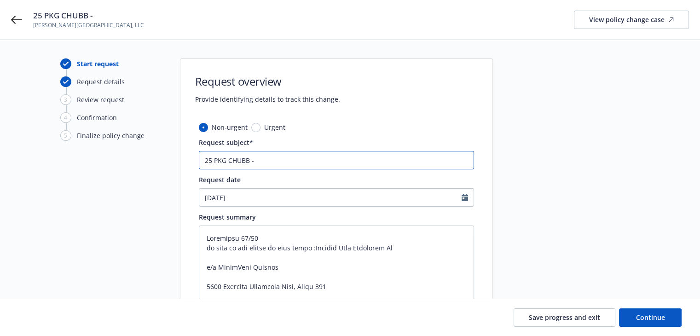
click at [263, 159] on input "25 PKG CHUBB -" at bounding box center [336, 160] width 275 height 18
paste input "add lender as loss payee :Country Life Insurance Co"
type input "25 PKG CHUBB - add lender as loss payee :Country Life Insurance Co"
type textarea "x"
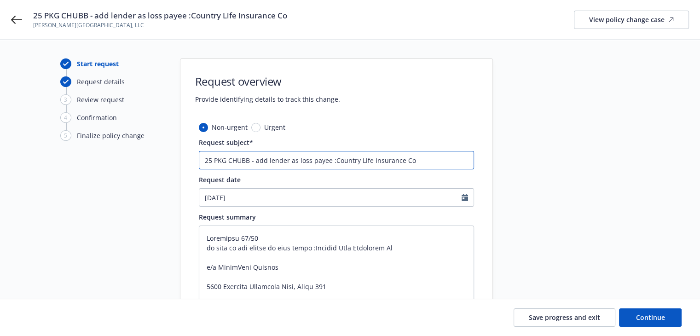
type input "25 PKG CHUBB - add lender as loss payee :Country Life Insurance Co"
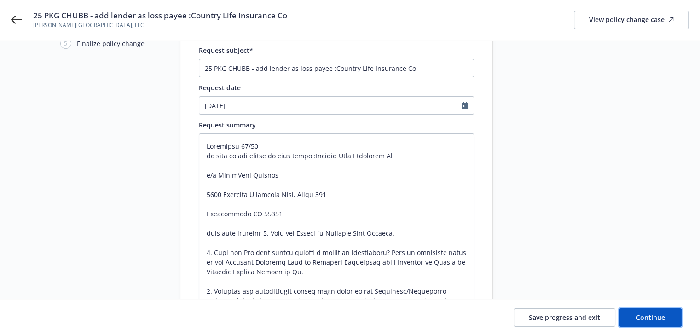
drag, startPoint x: 645, startPoint y: 312, endPoint x: 644, endPoint y: 306, distance: 6.0
click at [645, 313] on span "Continue" at bounding box center [650, 317] width 29 height 9
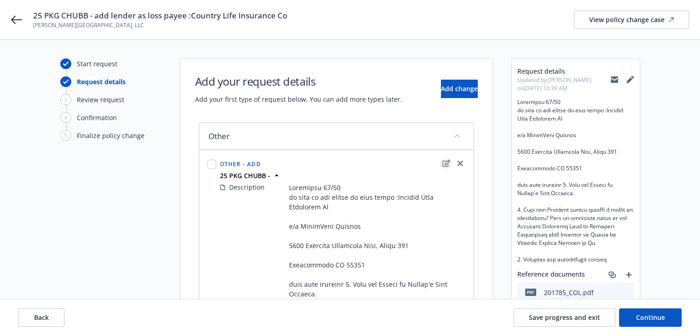
click at [447, 165] on icon "edit" at bounding box center [446, 163] width 8 height 7
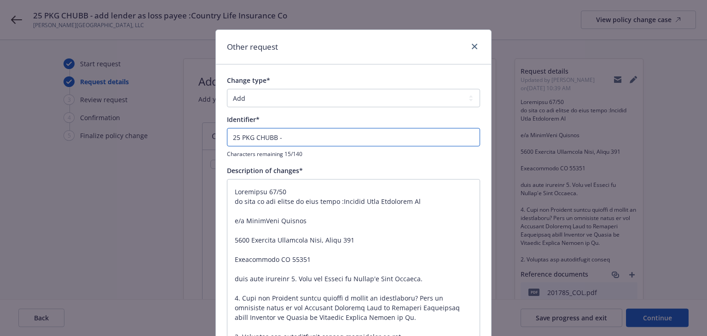
drag, startPoint x: 254, startPoint y: 141, endPoint x: 116, endPoint y: 138, distance: 138.2
click at [114, 140] on div "Other request Change type* Add Audit Change Remove Identifier* 25 PKG CHUBB - C…" at bounding box center [353, 168] width 707 height 336
paste input "add lender as loss payee :Country Life Insurance Co"
type textarea "x"
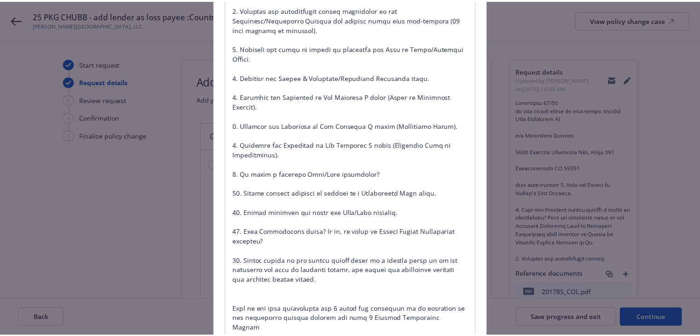
scroll to position [501, 0]
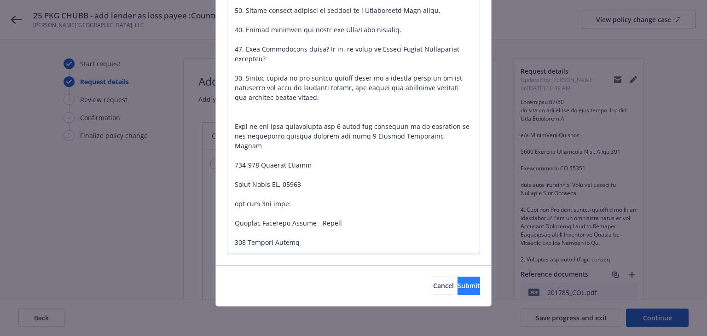
type input "add lender as loss payee :Country Life Insurance Co"
click at [458, 292] on button "Submit" at bounding box center [469, 286] width 23 height 18
type textarea "x"
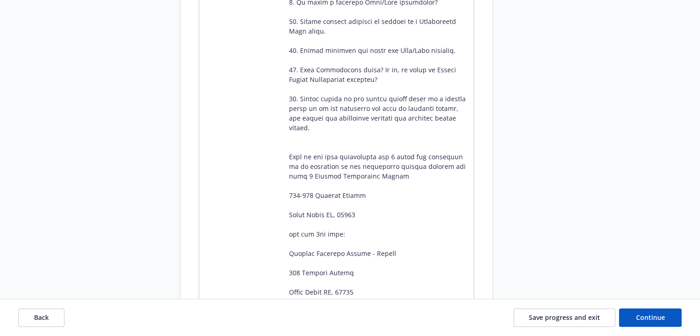
scroll to position [552, 0]
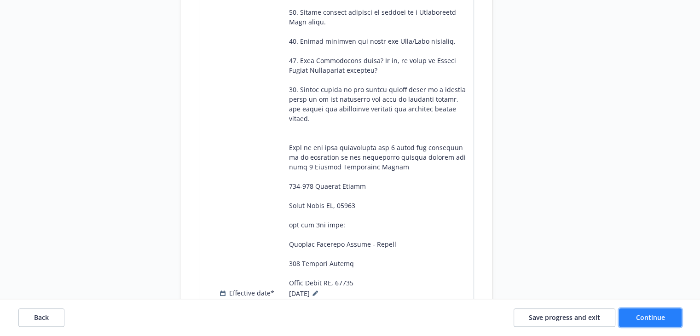
click at [646, 315] on span "Continue" at bounding box center [650, 317] width 29 height 9
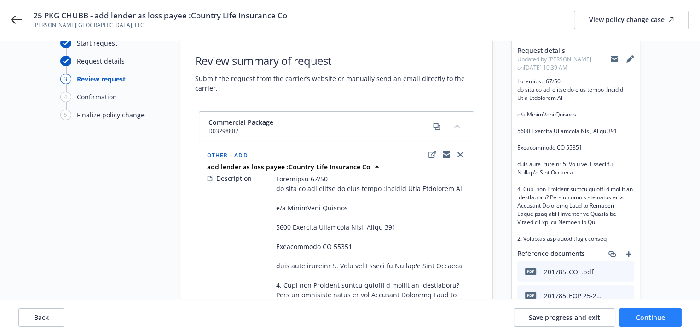
scroll to position [0, 0]
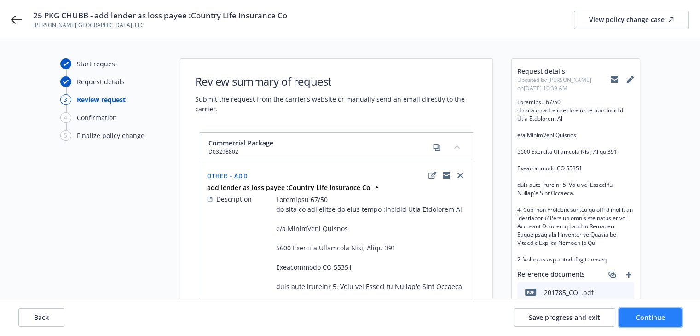
click at [638, 320] on span "Continue" at bounding box center [650, 317] width 29 height 9
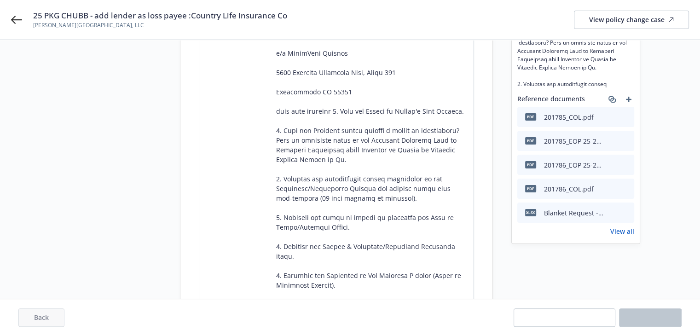
scroll to position [184, 0]
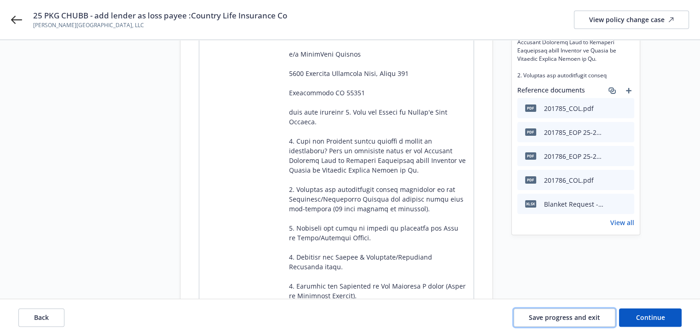
click at [566, 319] on span "Save progress and exit" at bounding box center [564, 317] width 71 height 9
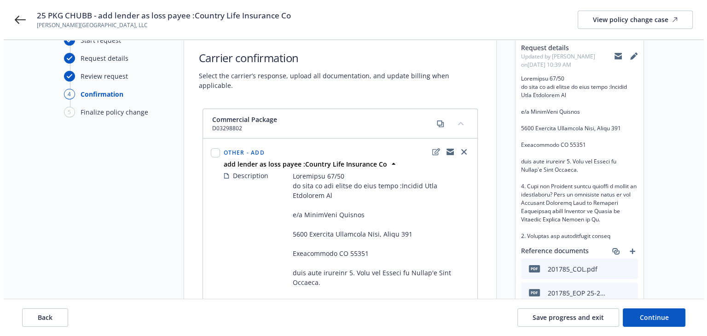
scroll to position [0, 0]
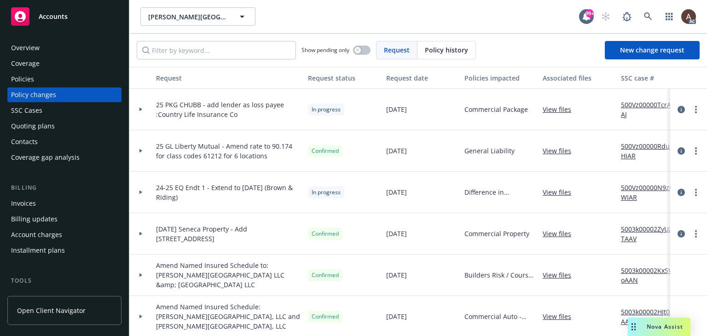
click at [639, 105] on link "500Vz00000TcrAjIAJ" at bounding box center [652, 109] width 62 height 19
click at [141, 108] on icon at bounding box center [141, 109] width 4 height 3
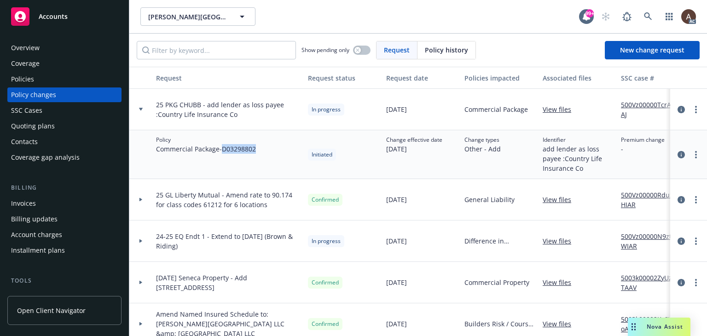
drag, startPoint x: 226, startPoint y: 151, endPoint x: 263, endPoint y: 154, distance: 37.4
click at [263, 154] on div "Policy Commercial Package - D03298802" at bounding box center [228, 154] width 152 height 49
copy span "D03298802"
drag, startPoint x: 270, startPoint y: 165, endPoint x: 261, endPoint y: 163, distance: 8.9
click at [270, 165] on div "Policy Commercial Package - D03298802" at bounding box center [228, 154] width 152 height 49
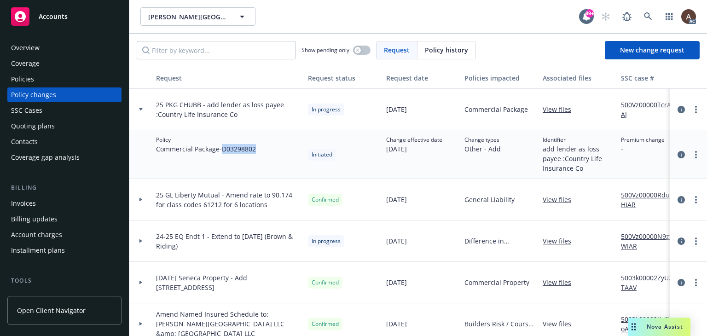
click at [227, 149] on span "Commercial Package - D03298802" at bounding box center [206, 149] width 100 height 10
drag, startPoint x: 225, startPoint y: 149, endPoint x: 261, endPoint y: 153, distance: 36.6
click at [261, 153] on div "Policy Commercial Package - D03298802" at bounding box center [228, 154] width 152 height 49
copy span "D03298802"
click at [691, 109] on link "more" at bounding box center [696, 109] width 11 height 11
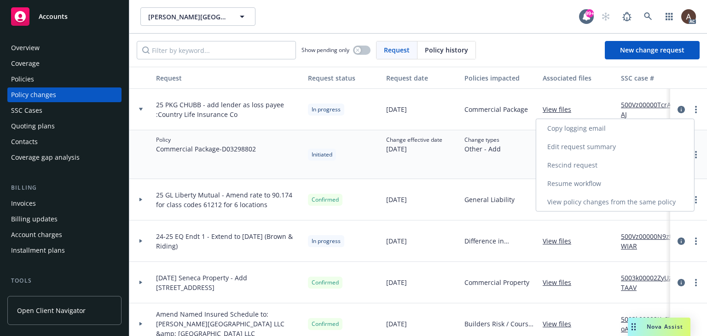
click at [599, 127] on link "Copy logging email" at bounding box center [615, 128] width 158 height 18
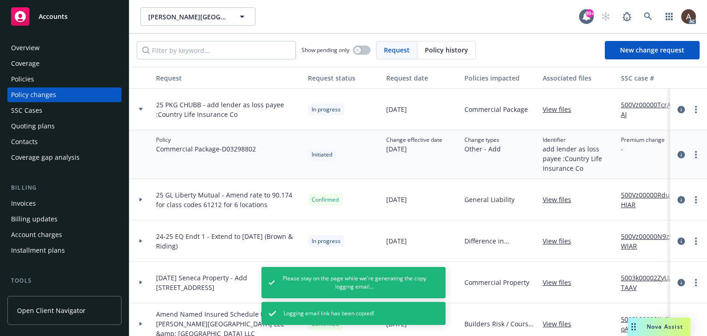
click at [59, 81] on div "Policies" at bounding box center [64, 79] width 107 height 15
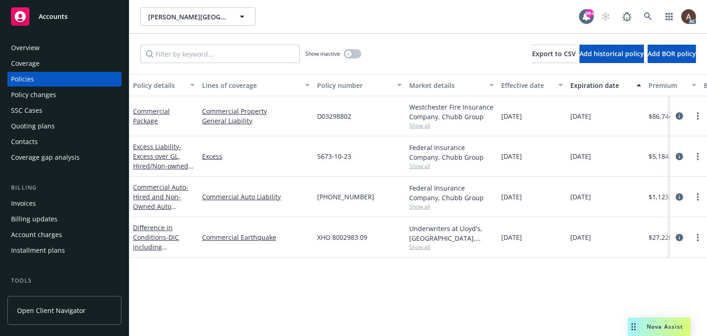
scroll to position [0, 311]
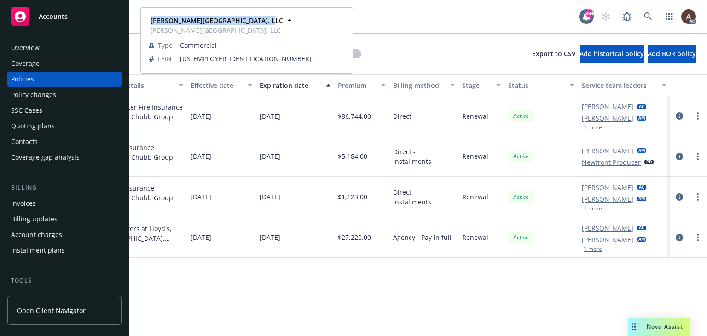
drag, startPoint x: 151, startPoint y: 23, endPoint x: 255, endPoint y: 23, distance: 104.0
click at [255, 23] on div "[PERSON_NAME][GEOGRAPHIC_DATA], LLC [PERSON_NAME][GEOGRAPHIC_DATA], LLC" at bounding box center [216, 25] width 138 height 23
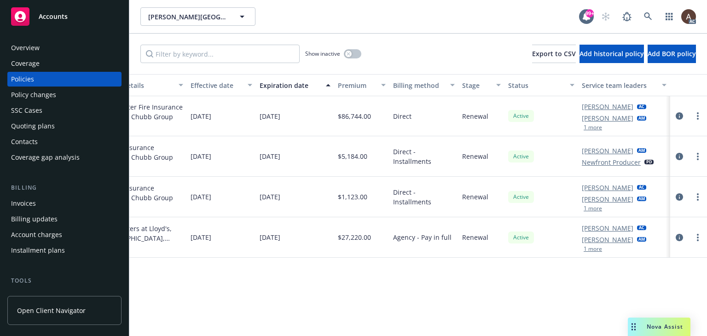
scroll to position [0, 0]
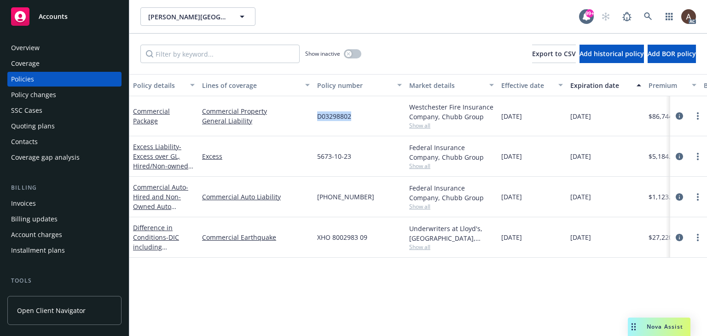
drag, startPoint x: 308, startPoint y: 118, endPoint x: 368, endPoint y: 119, distance: 60.8
click at [368, 119] on div "Commercial Package Commercial Property General Liability D03298802 Westchester …" at bounding box center [573, 116] width 889 height 40
copy div "D03298802"
